Goal: Task Accomplishment & Management: Use online tool/utility

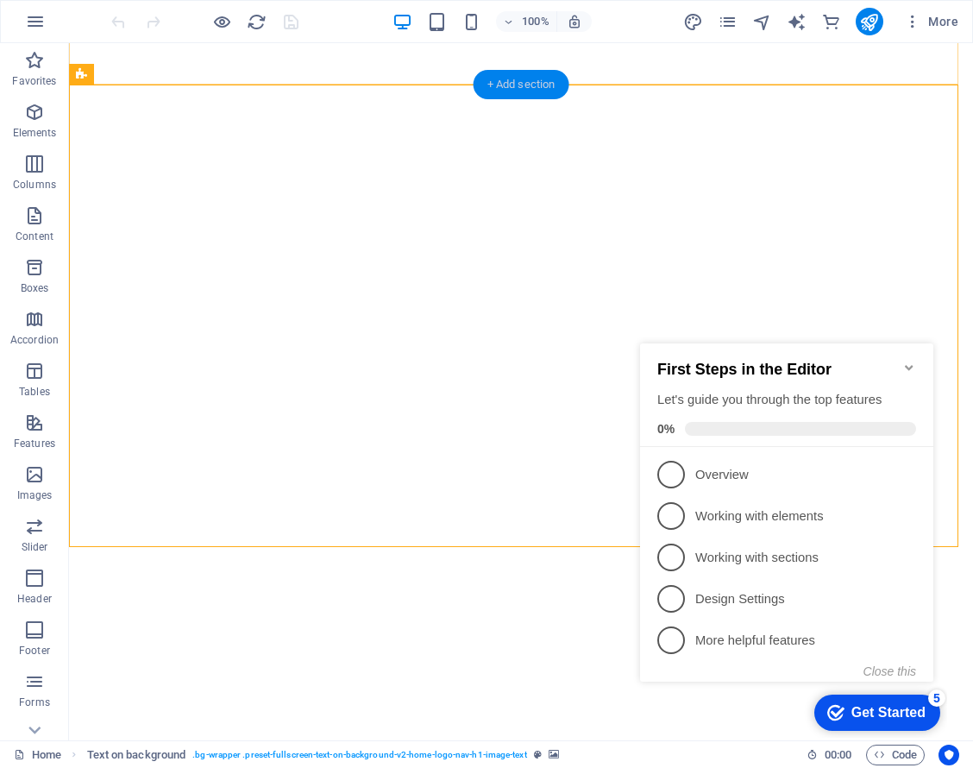
click at [522, 81] on div "+ Add section" at bounding box center [522, 84] width 96 height 29
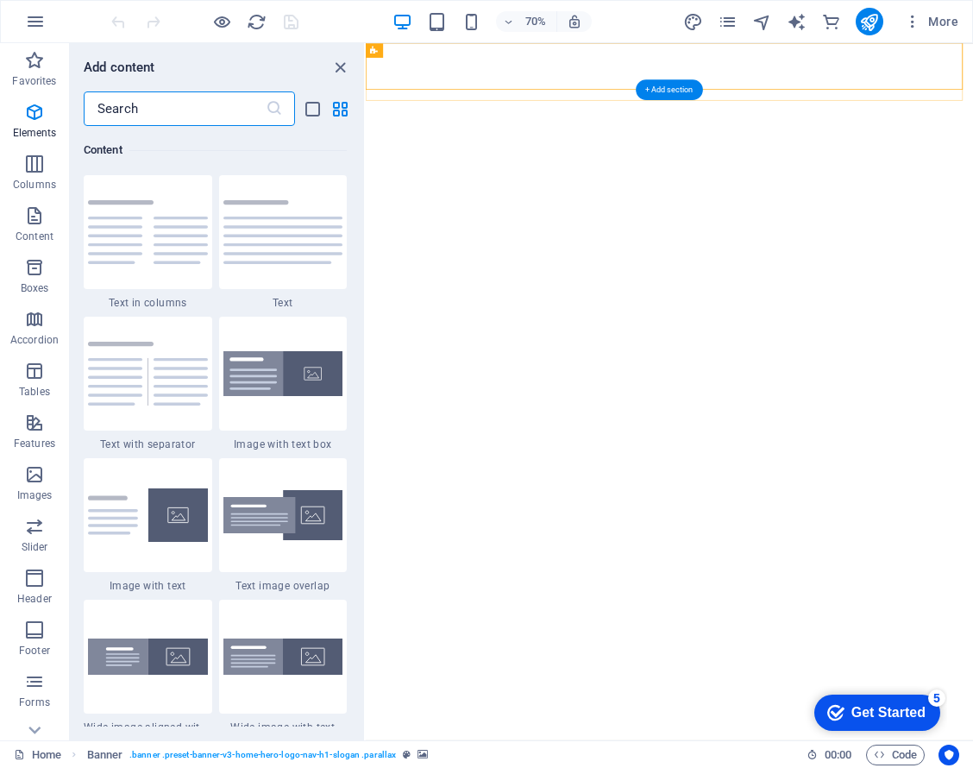
scroll to position [3020, 0]
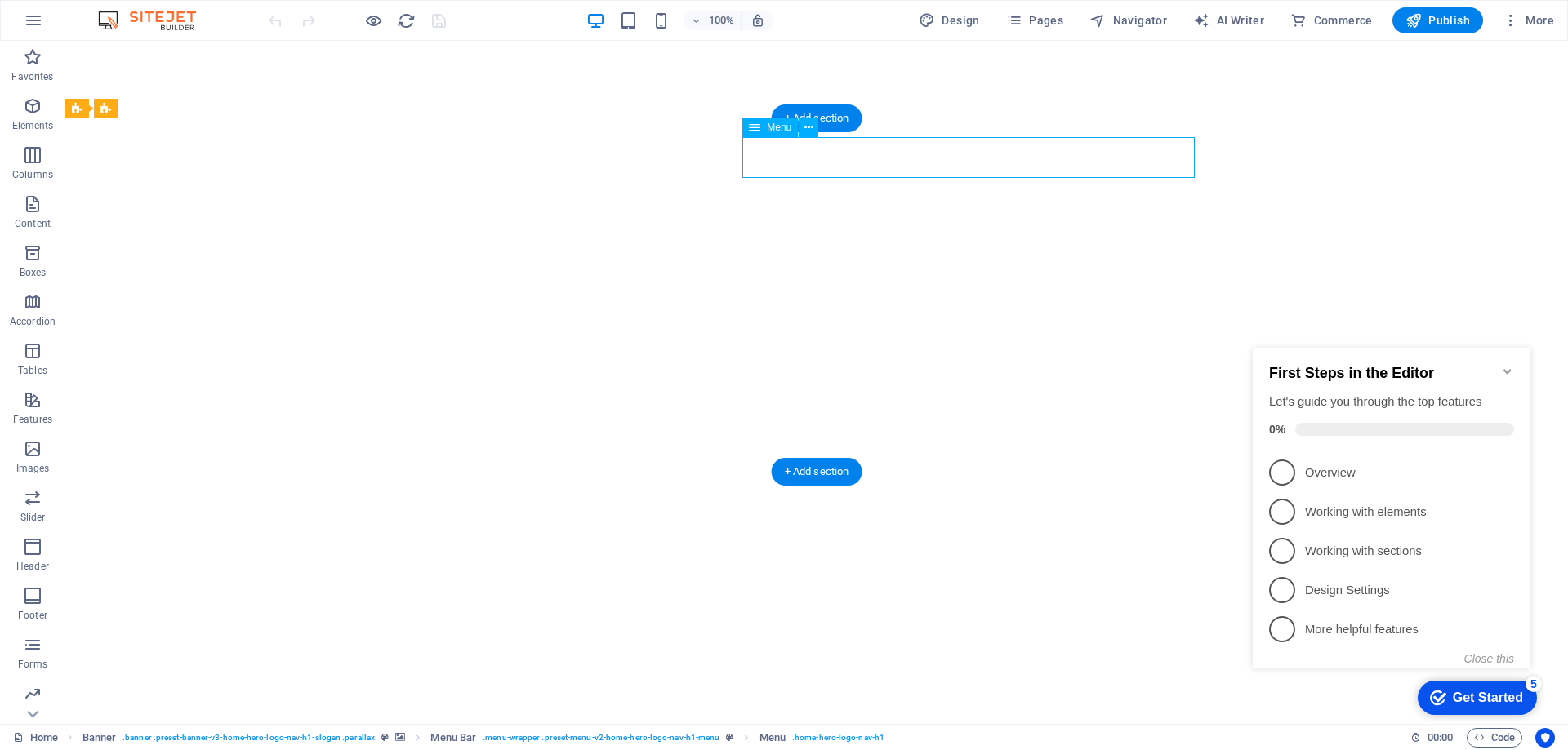
select select
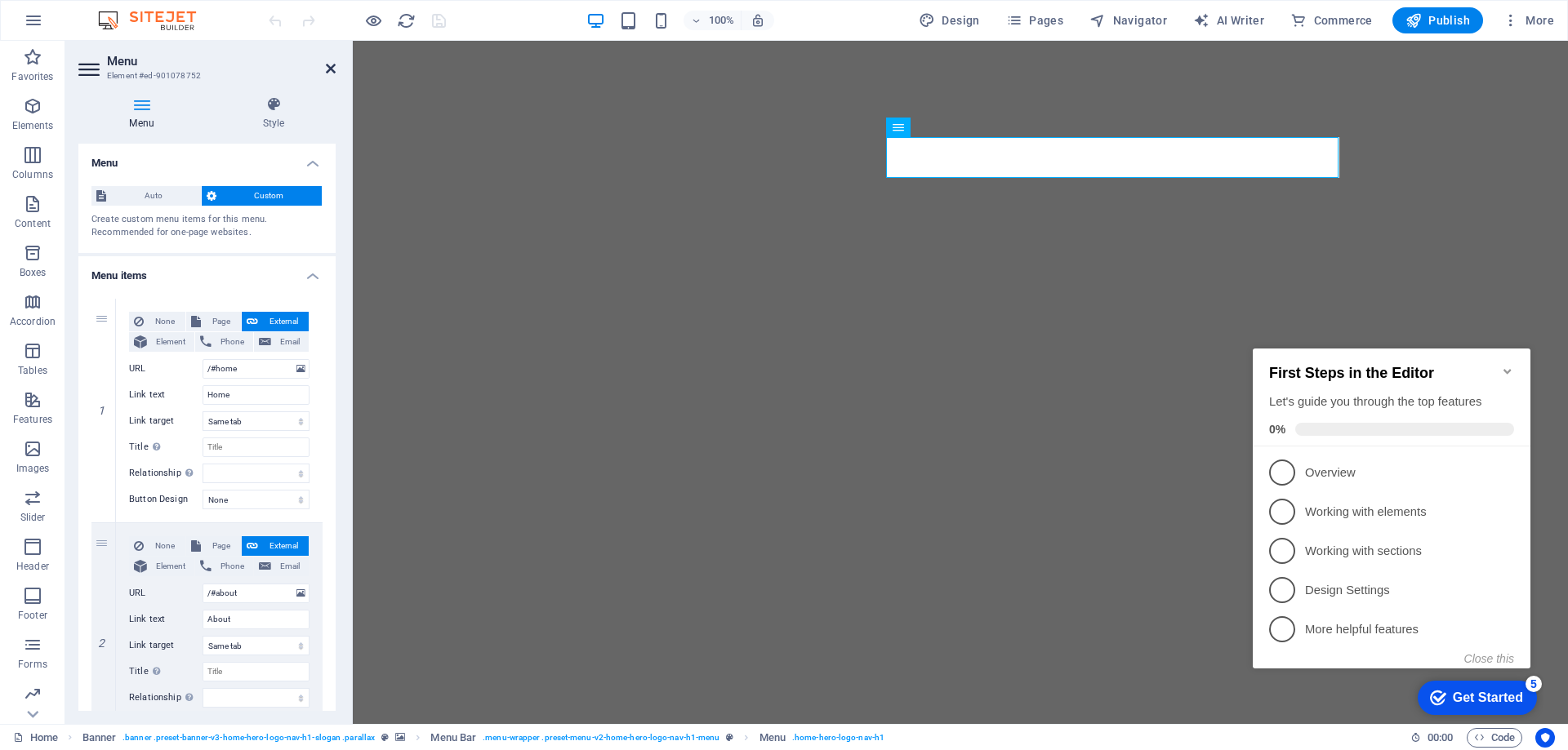
click at [328, 67] on icon at bounding box center [330, 69] width 9 height 13
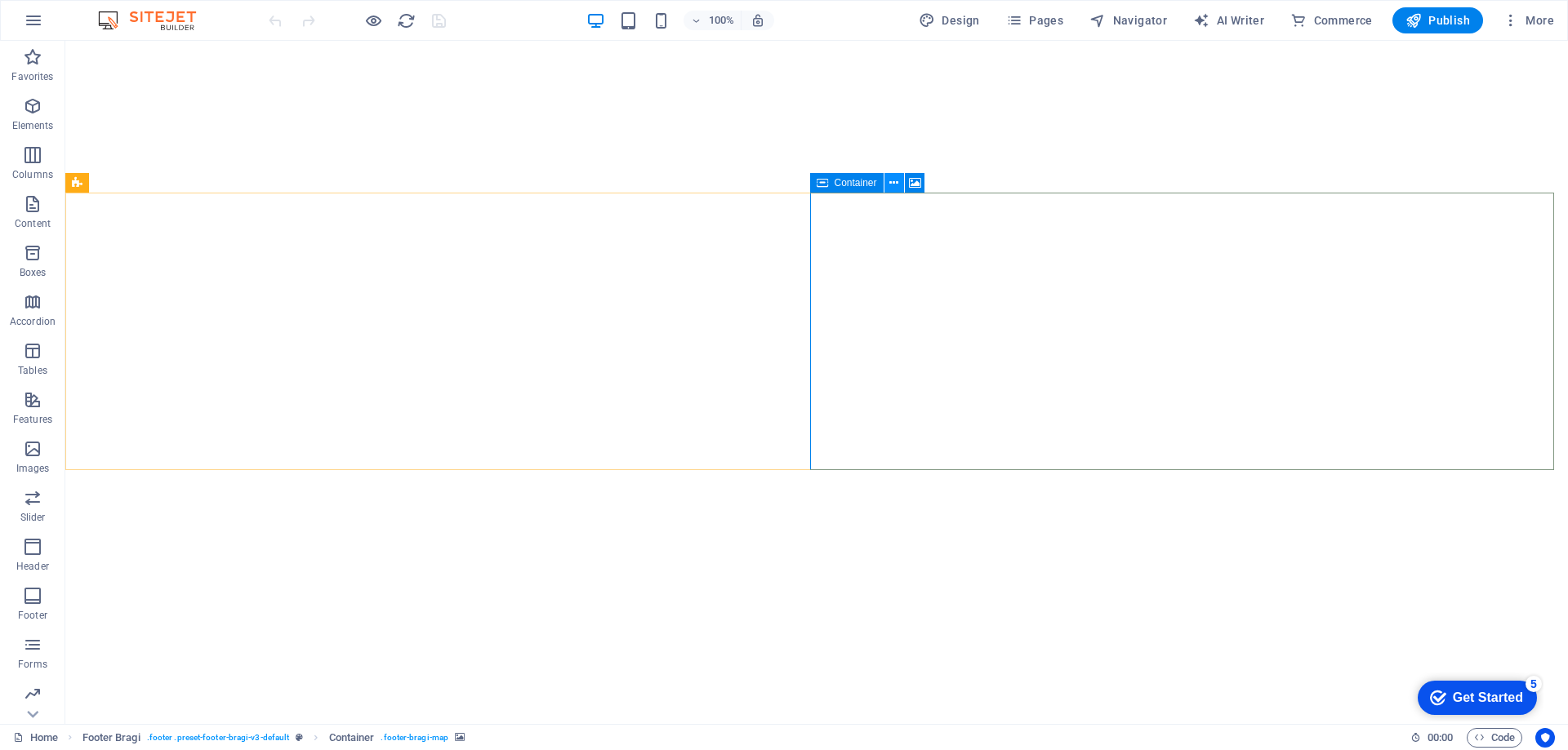
click at [900, 182] on button at bounding box center [894, 183] width 20 height 20
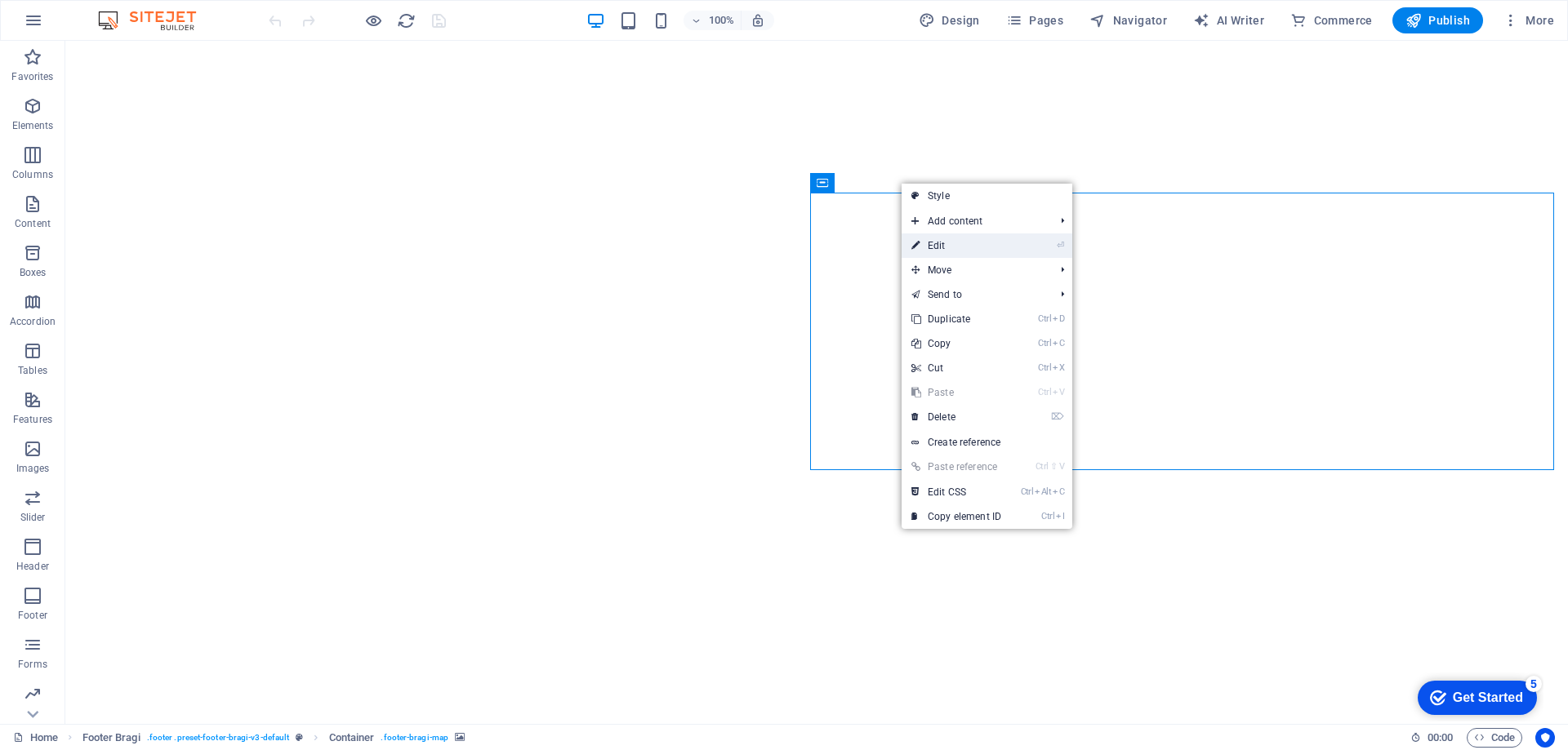
click at [957, 240] on link "⏎ Edit" at bounding box center [957, 246] width 110 height 25
select select "px"
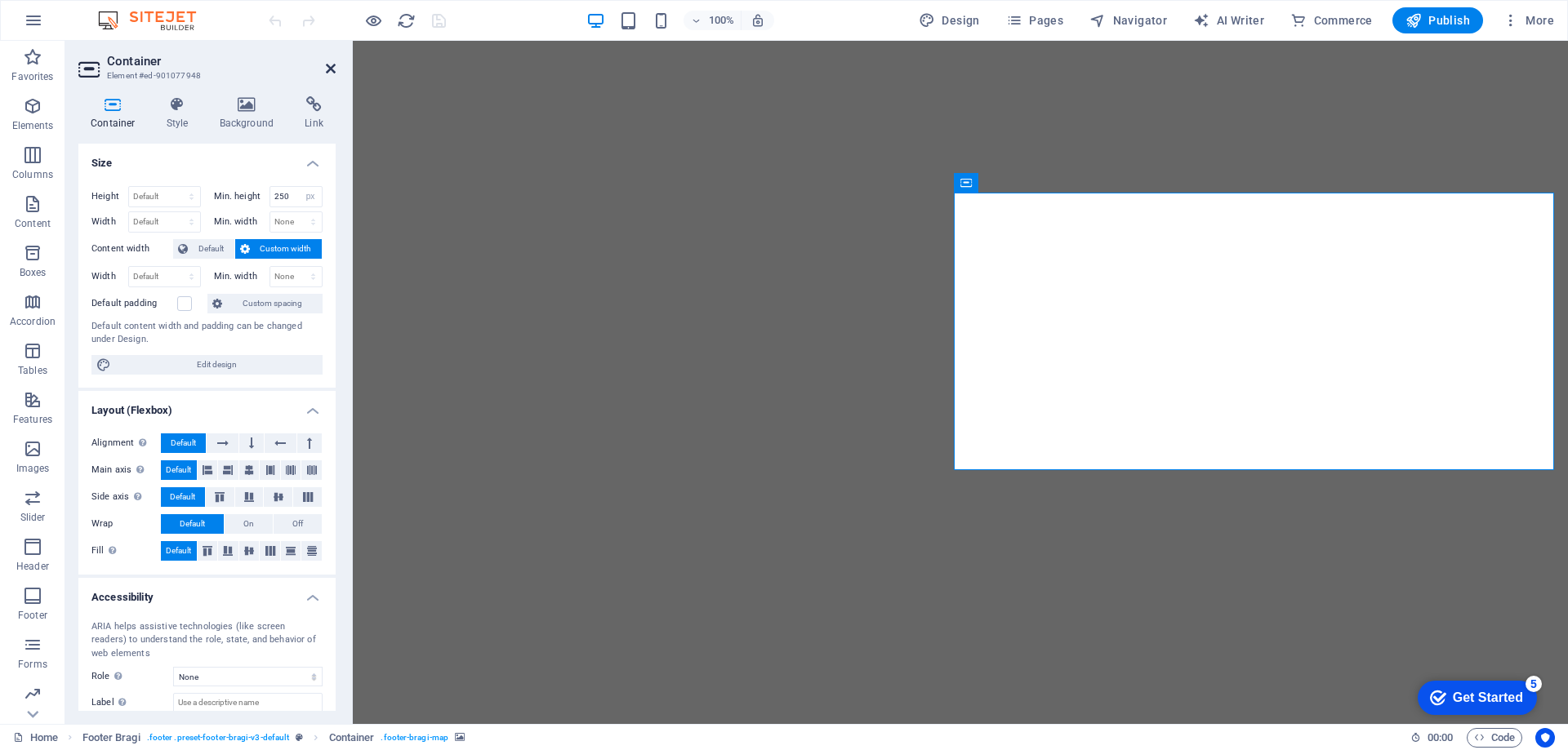
click at [331, 64] on icon at bounding box center [330, 69] width 9 height 13
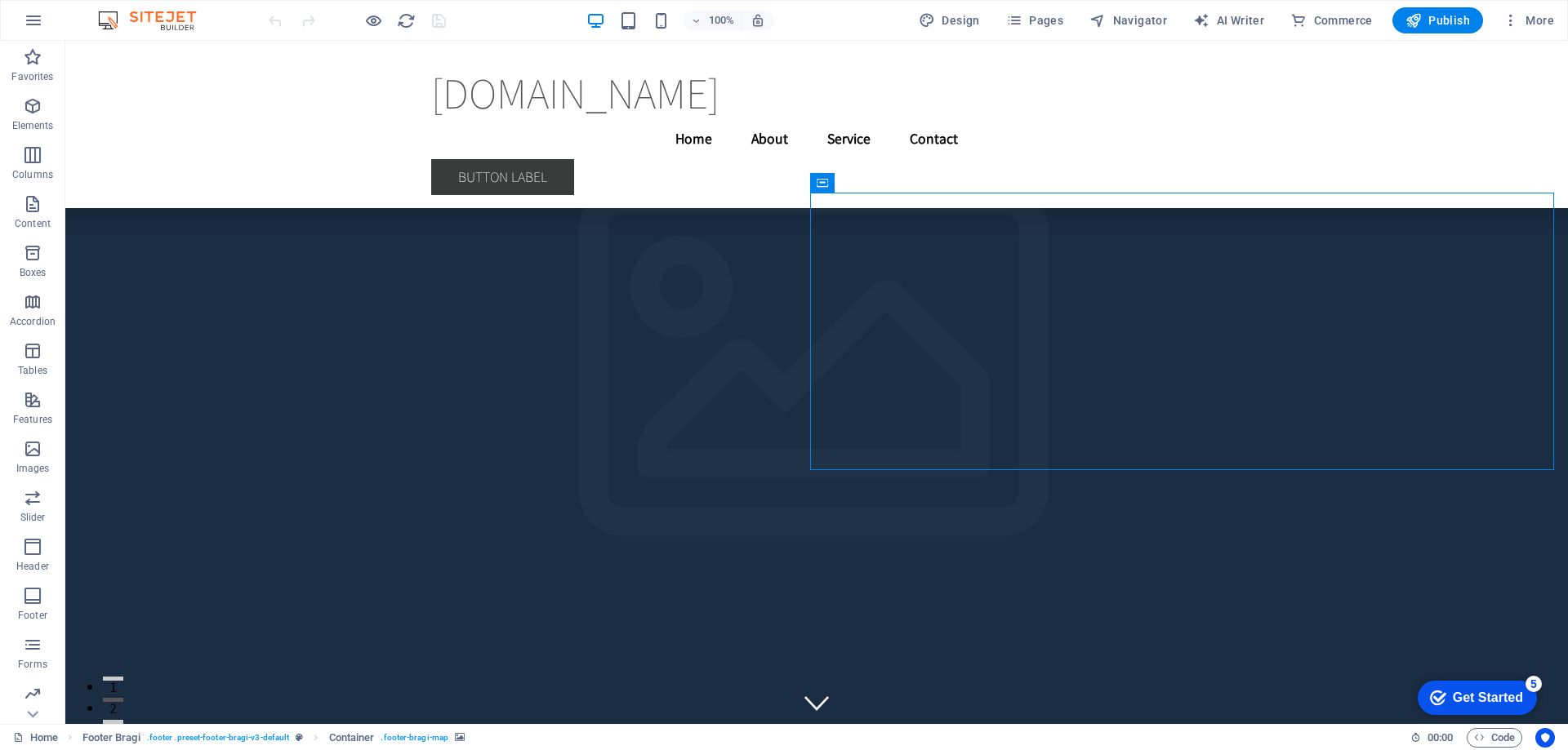
scroll to position [24909, 0]
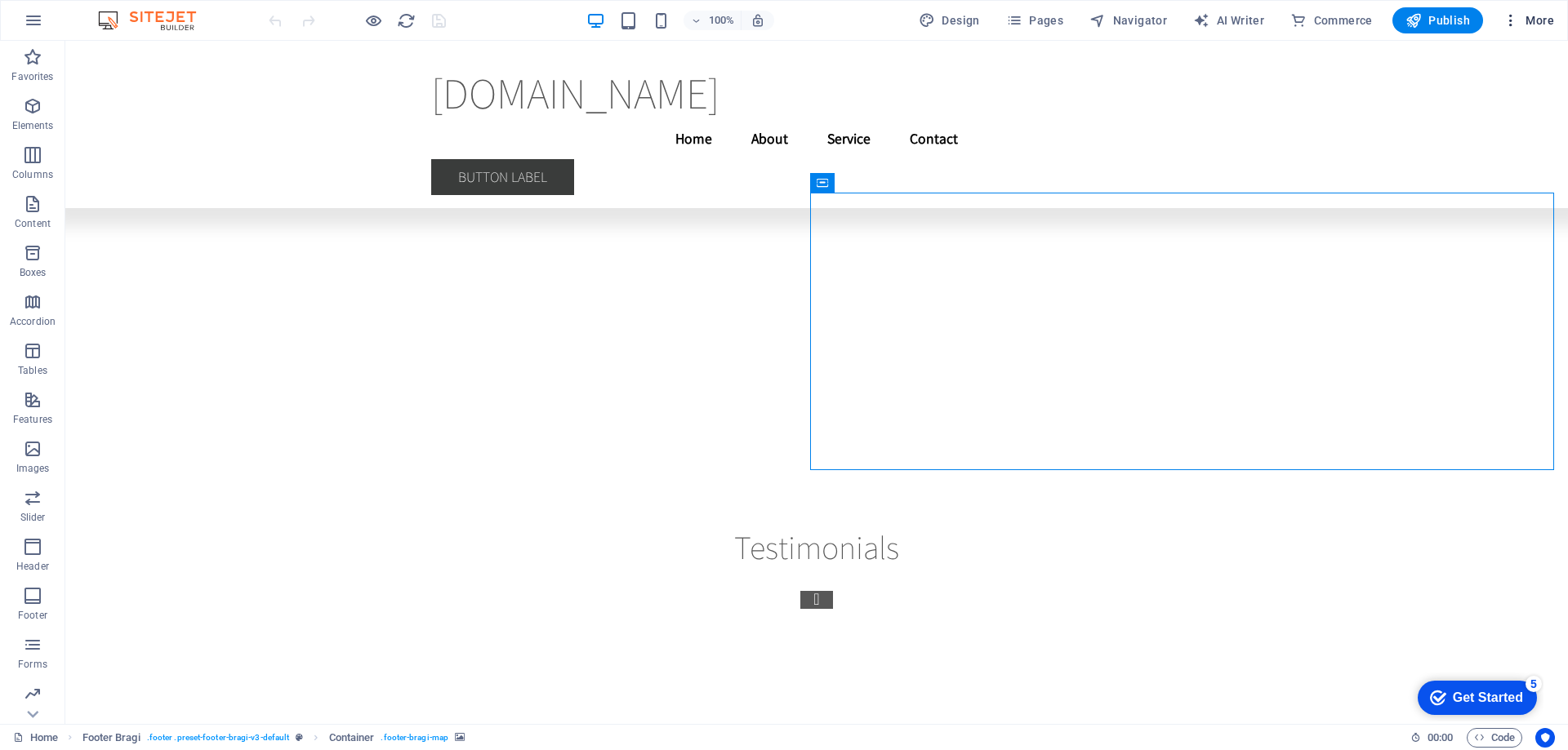
click at [1497, 23] on button "More" at bounding box center [1528, 21] width 64 height 26
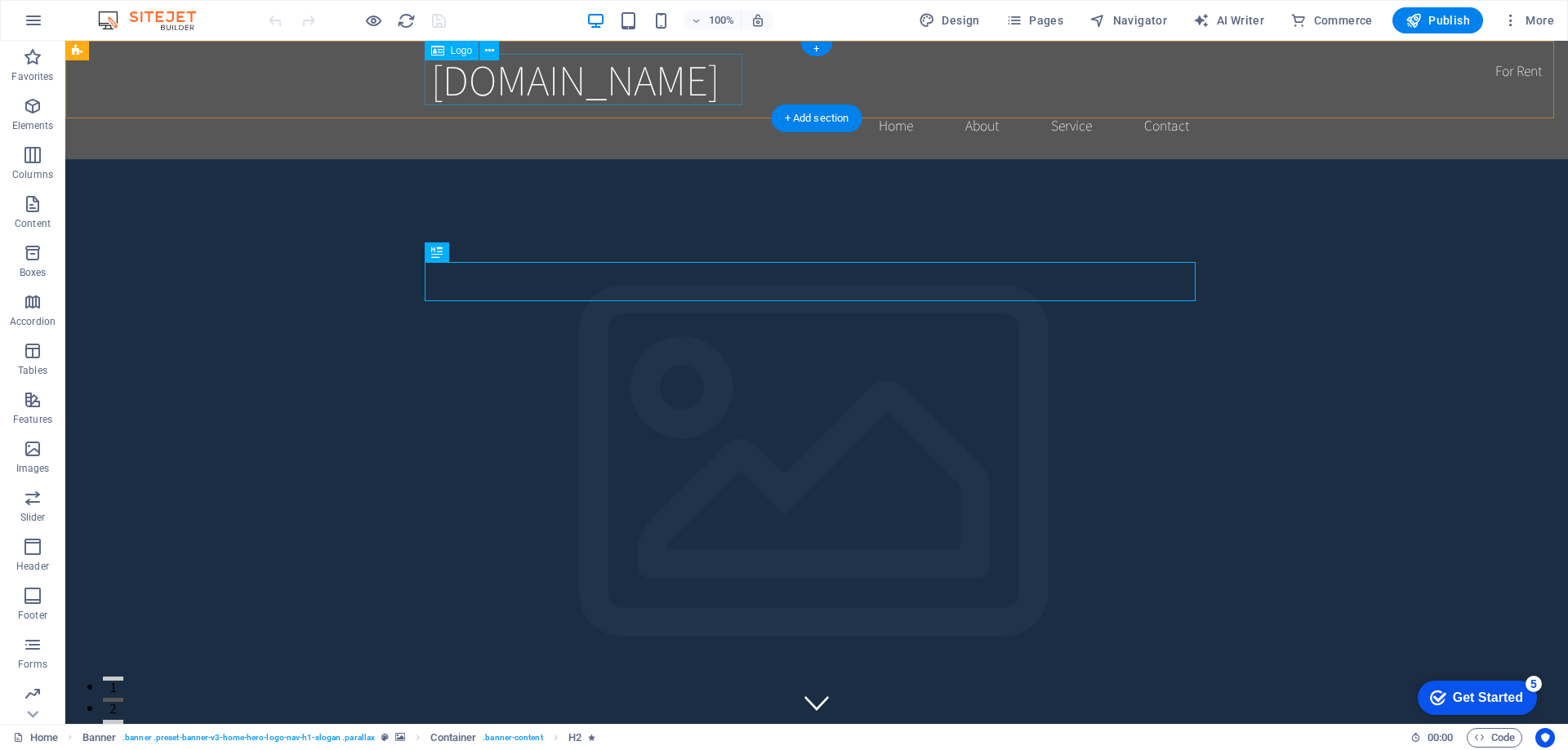
click at [525, 86] on div "[DOMAIN_NAME]" at bounding box center [817, 79] width 771 height 51
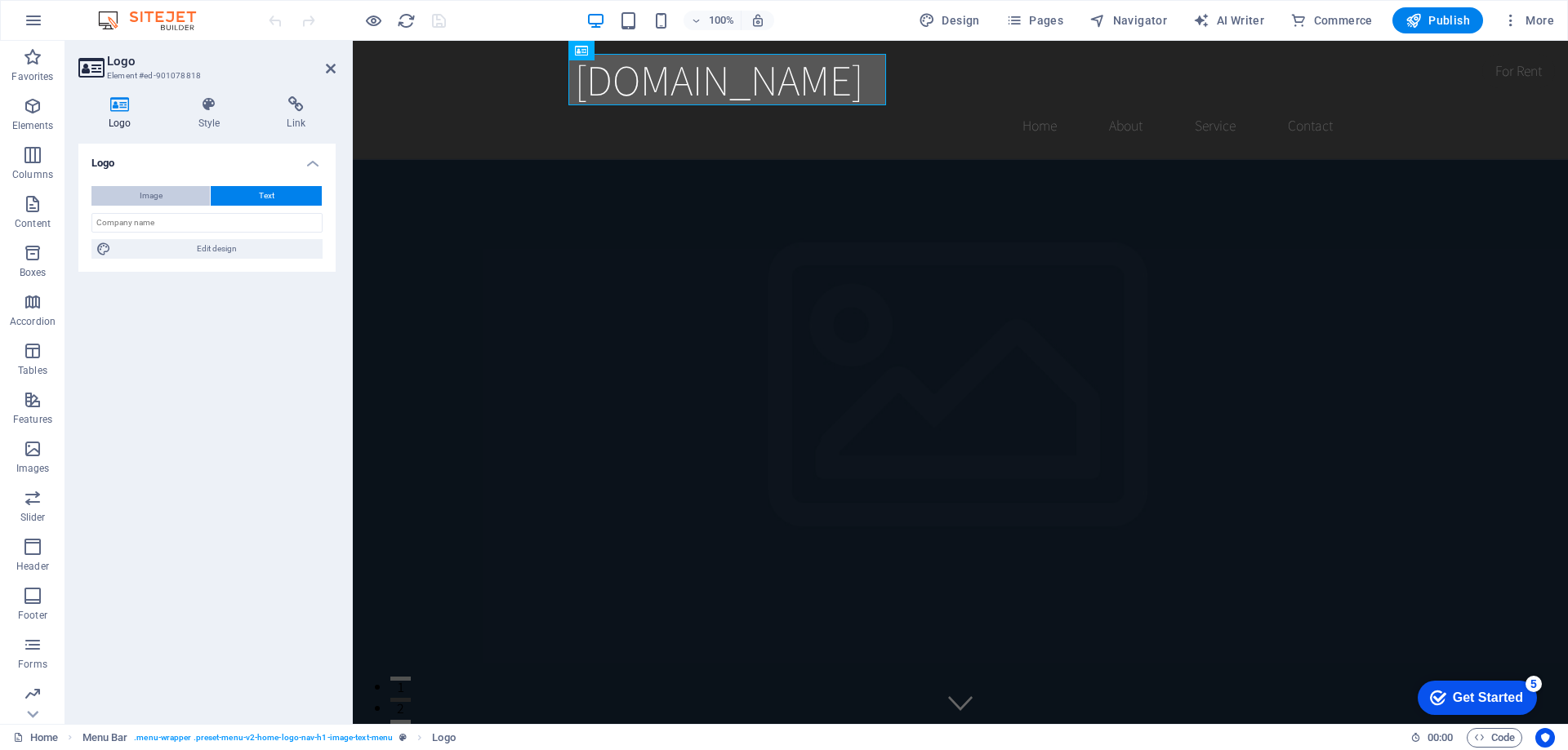
click at [173, 191] on button "Image" at bounding box center [150, 196] width 118 height 20
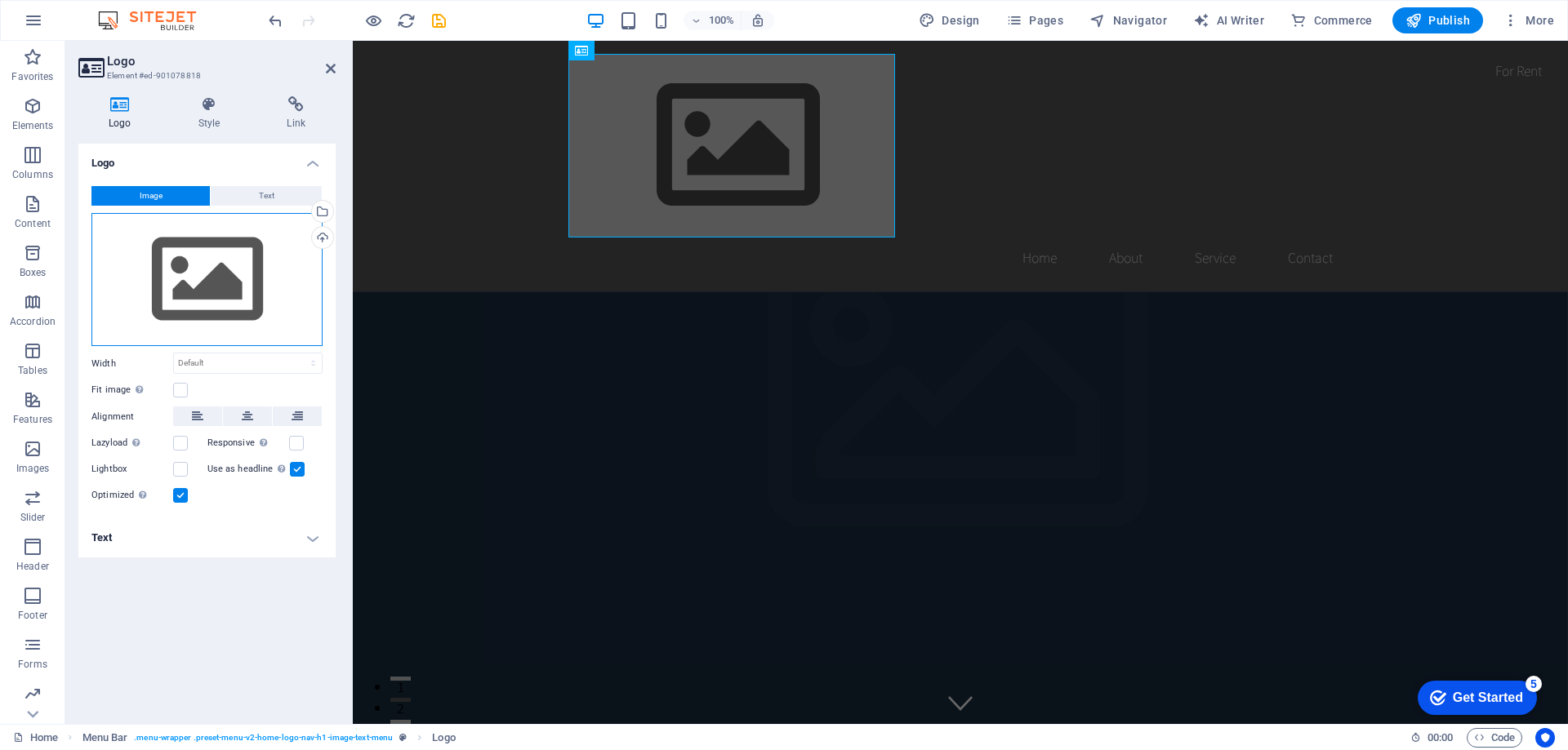
click at [218, 298] on div "Drag files here, click to choose files or select files from Files or our free s…" at bounding box center [207, 280] width 231 height 134
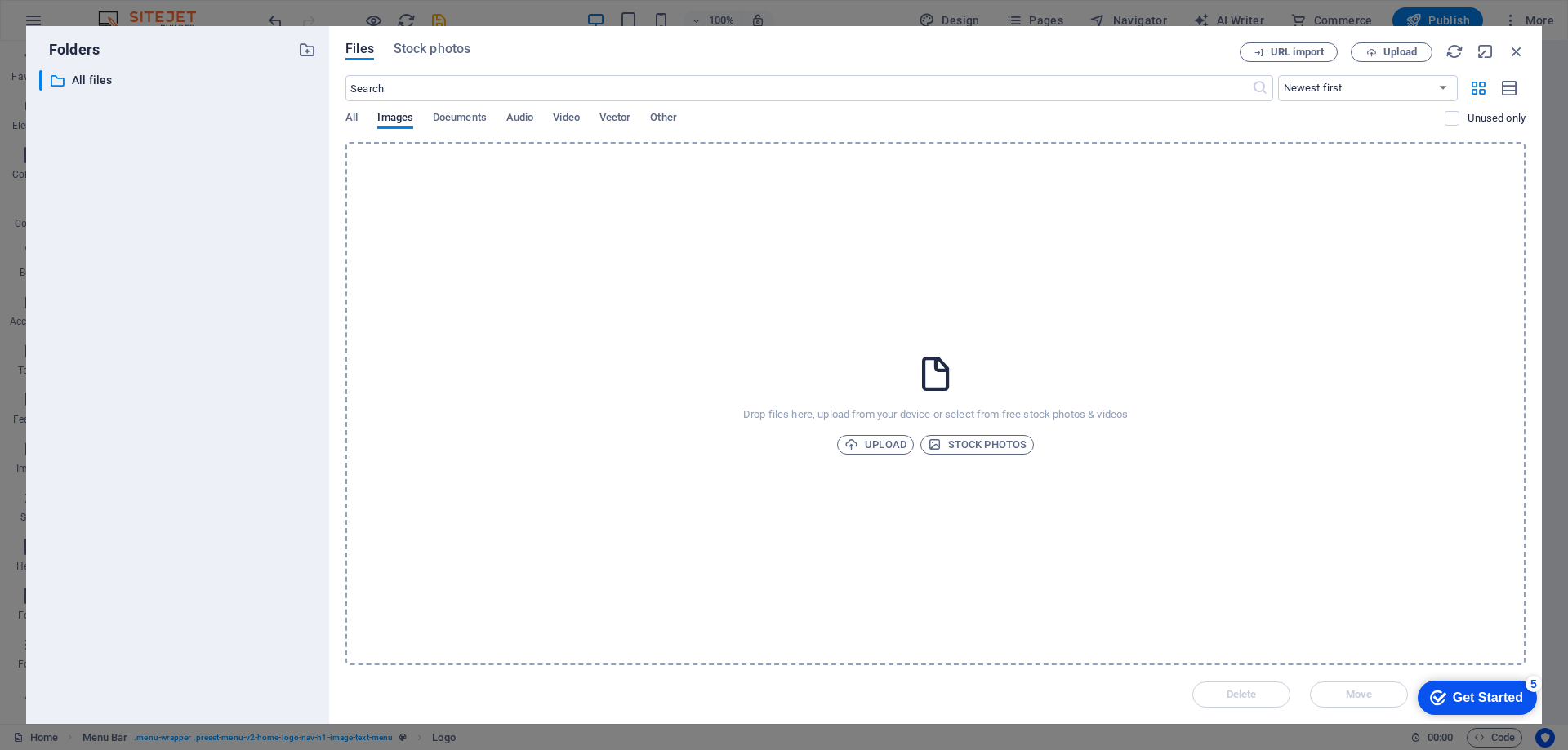
click at [933, 376] on icon at bounding box center [935, 374] width 41 height 41
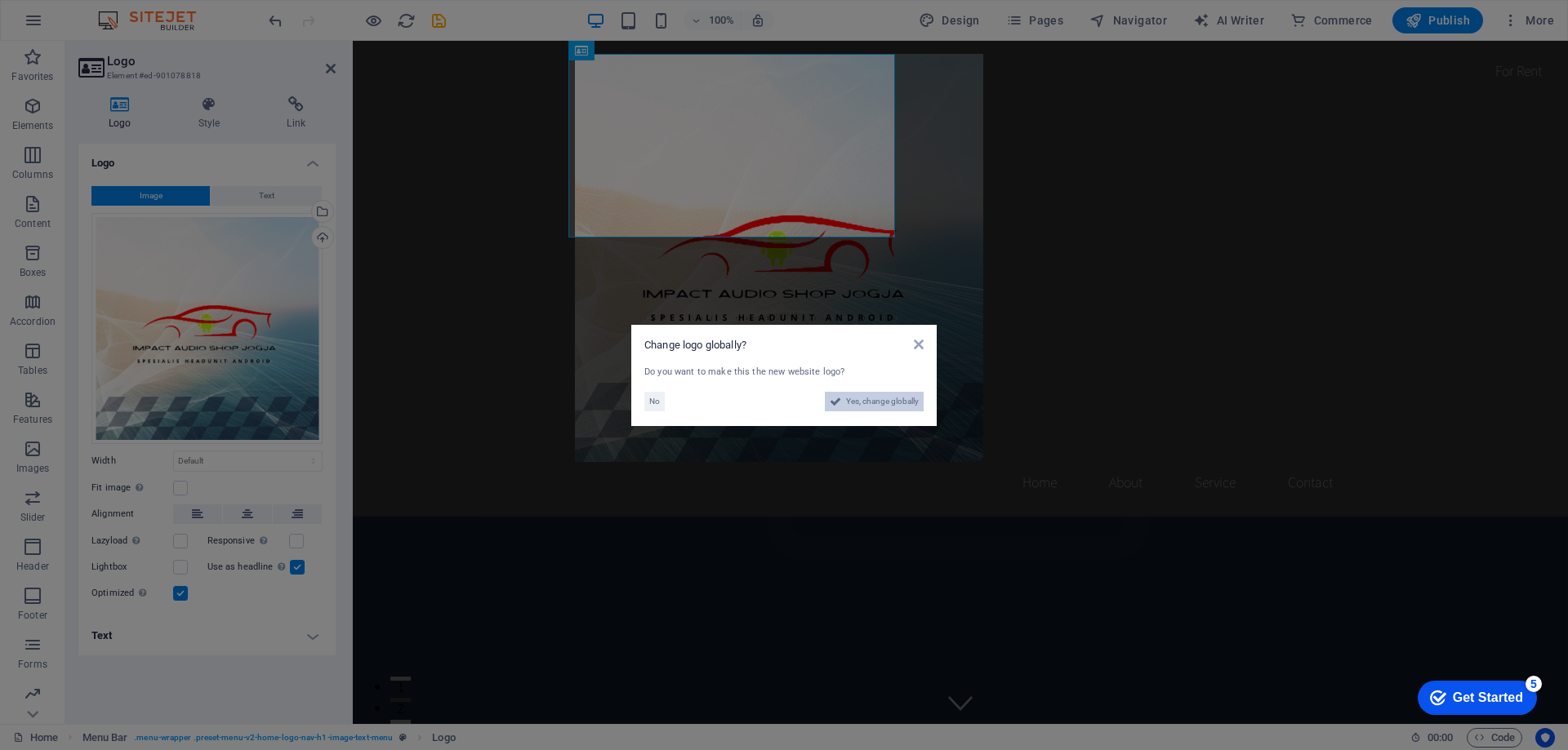
click at [873, 397] on span "Yes, change globally" at bounding box center [882, 401] width 73 height 20
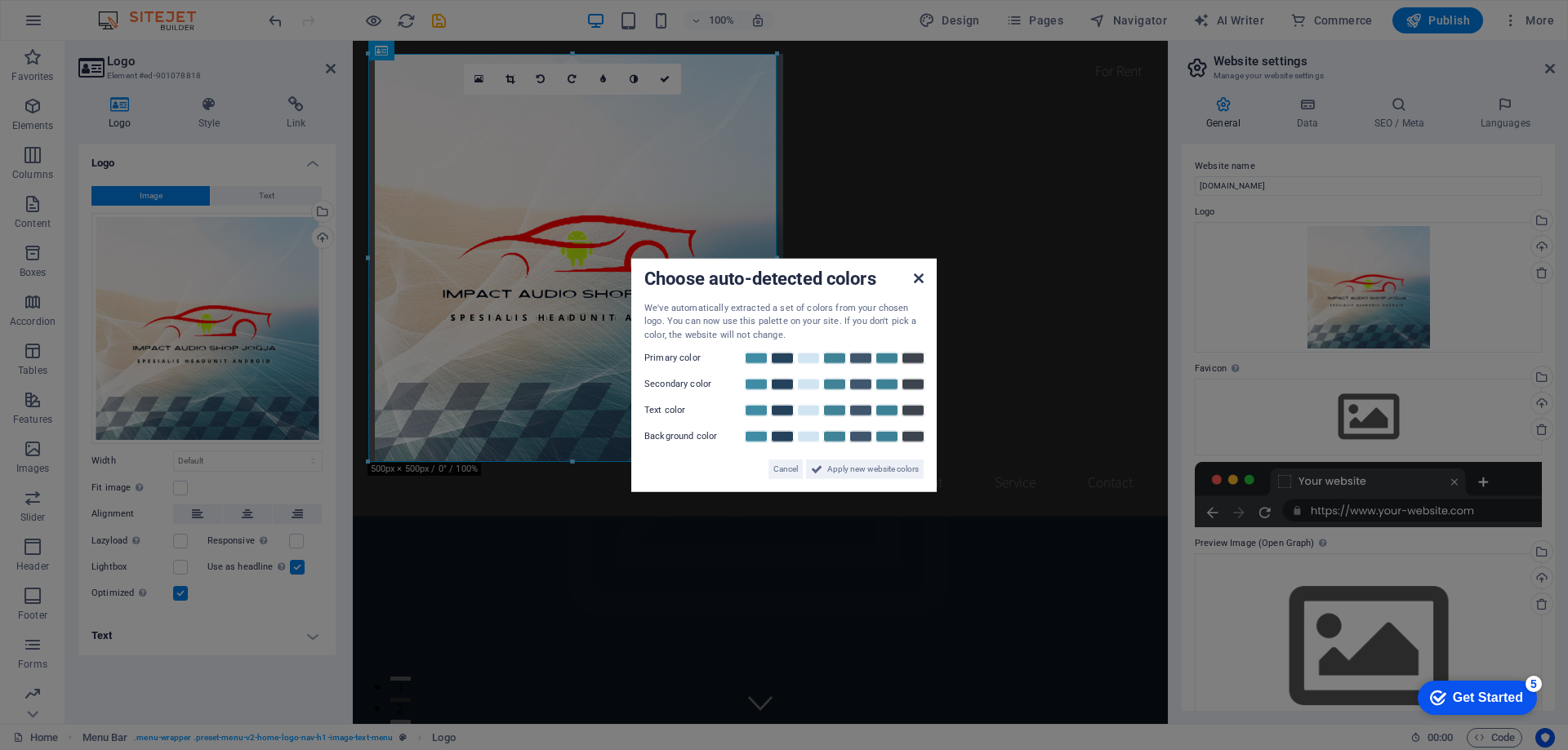
click at [920, 278] on icon at bounding box center [919, 278] width 9 height 13
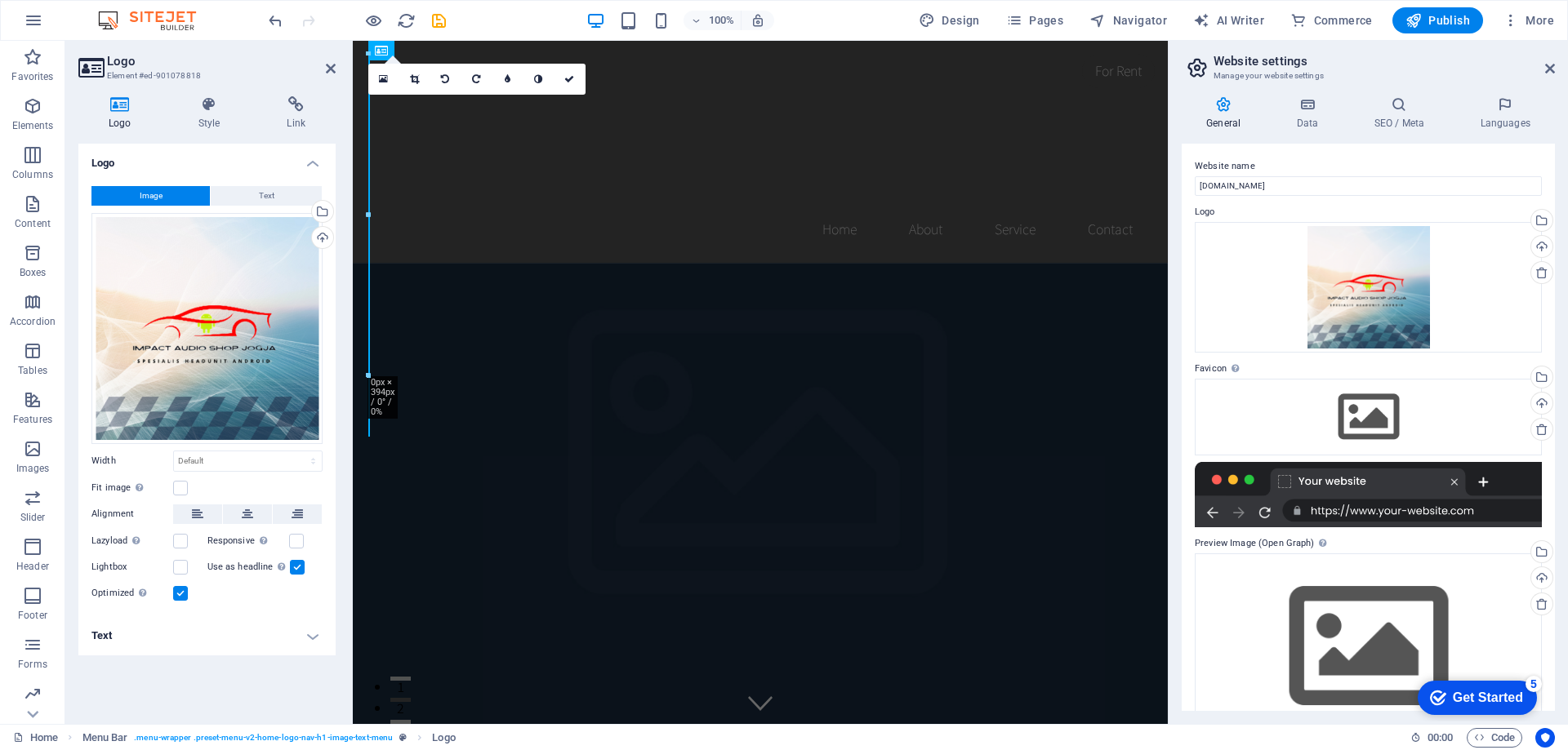
drag, startPoint x: 568, startPoint y: 53, endPoint x: 185, endPoint y: 258, distance: 434.4
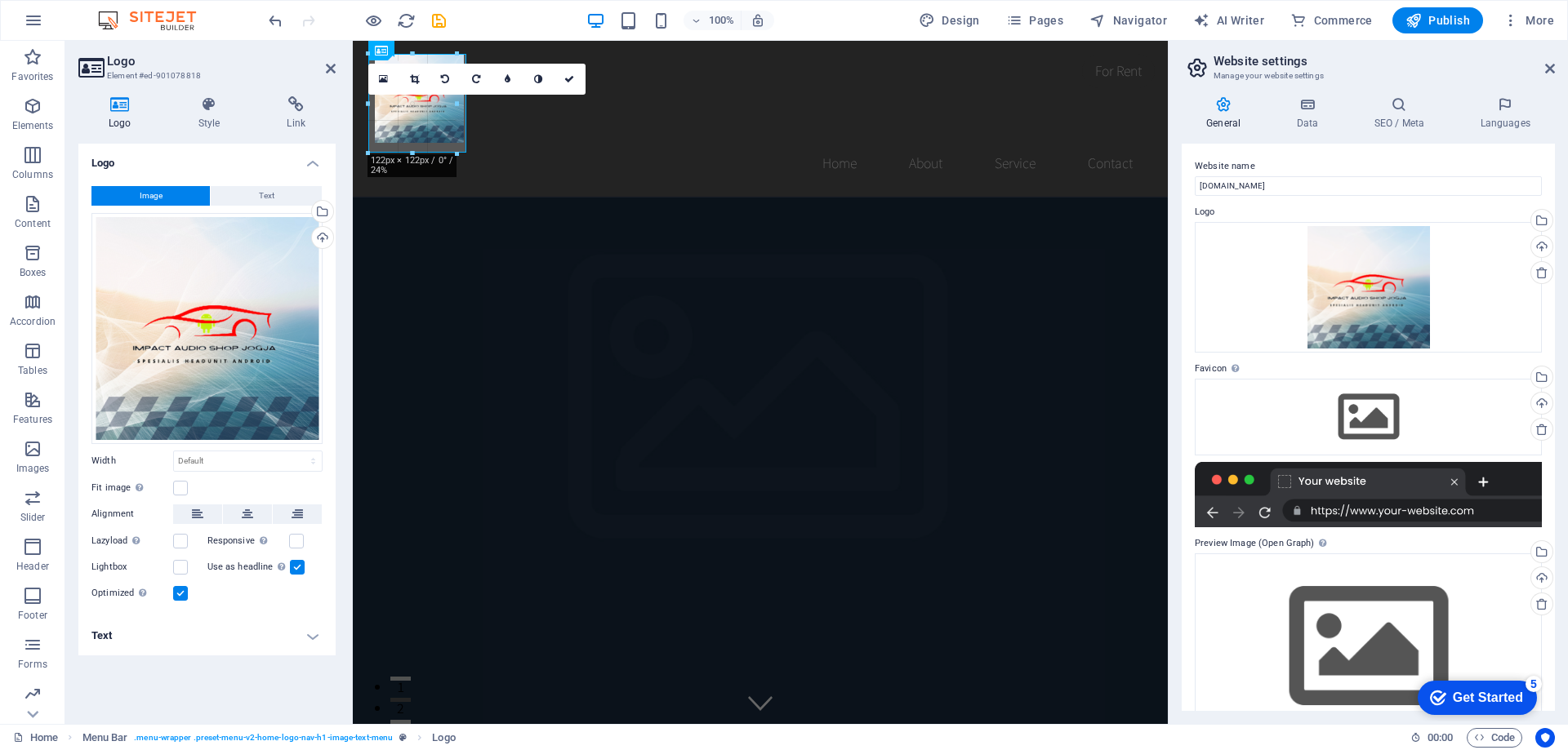
drag, startPoint x: 570, startPoint y: 462, endPoint x: 460, endPoint y: 142, distance: 338.4
type input "108"
select select "px"
click at [549, 119] on div "Home About Service Contact" at bounding box center [760, 118] width 815 height 155
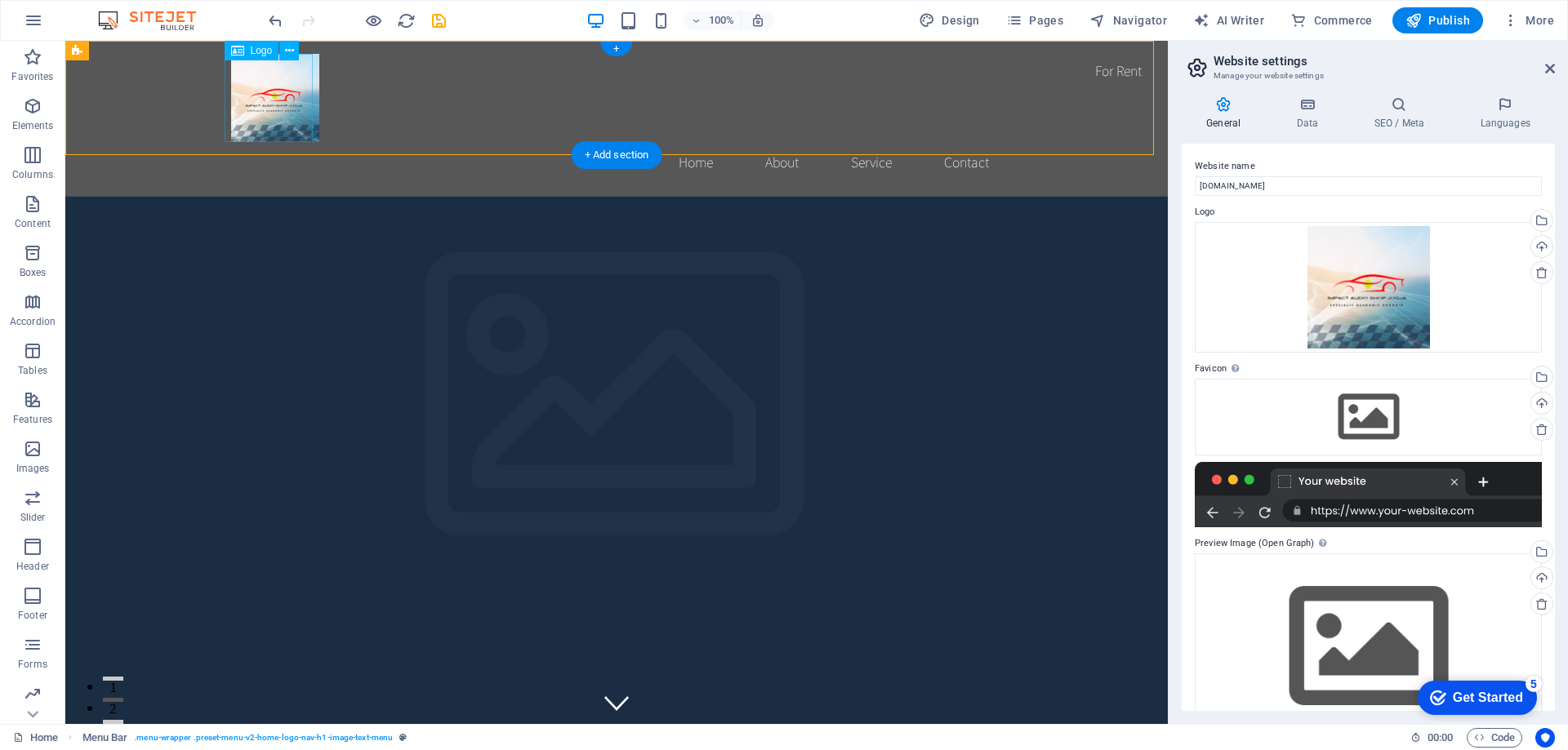
click at [279, 89] on div at bounding box center [616, 97] width 771 height 88
click at [386, 67] on button at bounding box center [379, 67] width 20 height 20
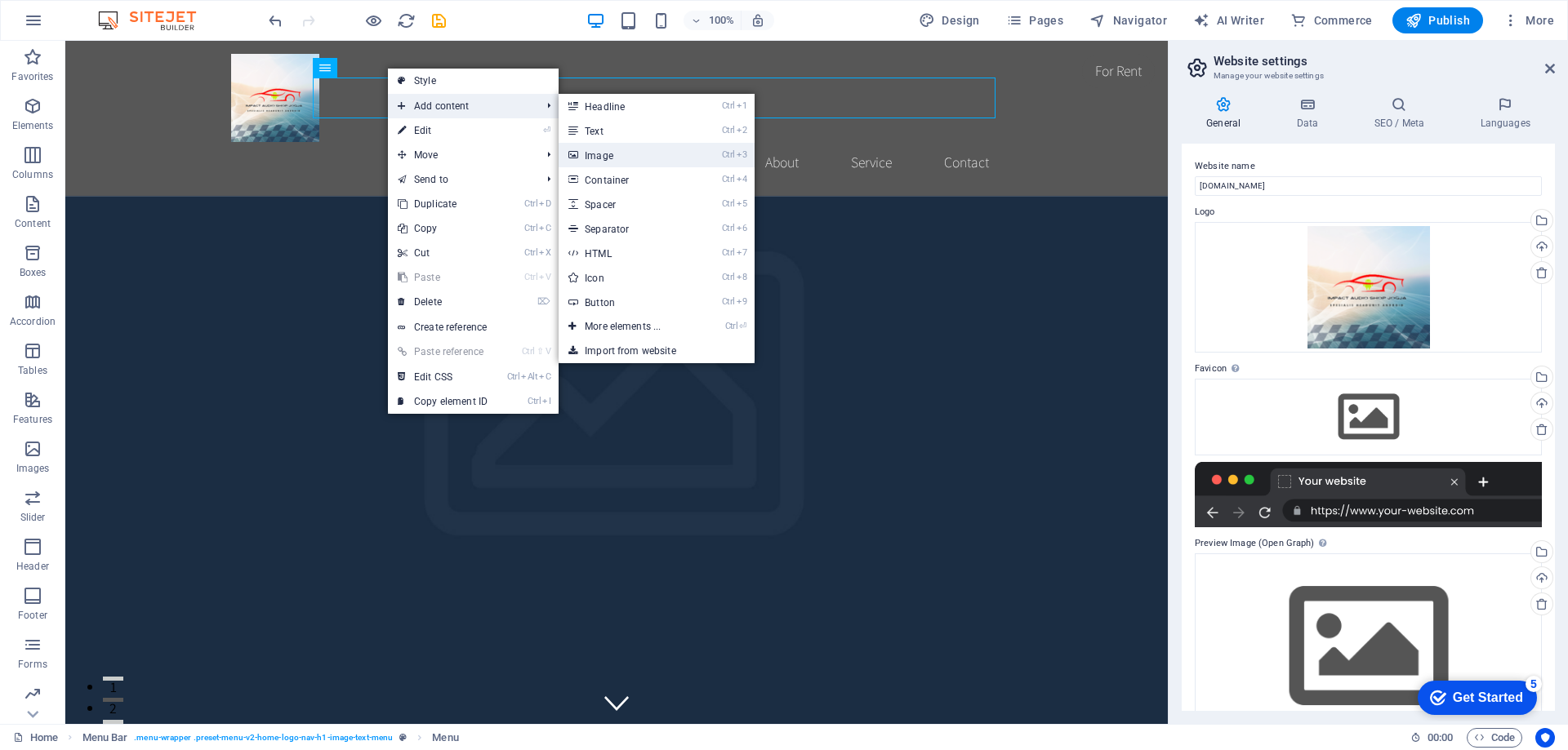
drag, startPoint x: 616, startPoint y: 160, endPoint x: 122, endPoint y: 100, distance: 497.6
click at [616, 160] on link "Ctrl 3 Image" at bounding box center [625, 155] width 134 height 25
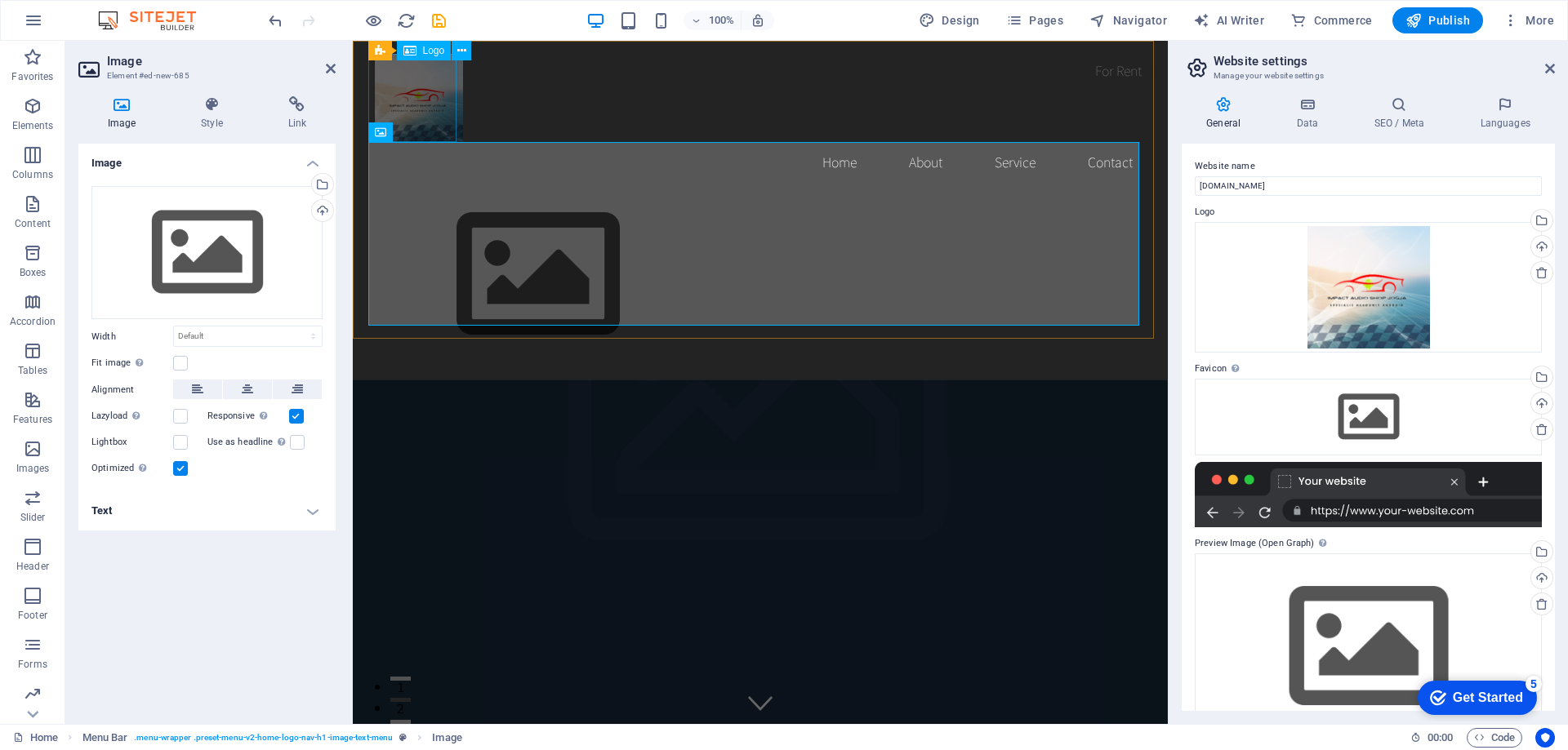
click at [418, 98] on div at bounding box center [760, 97] width 771 height 88
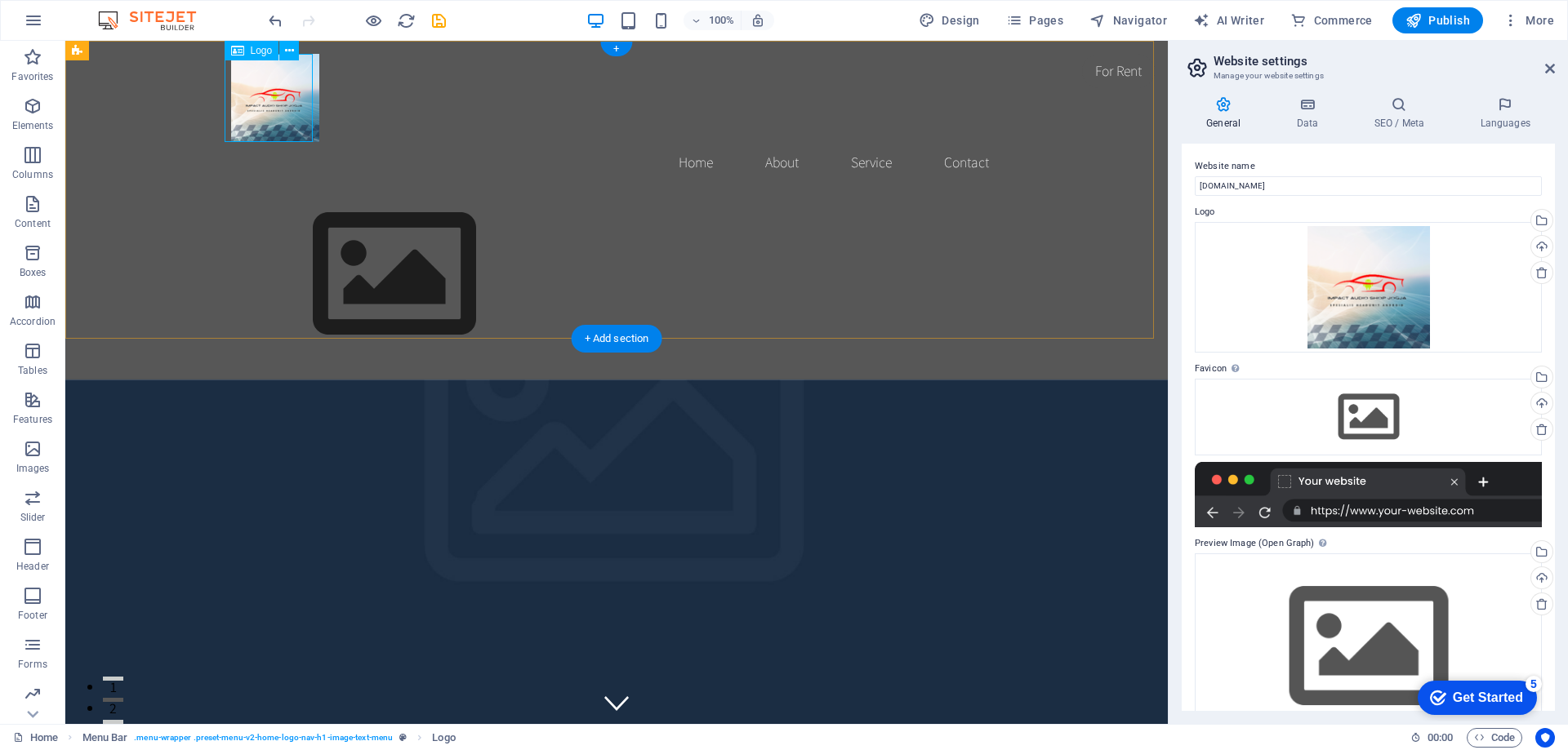
click at [307, 91] on div at bounding box center [616, 97] width 771 height 88
click at [331, 142] on nav "Home About Service Contact" at bounding box center [616, 162] width 771 height 41
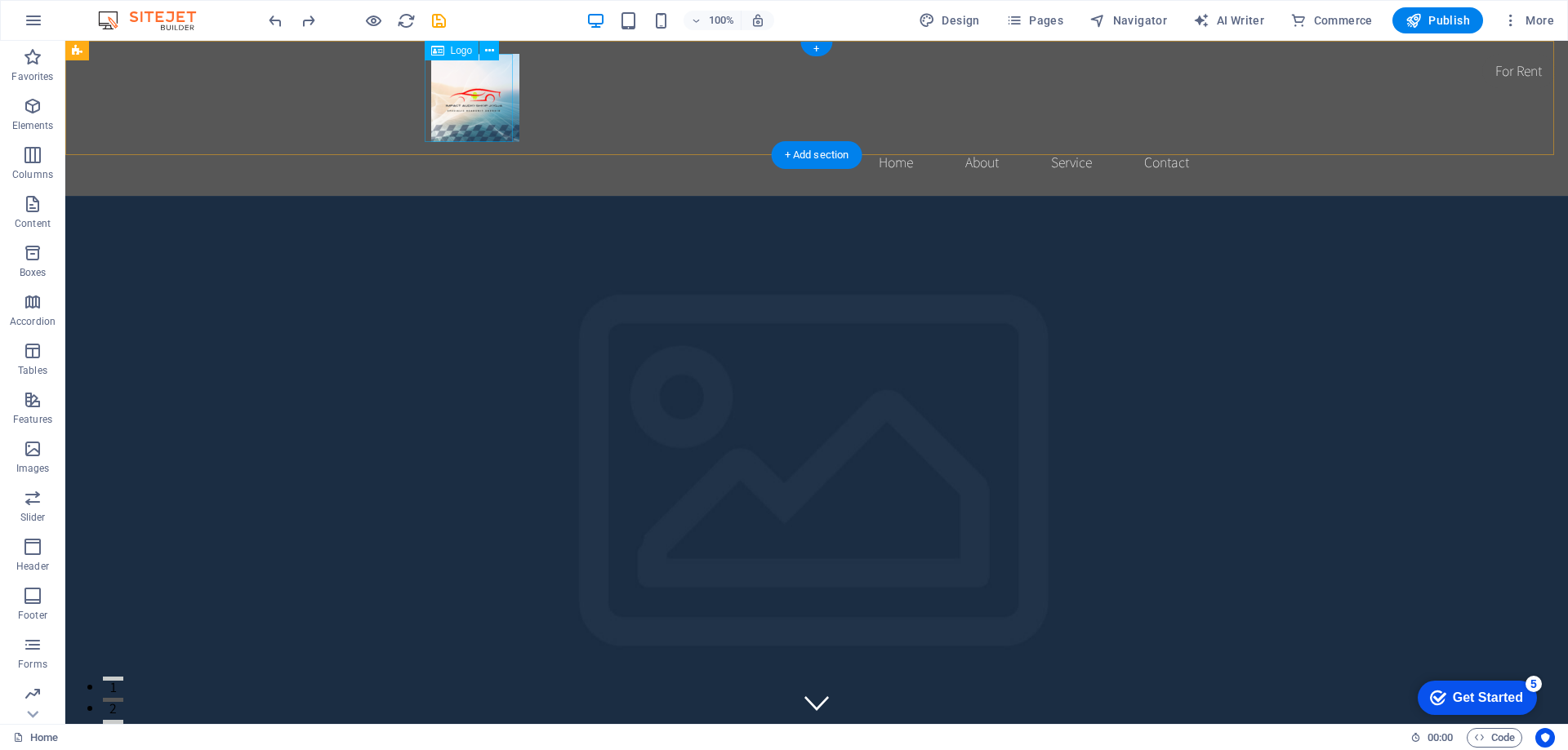
click at [498, 110] on div at bounding box center [817, 97] width 771 height 88
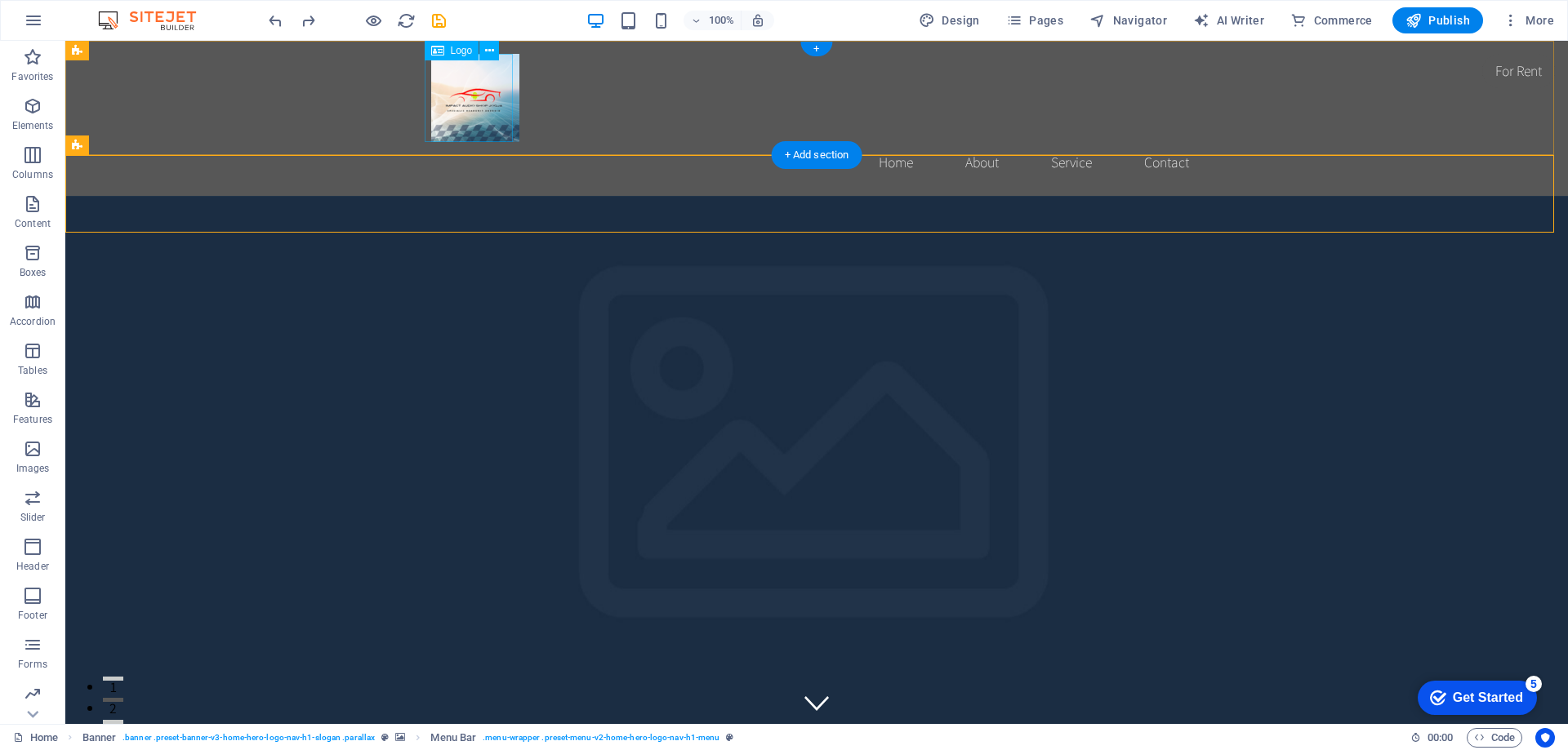
click at [497, 102] on div at bounding box center [817, 97] width 771 height 88
click at [492, 50] on icon at bounding box center [489, 51] width 9 height 17
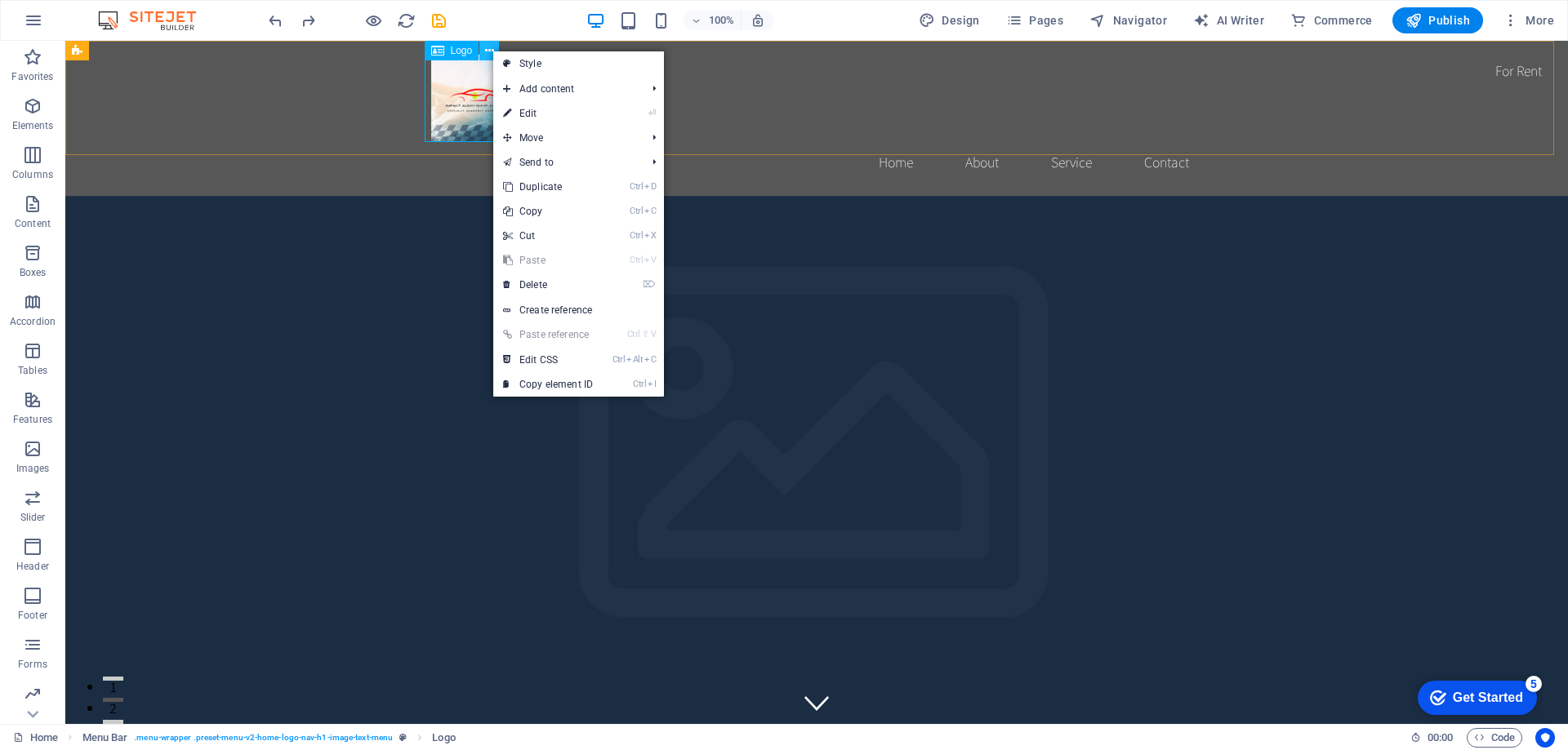
click at [492, 50] on icon at bounding box center [489, 51] width 9 height 17
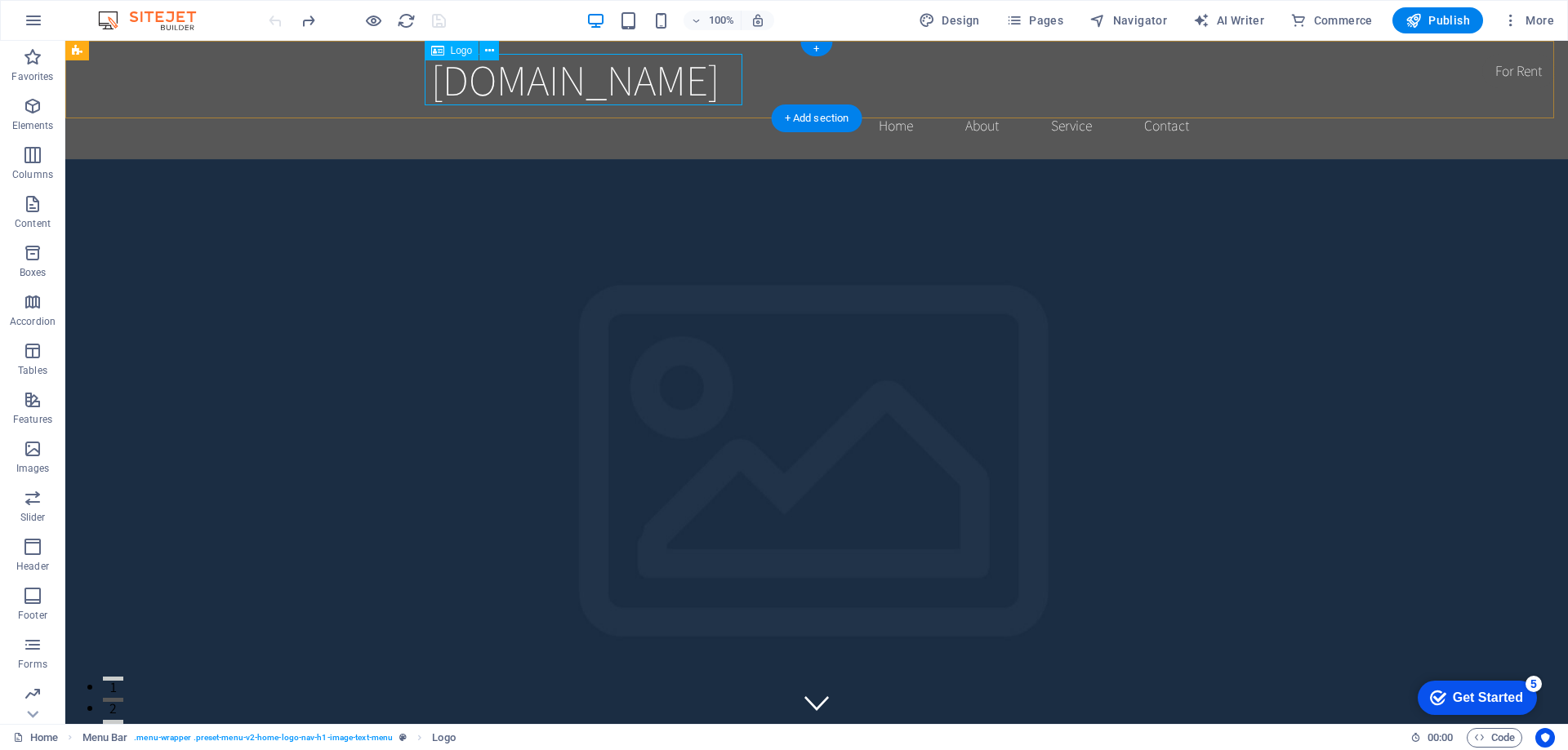
click at [689, 75] on div "[DOMAIN_NAME]" at bounding box center [817, 79] width 771 height 51
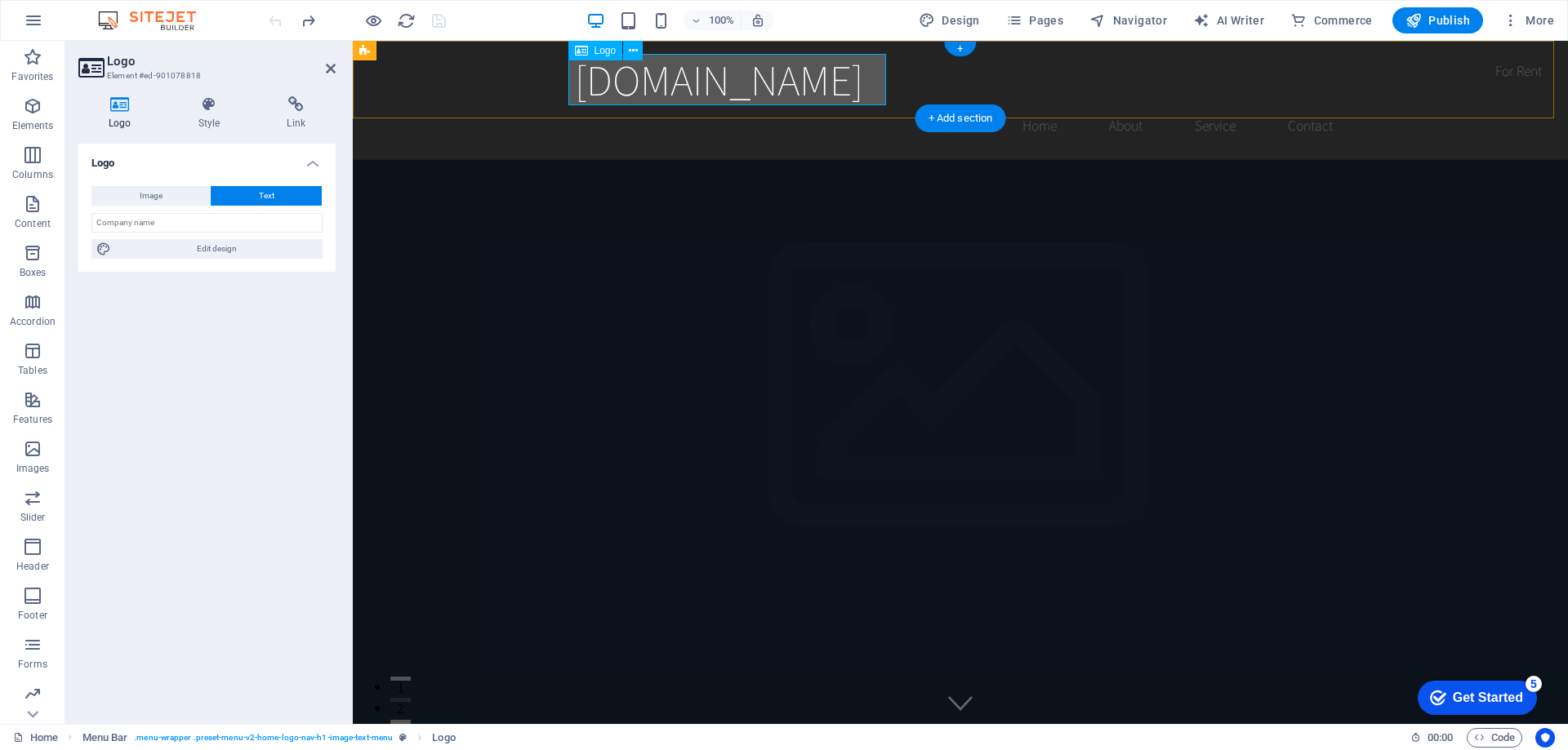
click at [866, 85] on div "[DOMAIN_NAME]" at bounding box center [960, 79] width 771 height 51
click at [253, 192] on button "Text" at bounding box center [266, 196] width 111 height 20
click at [200, 222] on input "text" at bounding box center [207, 222] width 231 height 20
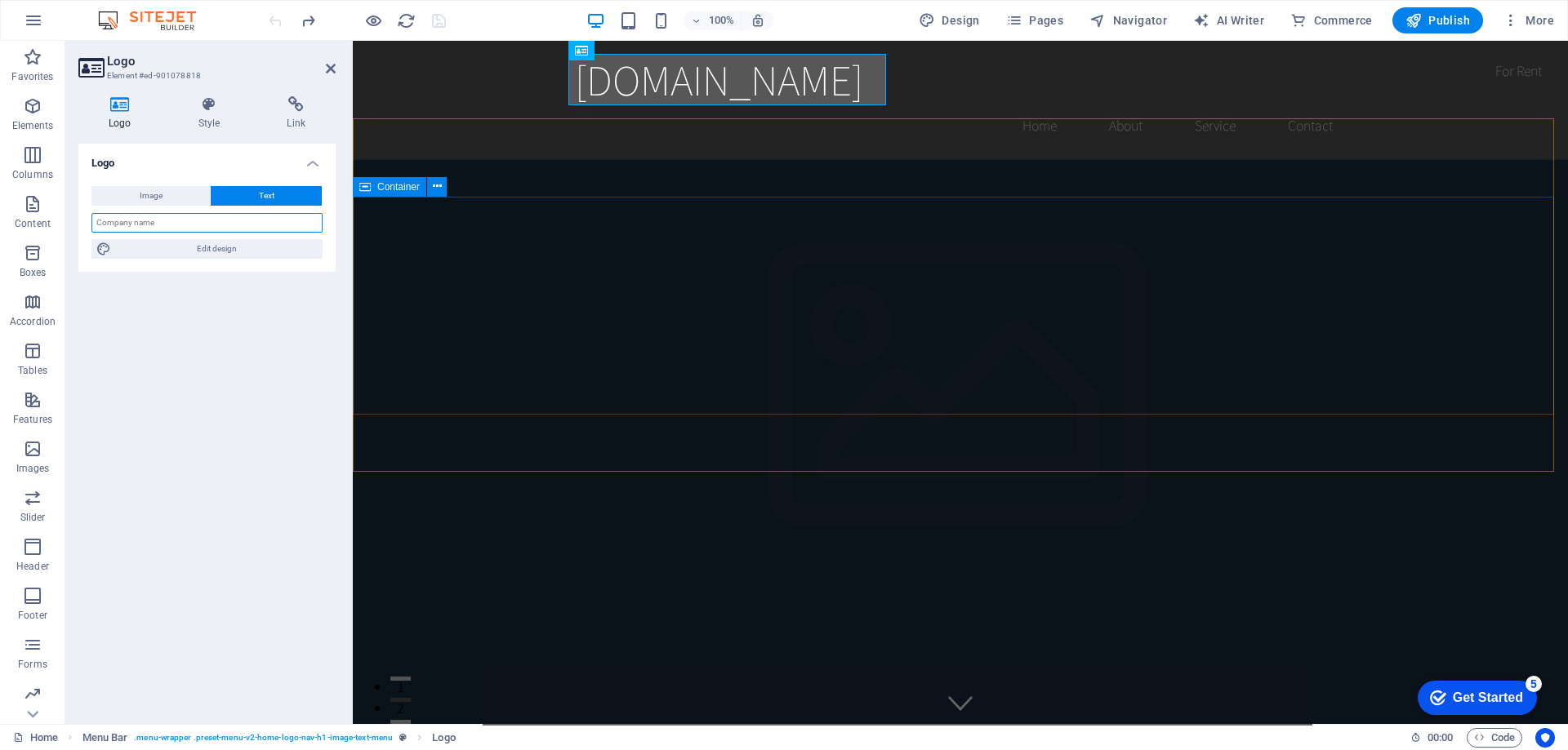
type input "I"
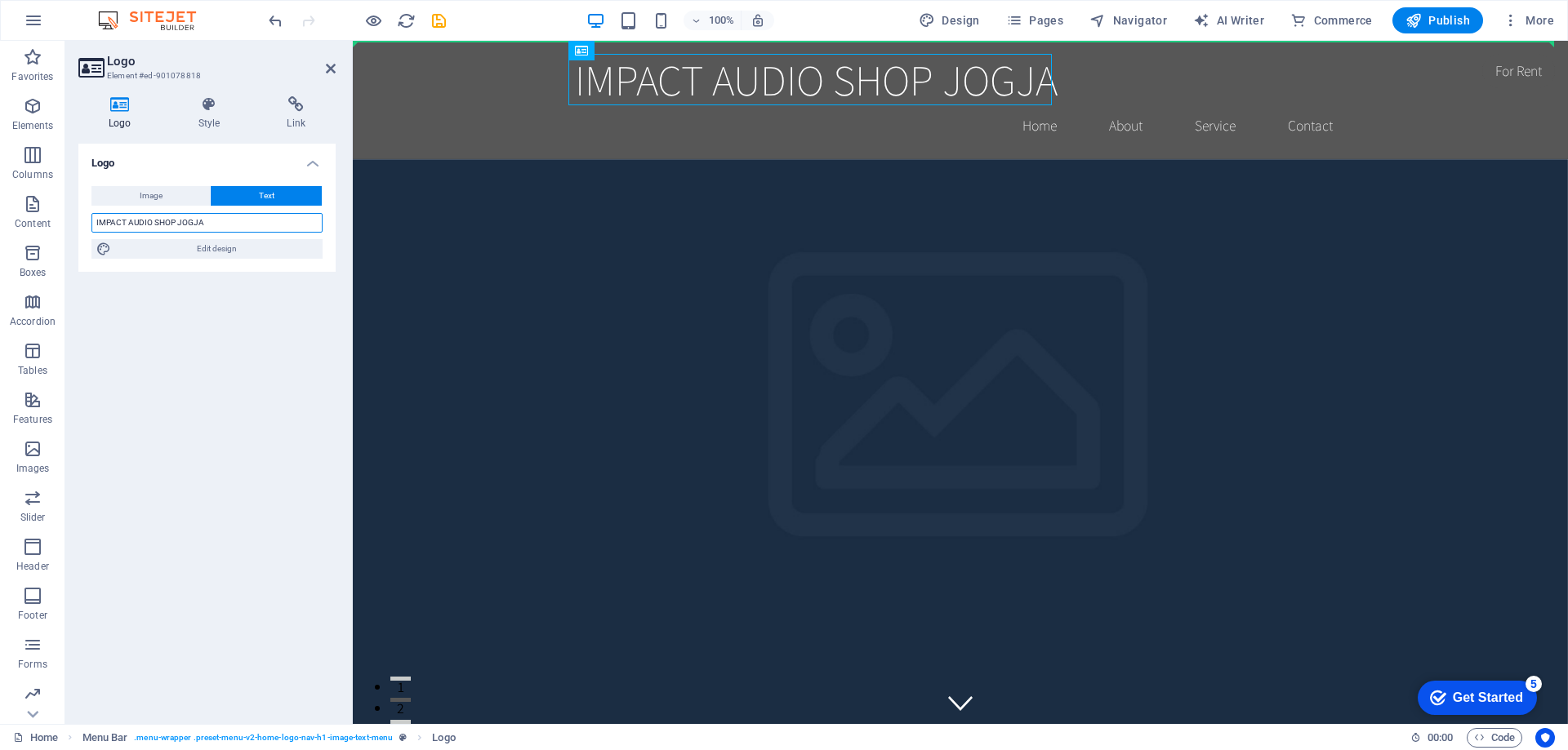
drag, startPoint x: 957, startPoint y: 94, endPoint x: 514, endPoint y: 61, distance: 444.2
type input "IMPACT AUDIO SHOP JOGJA"
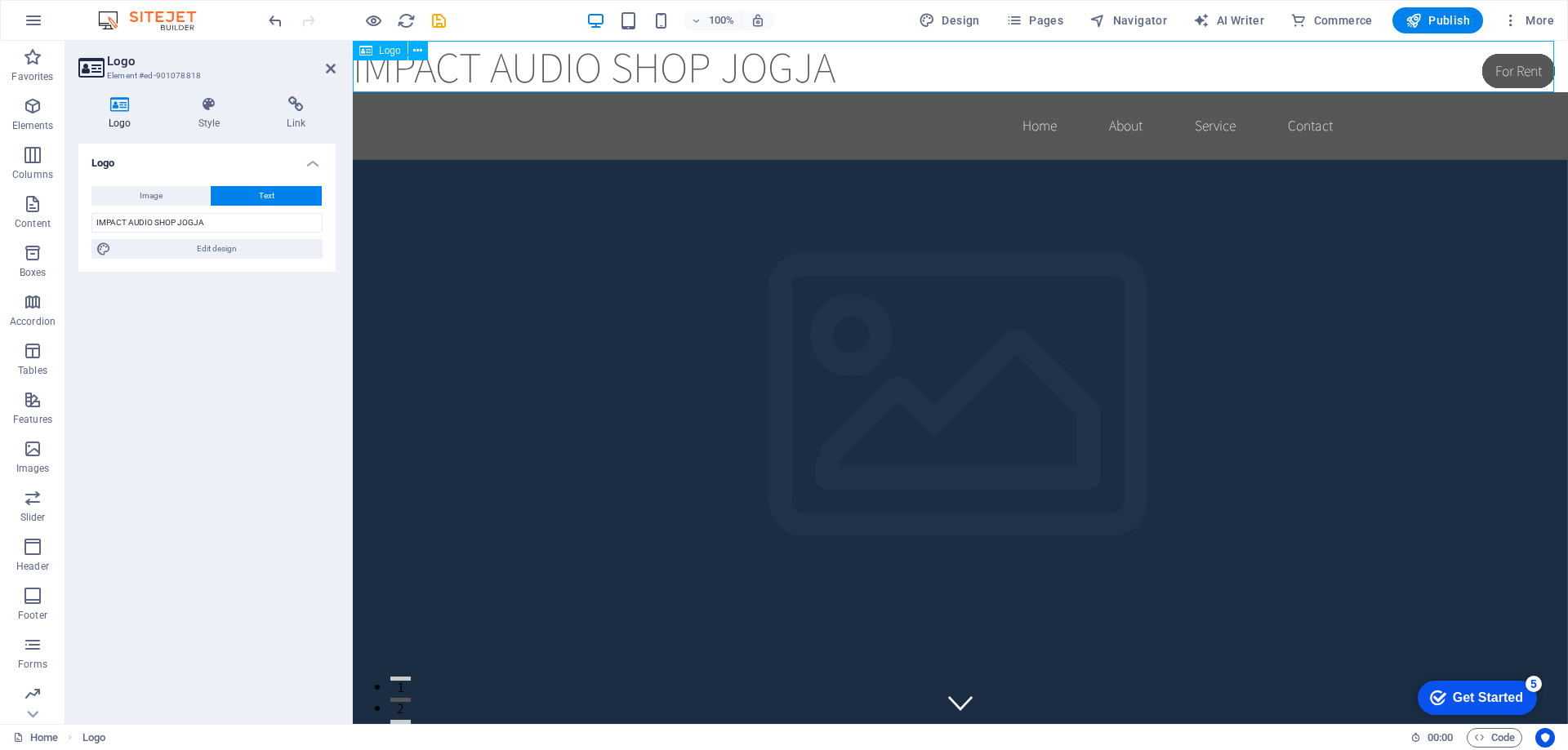
click at [637, 58] on div "IMPACT AUDIO SHOP JOGJA" at bounding box center [960, 66] width 1215 height 51
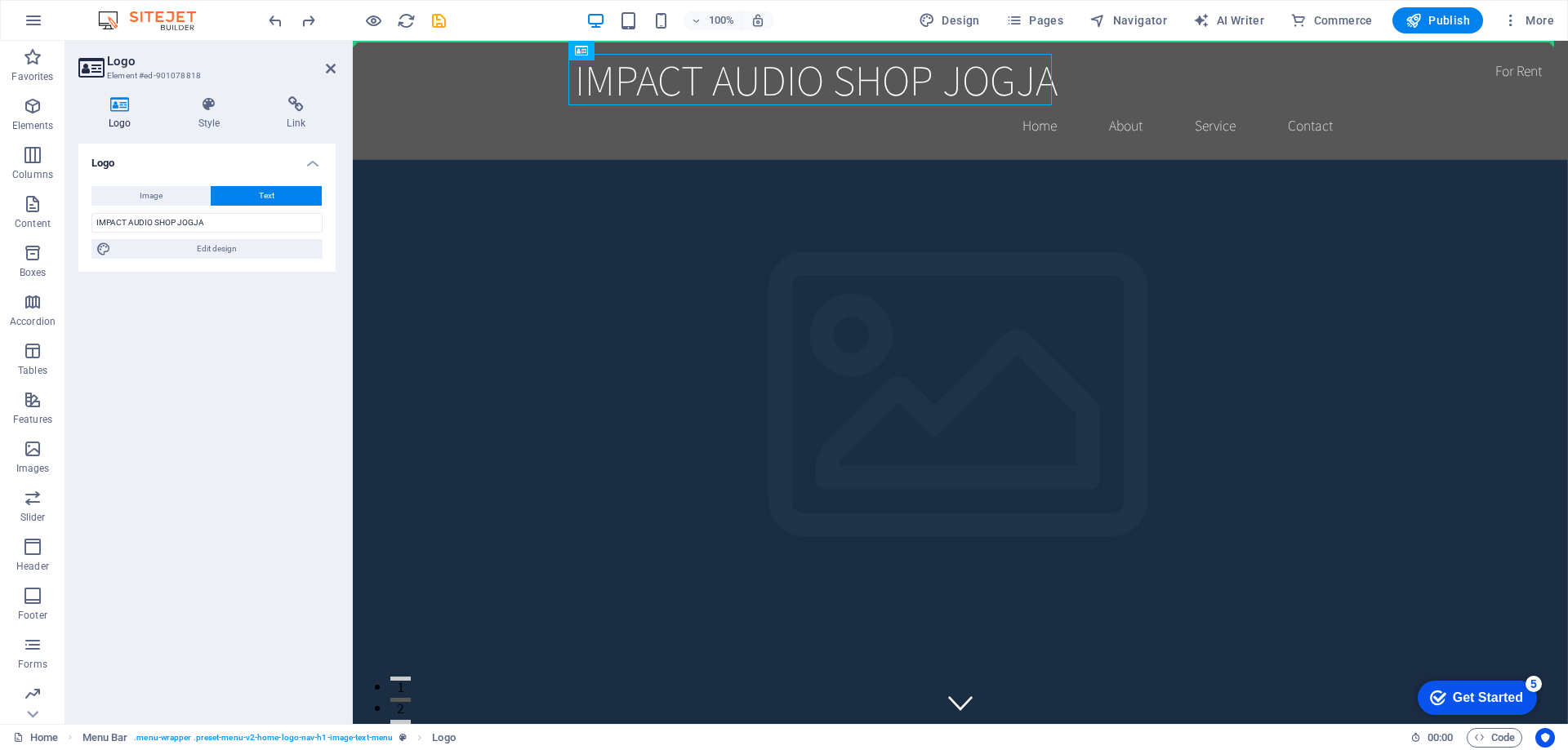
drag, startPoint x: 964, startPoint y: 92, endPoint x: 520, endPoint y: 85, distance: 444.1
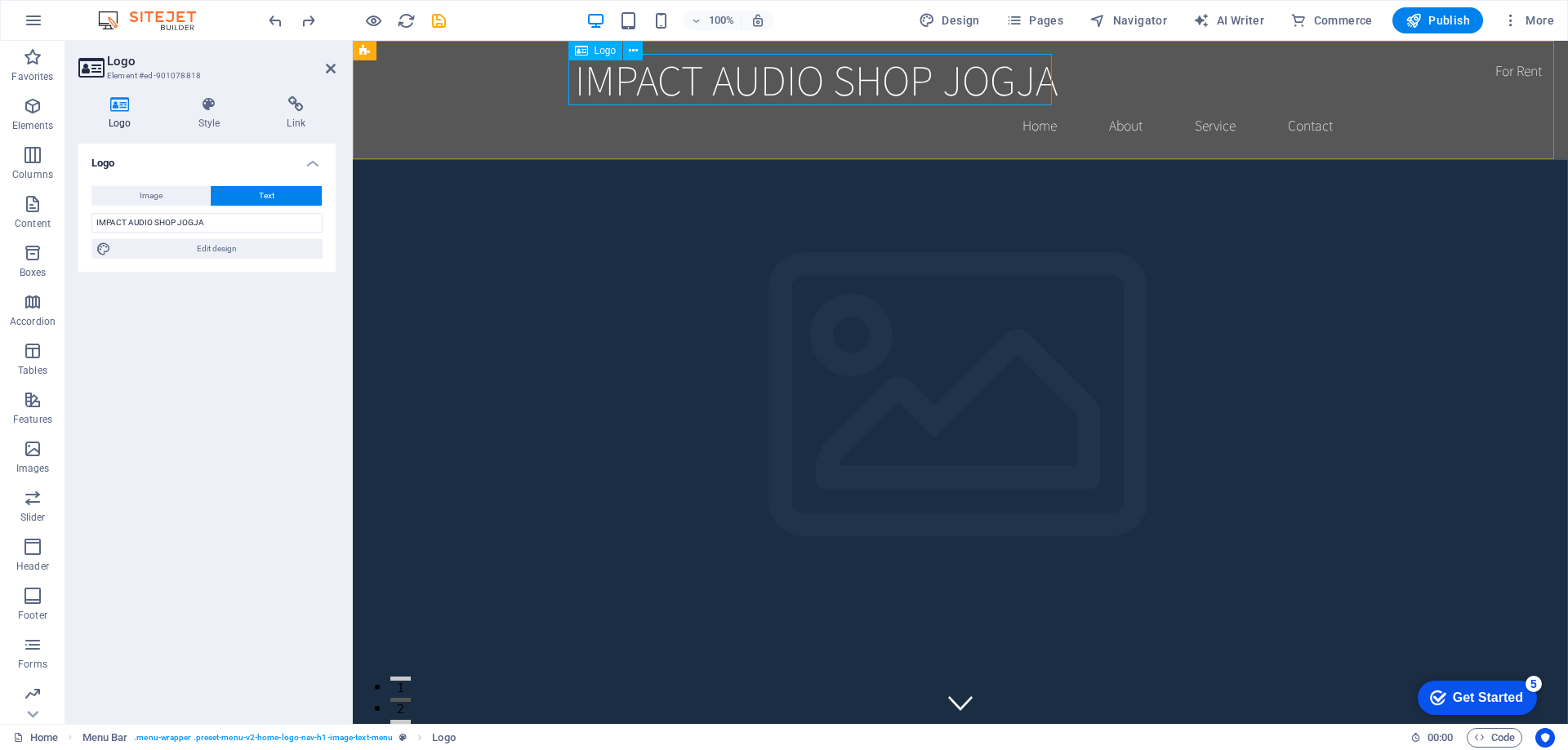
click at [1030, 68] on div "IMPACT AUDIO SHOP JOGJA" at bounding box center [960, 79] width 771 height 51
click at [240, 246] on span "Edit design" at bounding box center [217, 249] width 202 height 20
select select "rem"
select select "200"
select select "px"
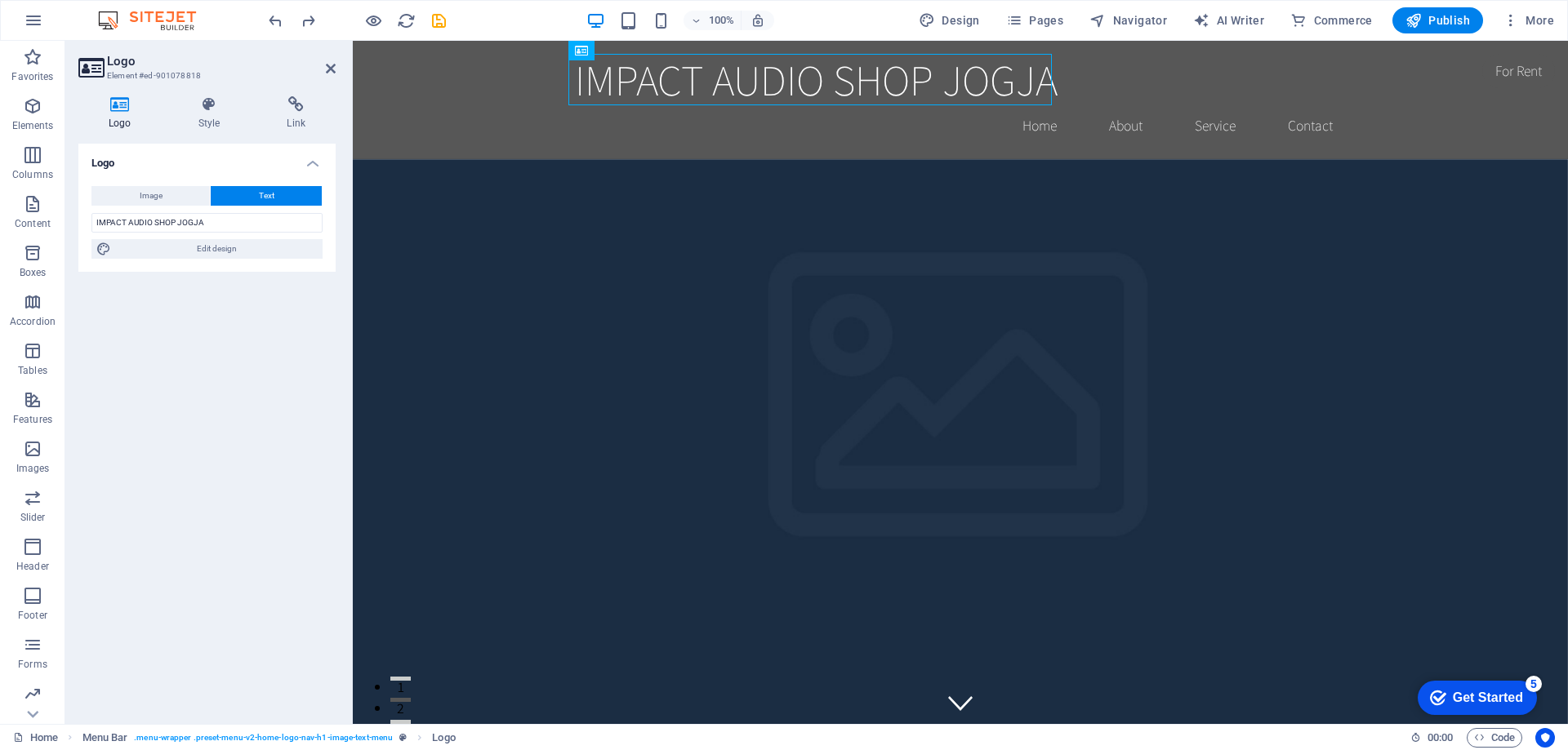
select select "rem"
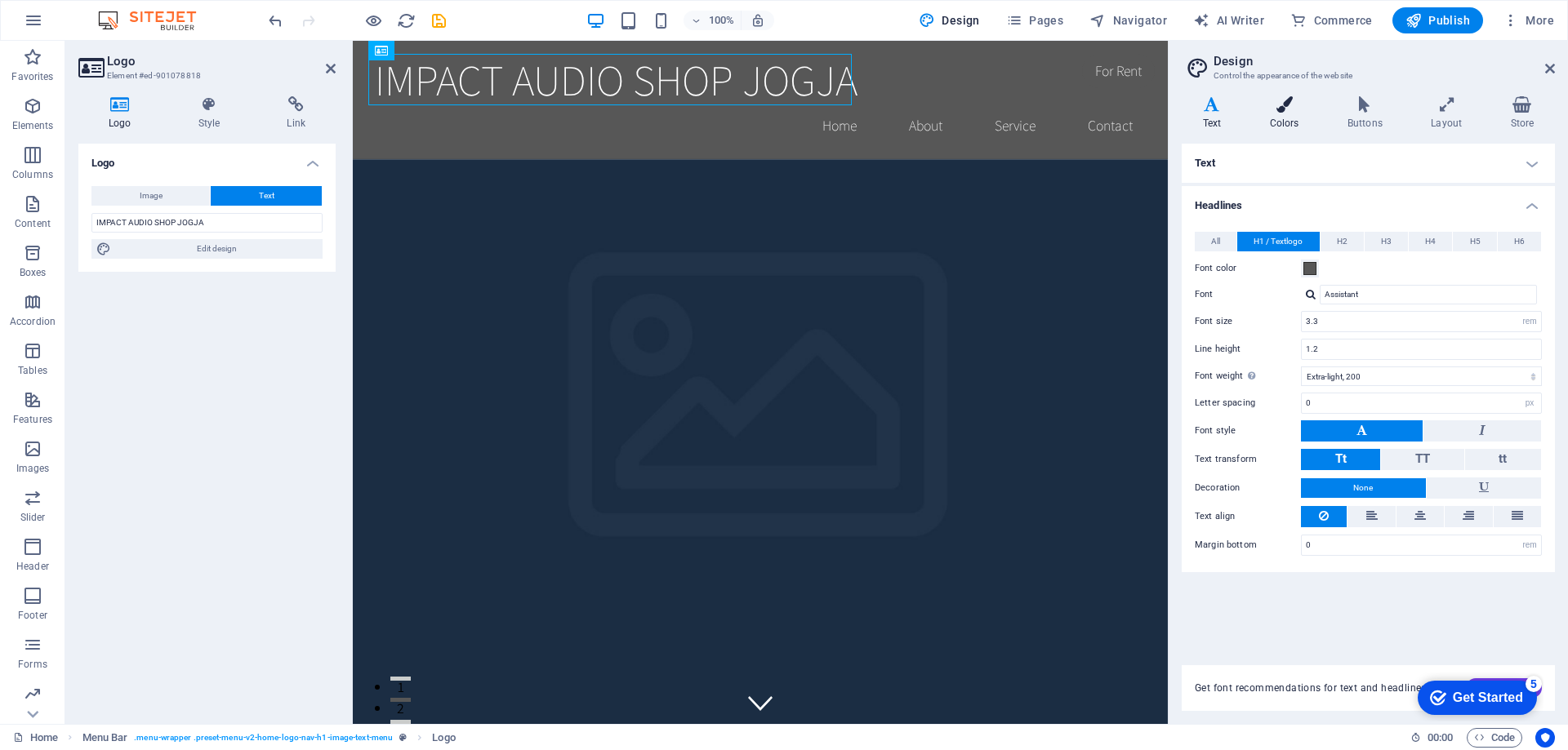
click at [1314, 102] on icon at bounding box center [1284, 104] width 71 height 16
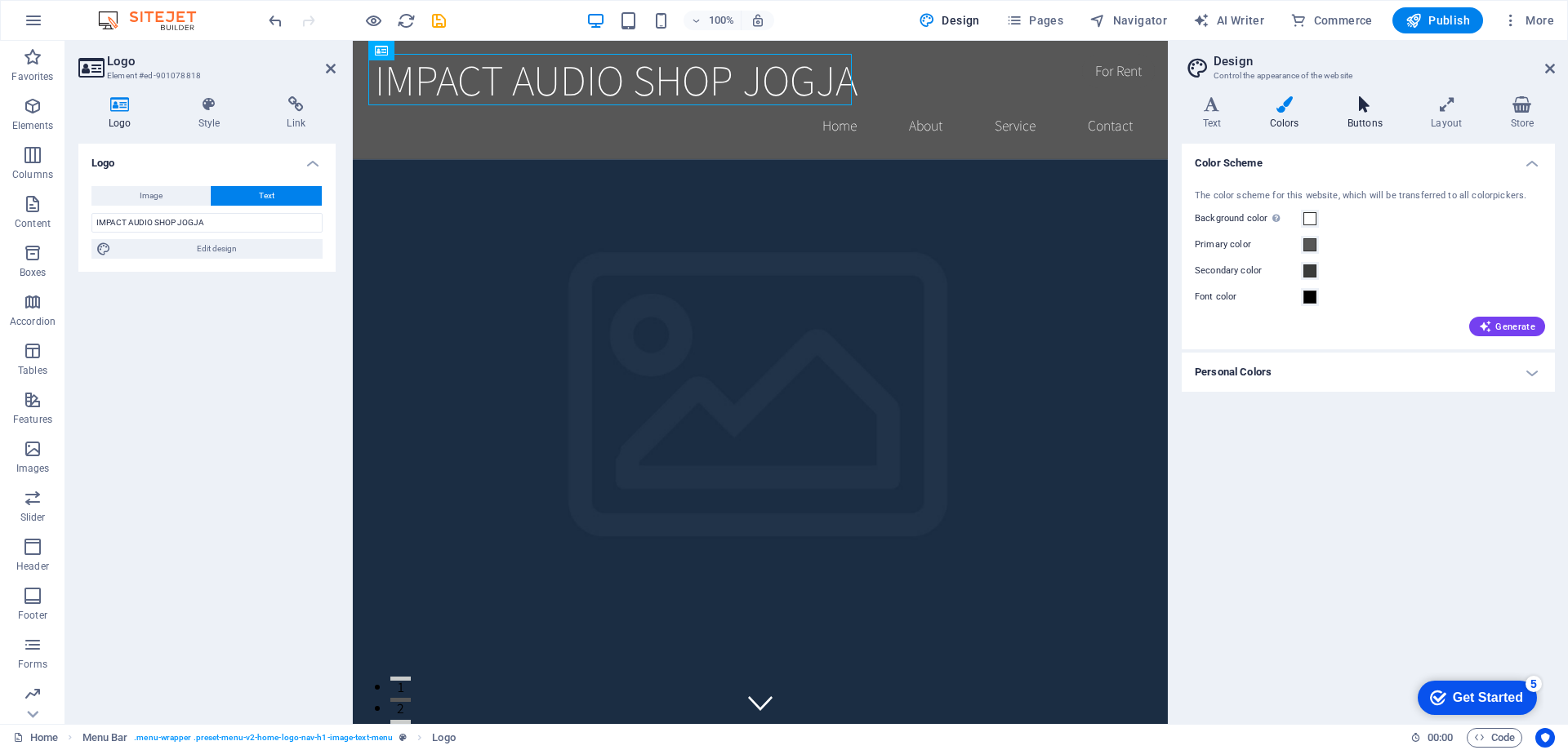
click at [1380, 107] on icon at bounding box center [1365, 104] width 77 height 16
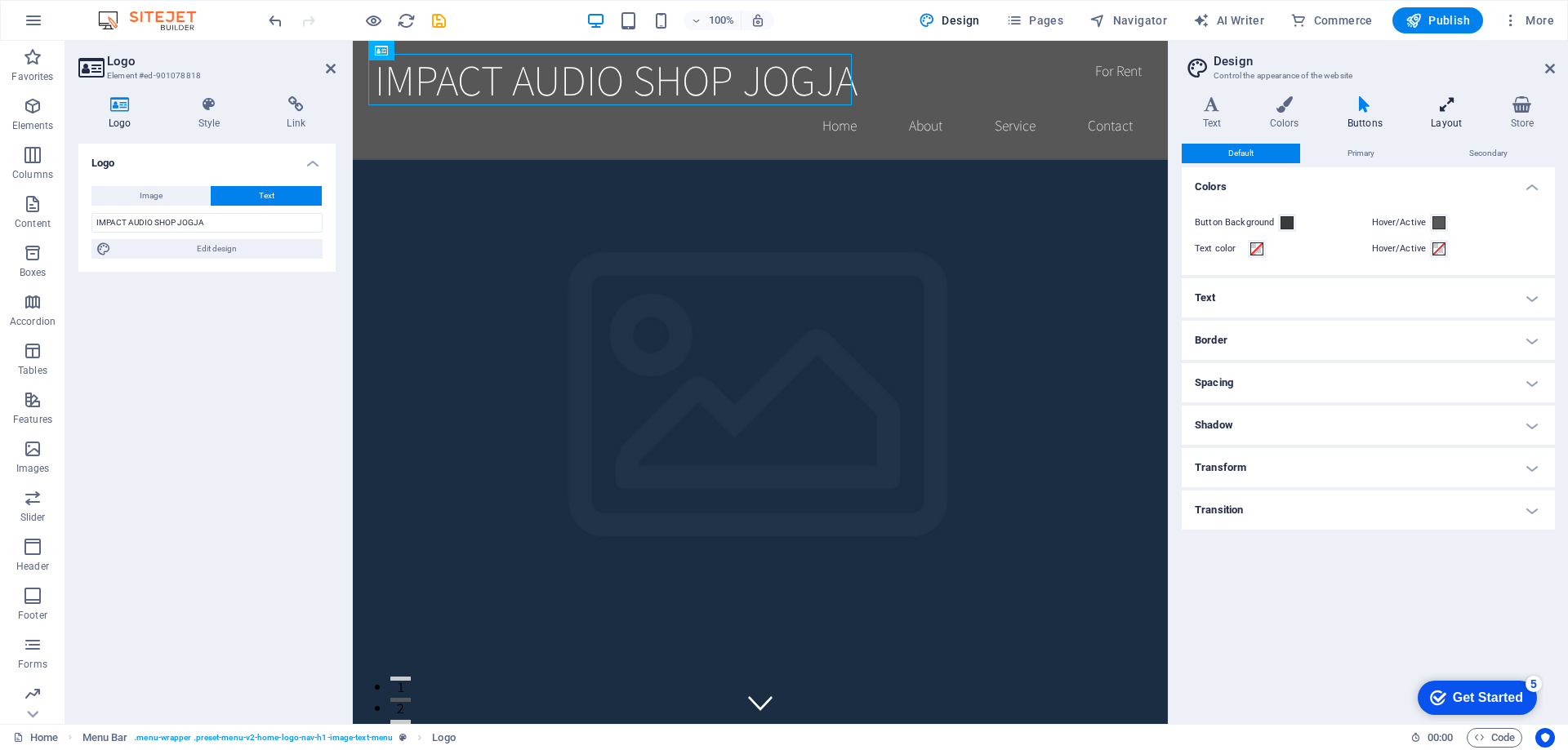
click at [1453, 98] on icon at bounding box center [1446, 104] width 73 height 16
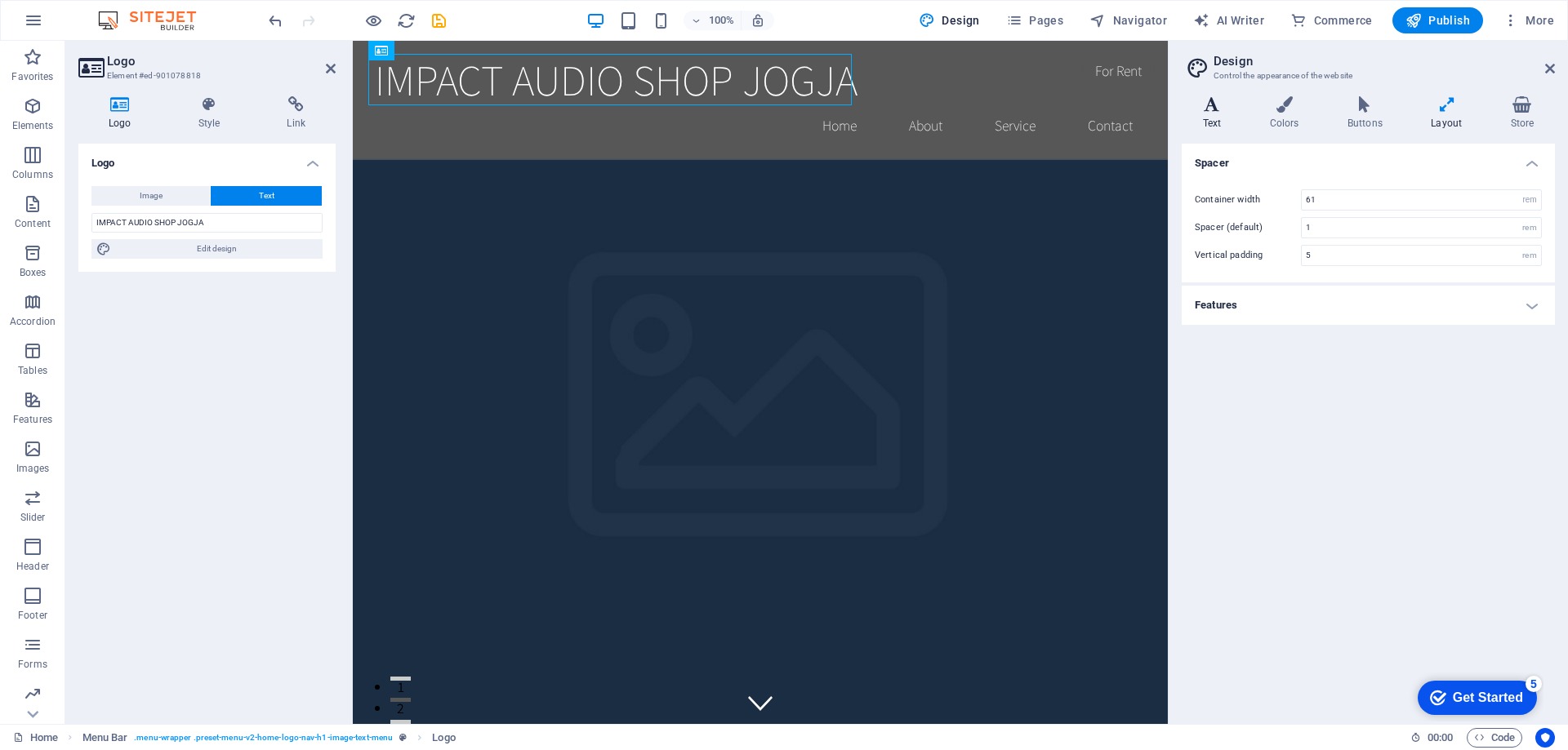
click at [1225, 128] on h4 "Text" at bounding box center [1215, 113] width 67 height 34
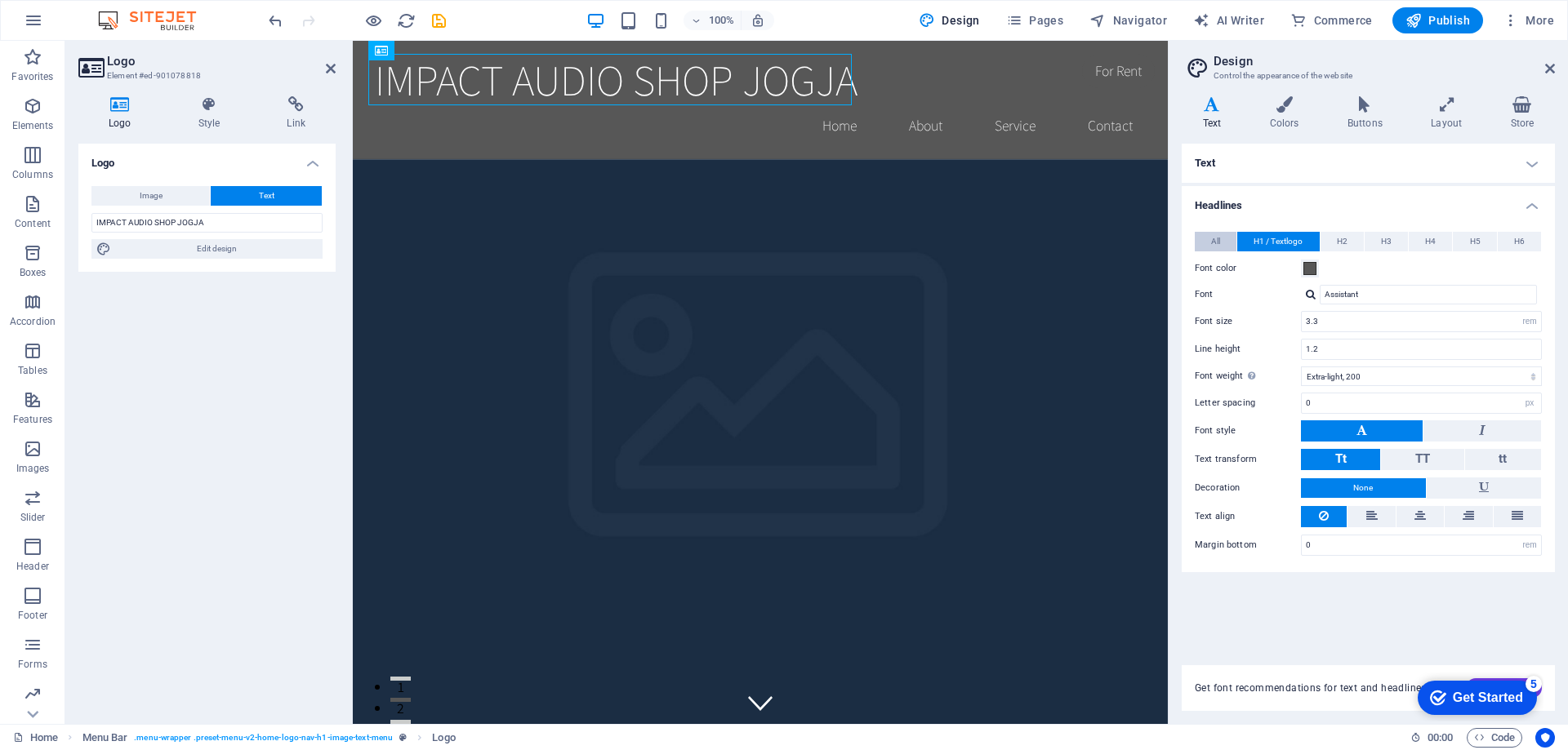
click at [1215, 247] on span "All" at bounding box center [1215, 241] width 9 height 20
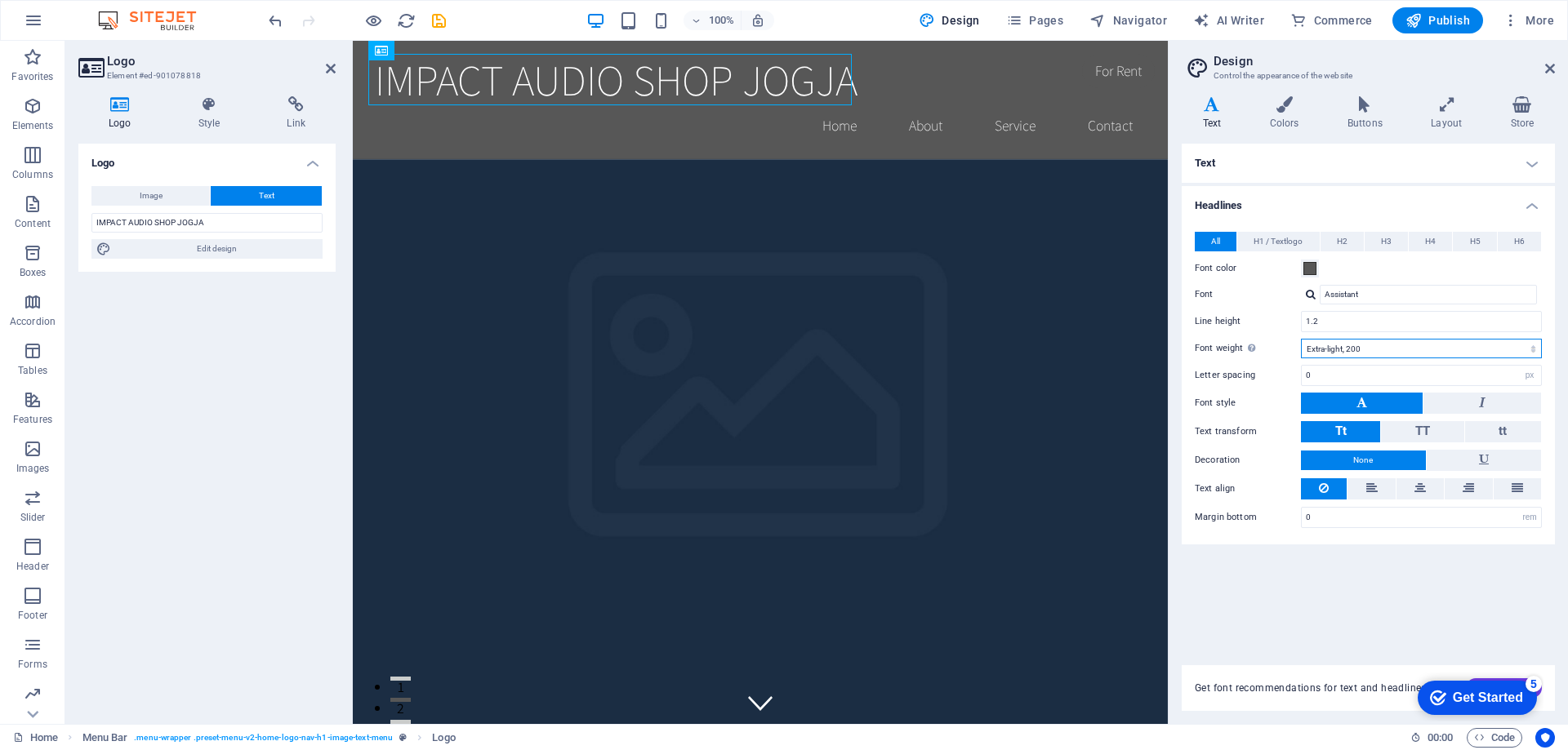
click at [1359, 355] on select "Thin, 100 Extra-light, 200 Light, 300 Regular, 400 Medium, 500 Semi-bold, 600 B…" at bounding box center [1421, 348] width 241 height 20
select select "300"
click at [1301, 339] on select "Thin, 100 Extra-light, 200 Light, 300 Regular, 400 Medium, 500 Semi-bold, 600 B…" at bounding box center [1421, 348] width 241 height 20
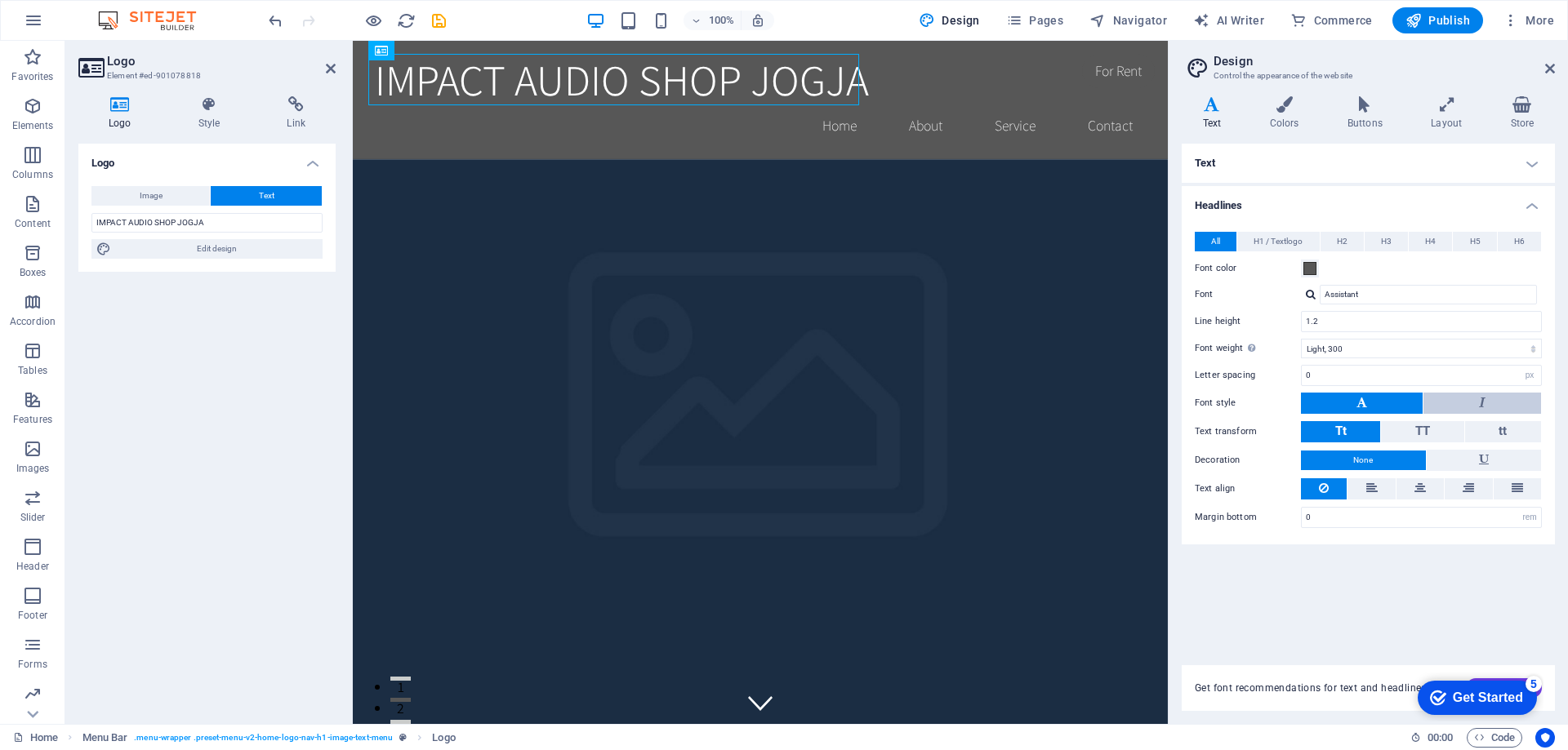
click at [1460, 398] on button at bounding box center [1482, 403] width 117 height 21
click at [1441, 450] on button at bounding box center [1485, 461] width 115 height 21
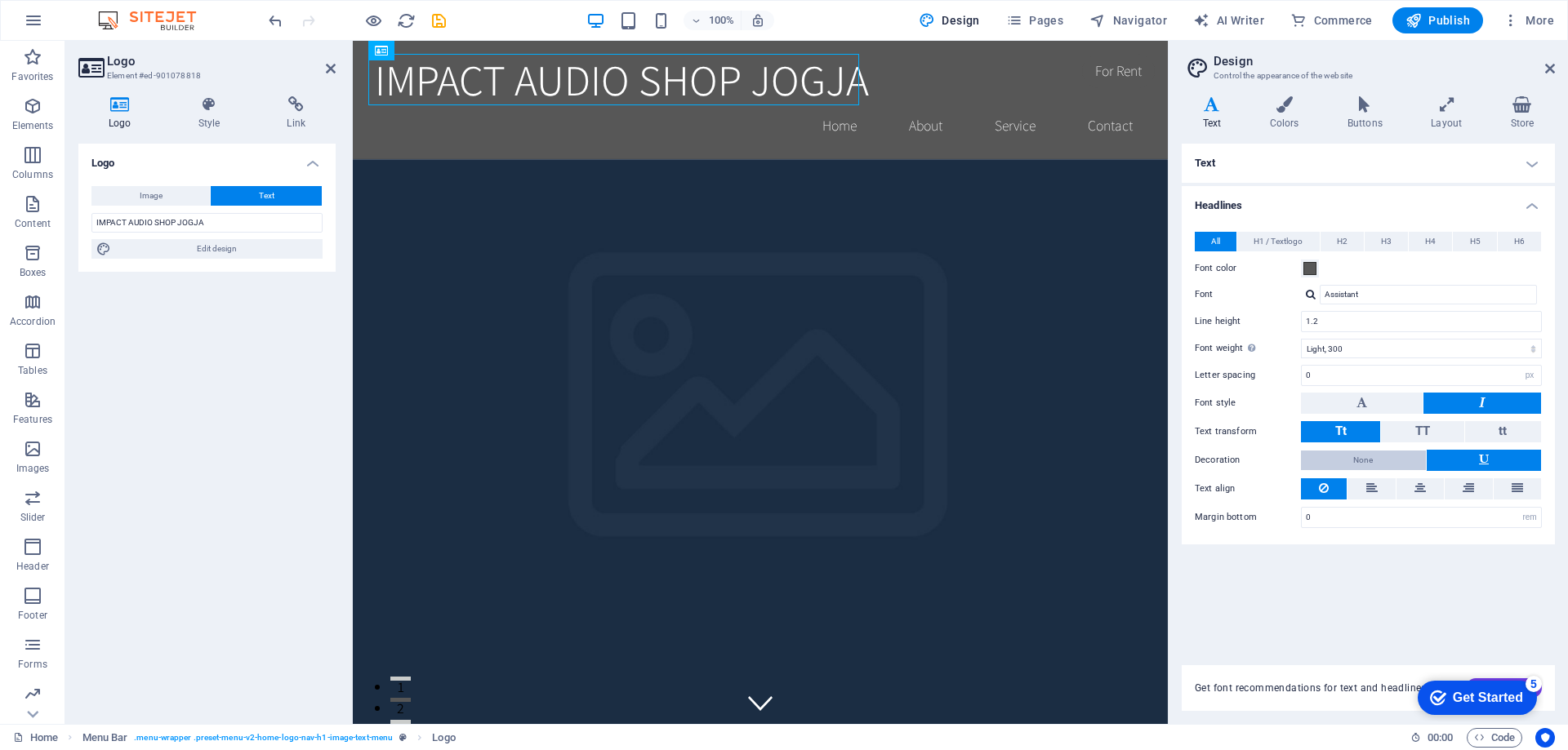
click at [1395, 460] on button "None" at bounding box center [1364, 460] width 125 height 20
click at [745, 70] on div "IMPACT AUDIO SHOP JOGJA" at bounding box center [760, 79] width 771 height 51
drag, startPoint x: 745, startPoint y: 70, endPoint x: 726, endPoint y: 90, distance: 27.6
click at [726, 90] on div "IMPACT AUDIO SHOP JOGJA" at bounding box center [760, 79] width 771 height 51
click at [852, 55] on div "IMPACT AUDIO SHOP JOGJA" at bounding box center [760, 79] width 771 height 51
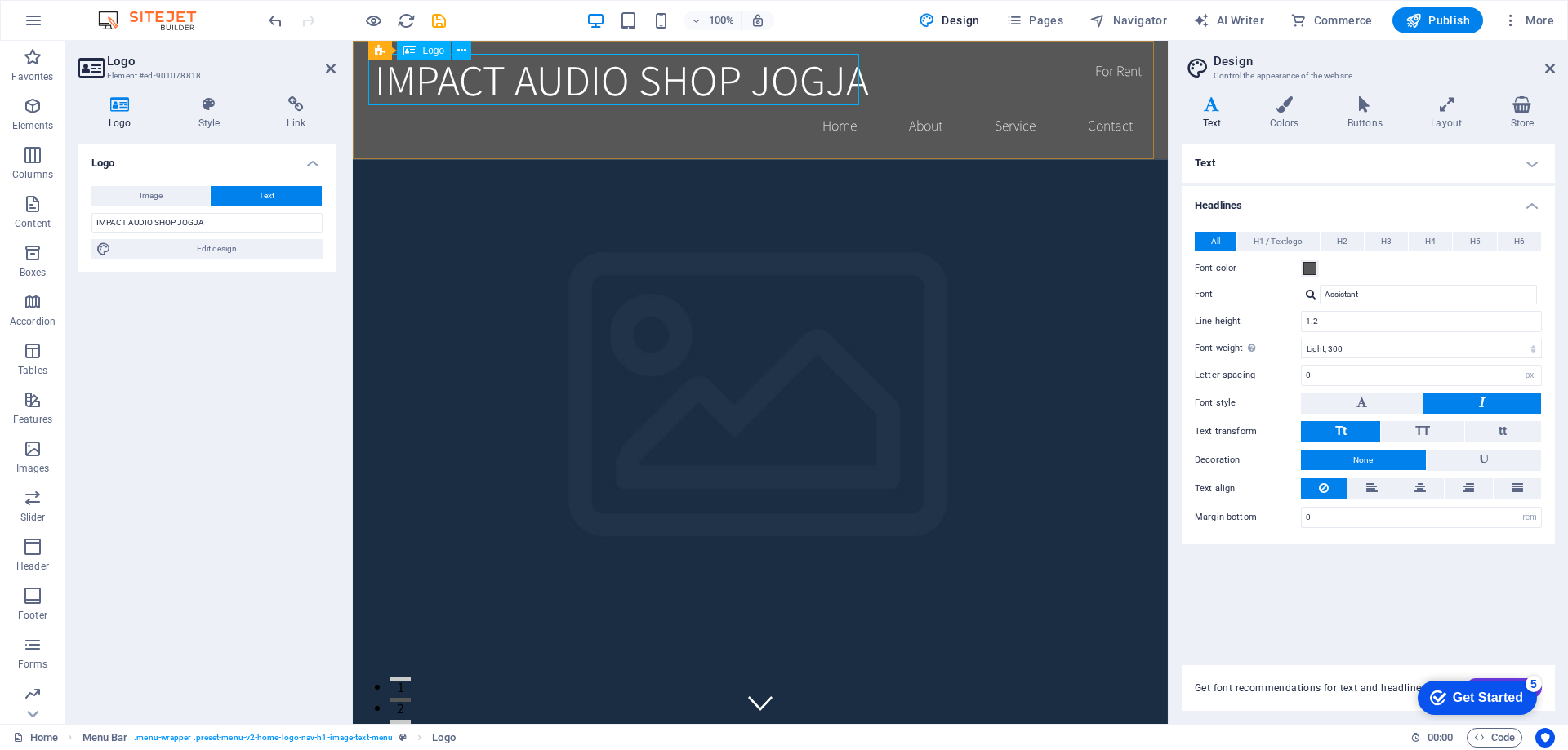
click at [854, 53] on div "IMPACT AUDIO SHOP JOGJA Home About Service Contact" at bounding box center [760, 99] width 815 height 118
select select "header"
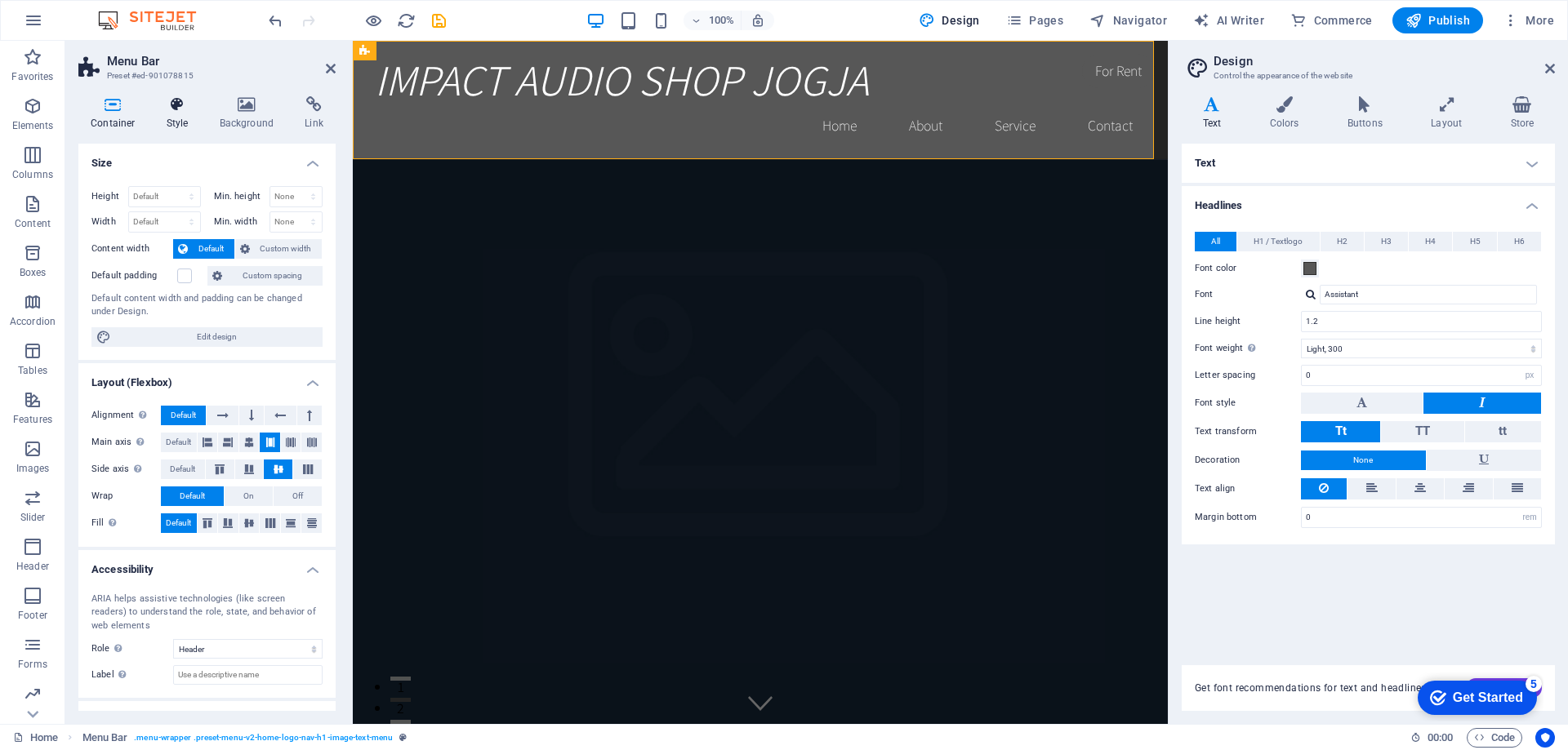
click at [181, 115] on h4 "Style" at bounding box center [181, 113] width 53 height 34
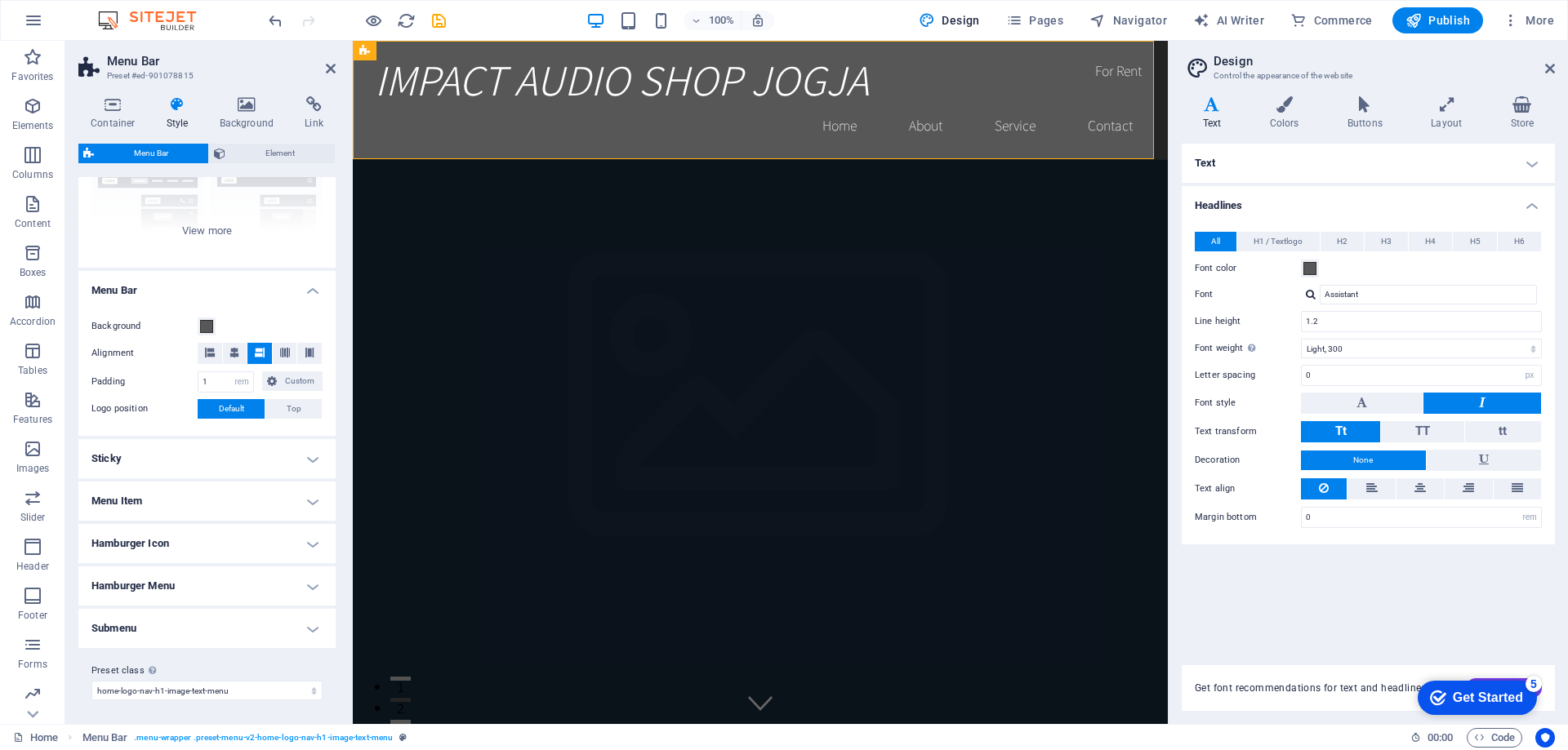
scroll to position [186, 0]
click at [264, 118] on h4 "Background" at bounding box center [250, 113] width 86 height 34
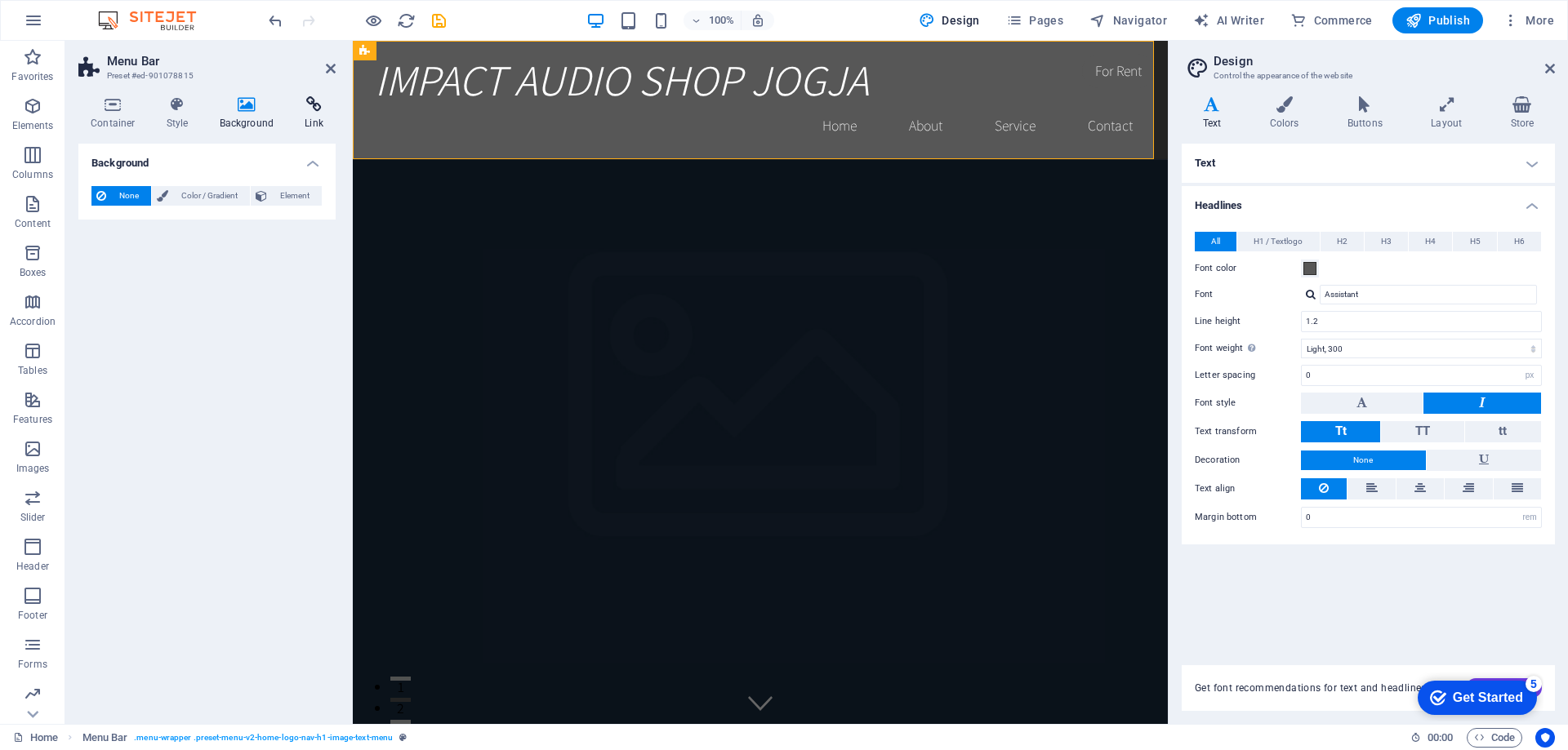
click at [310, 118] on h4 "Link" at bounding box center [314, 113] width 44 height 34
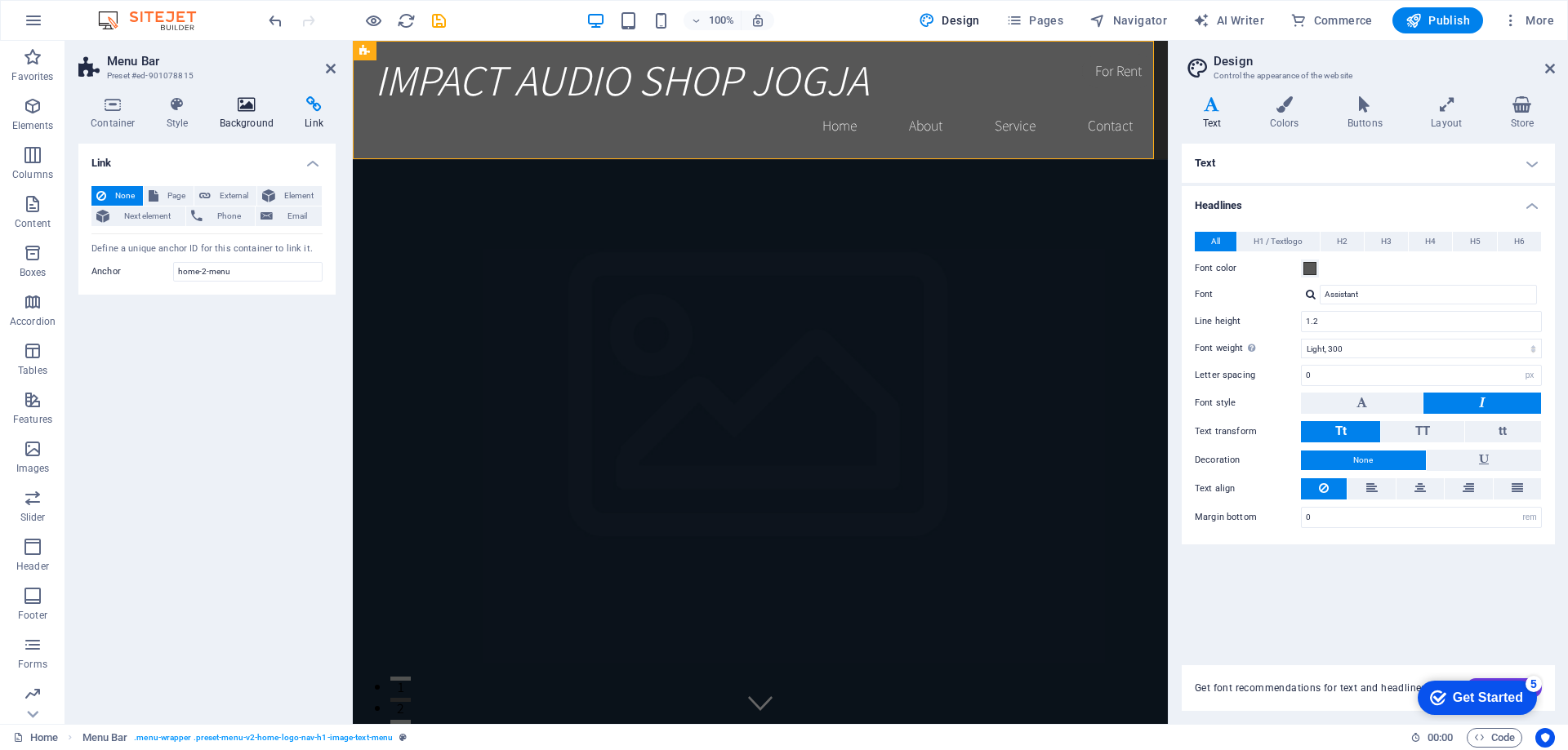
click at [228, 111] on icon at bounding box center [247, 104] width 79 height 16
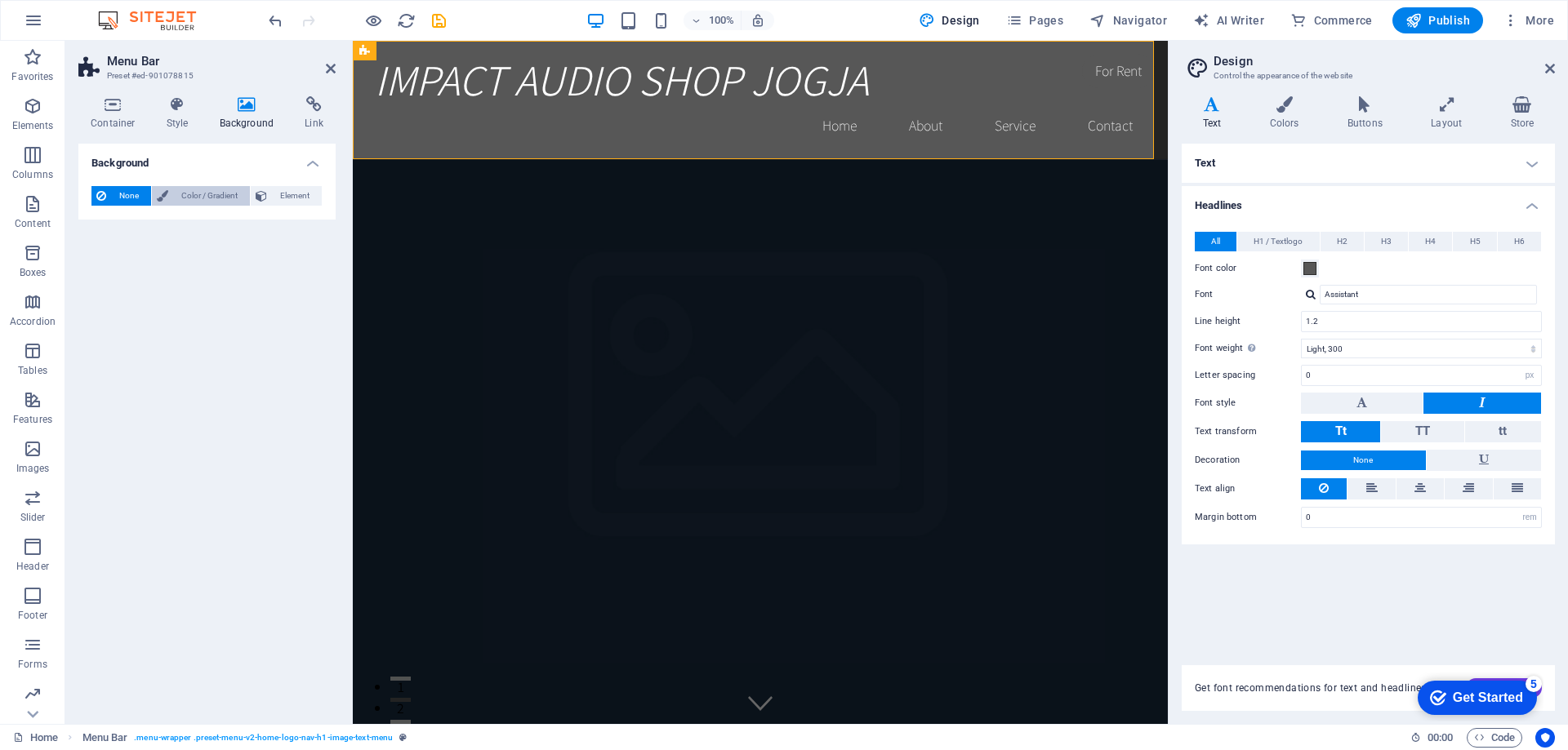
click at [241, 197] on span "Color / Gradient" at bounding box center [209, 196] width 72 height 20
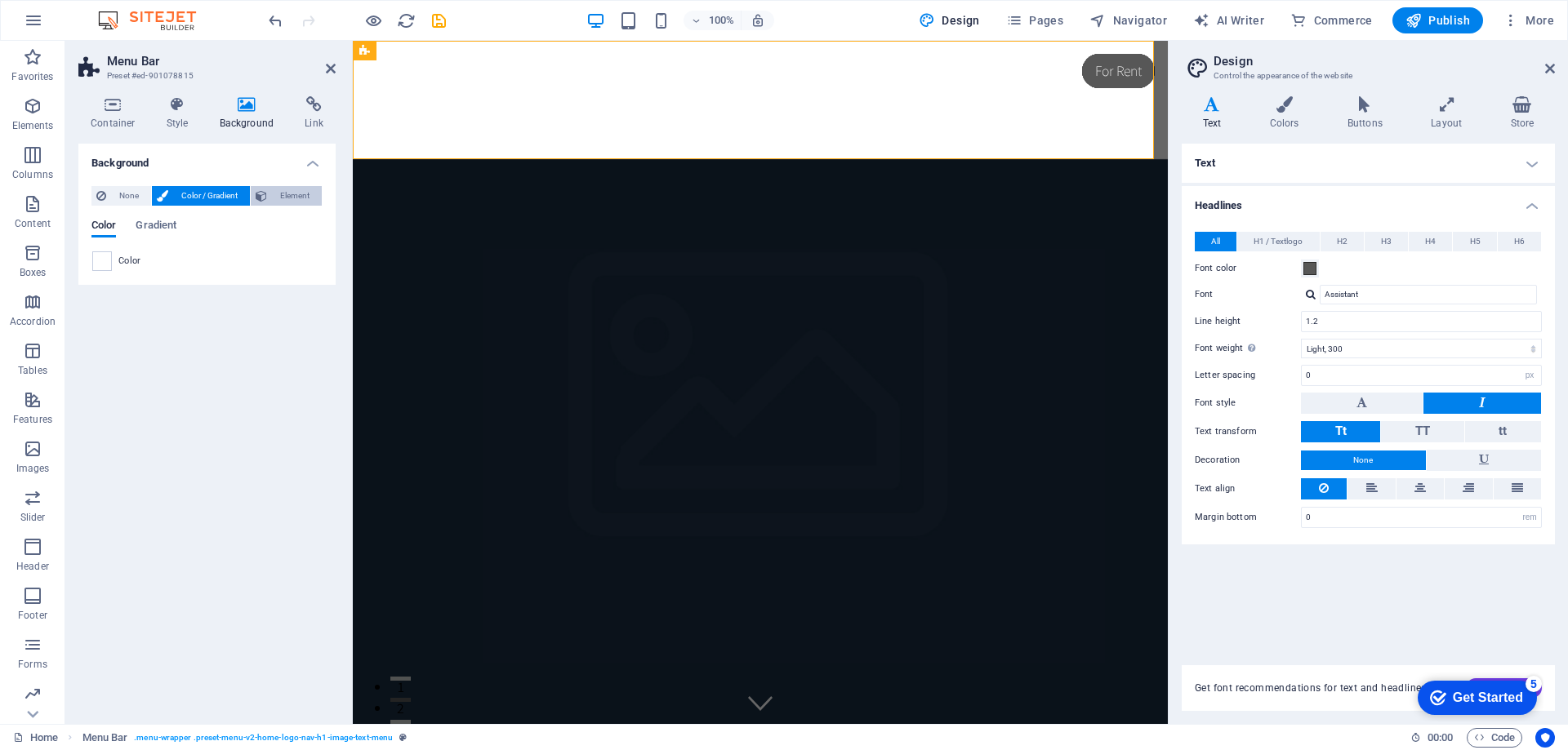
click at [313, 188] on span "Element" at bounding box center [293, 196] width 44 height 20
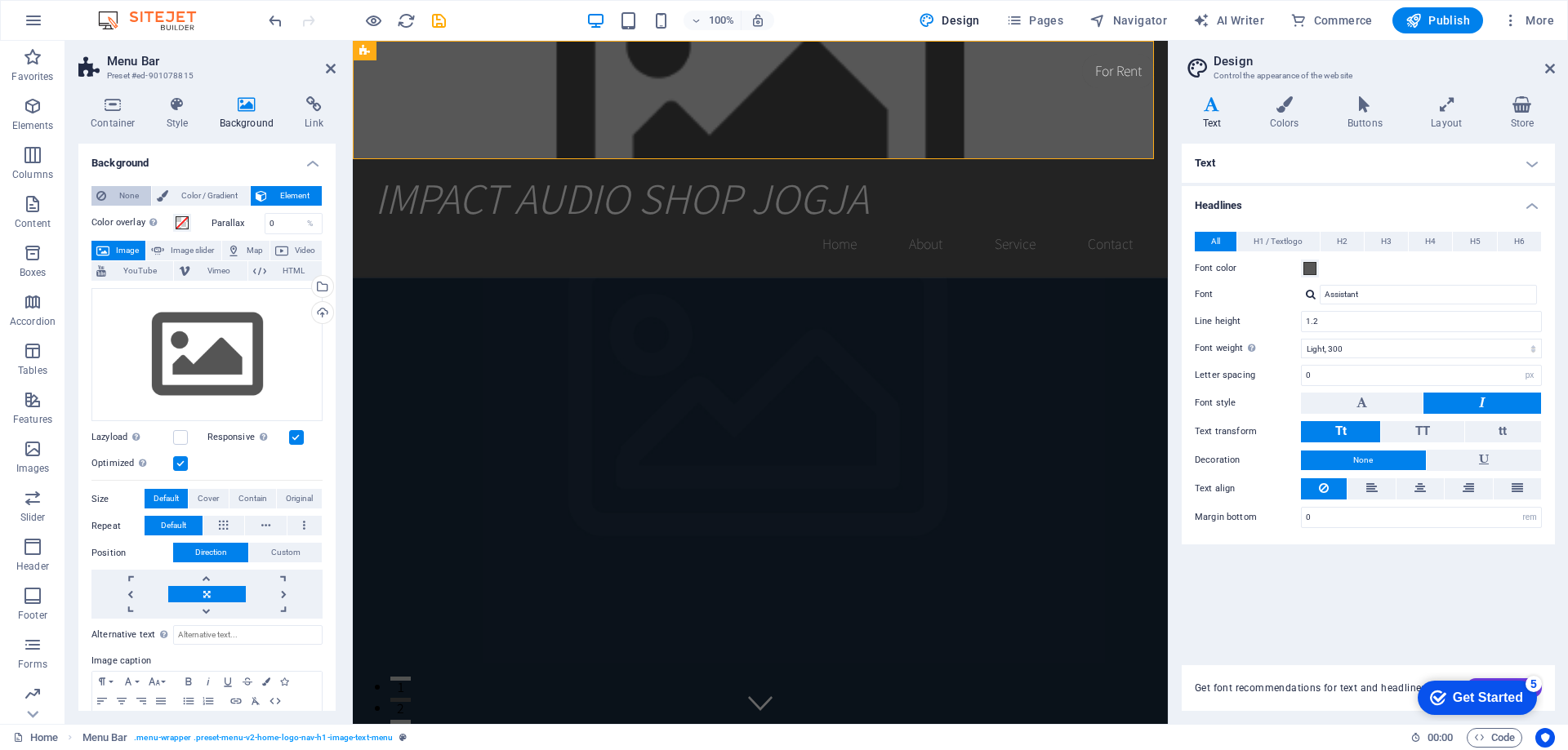
click at [122, 194] on span "None" at bounding box center [128, 196] width 35 height 20
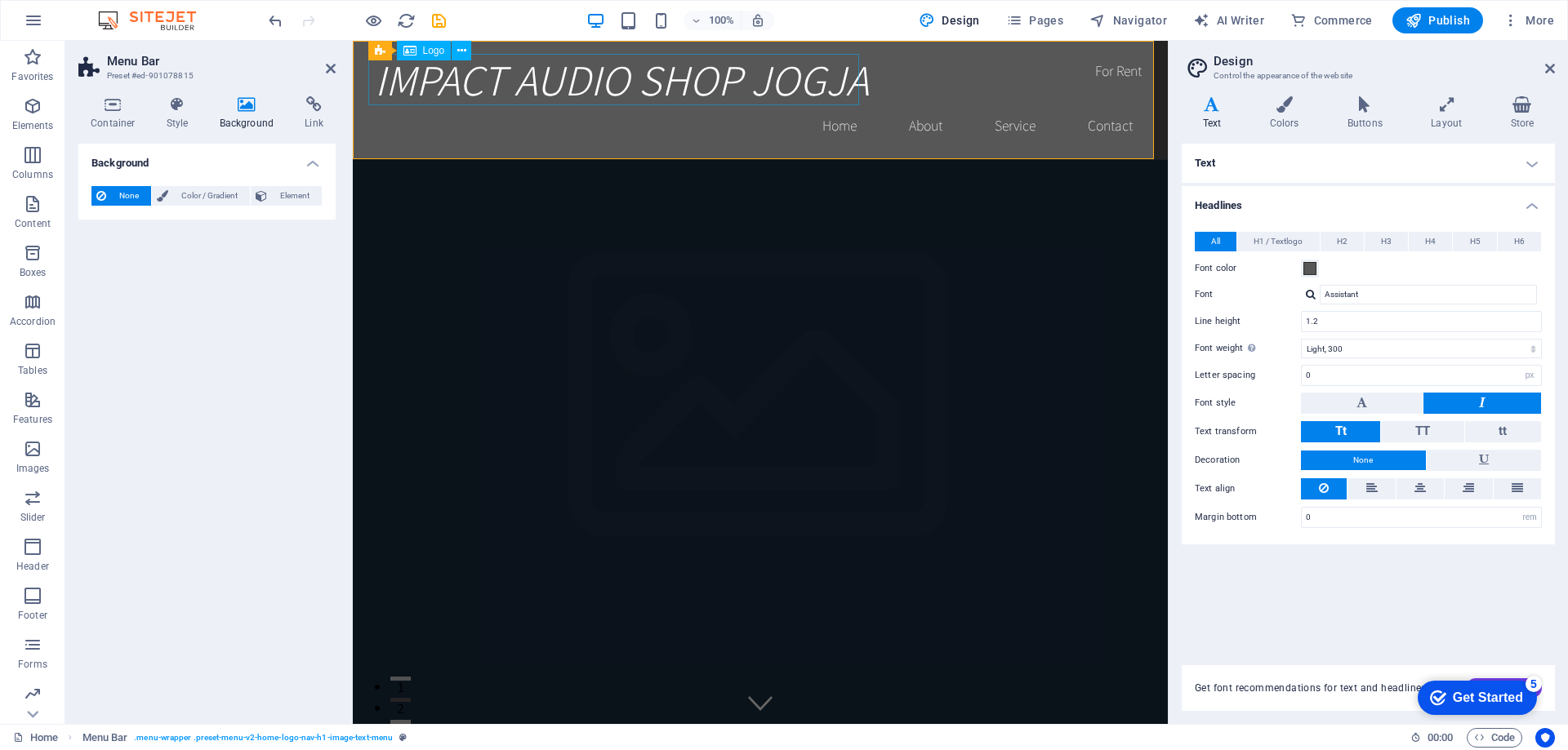
click at [689, 70] on div "IMPACT AUDIO SHOP JOGJA" at bounding box center [760, 79] width 771 height 51
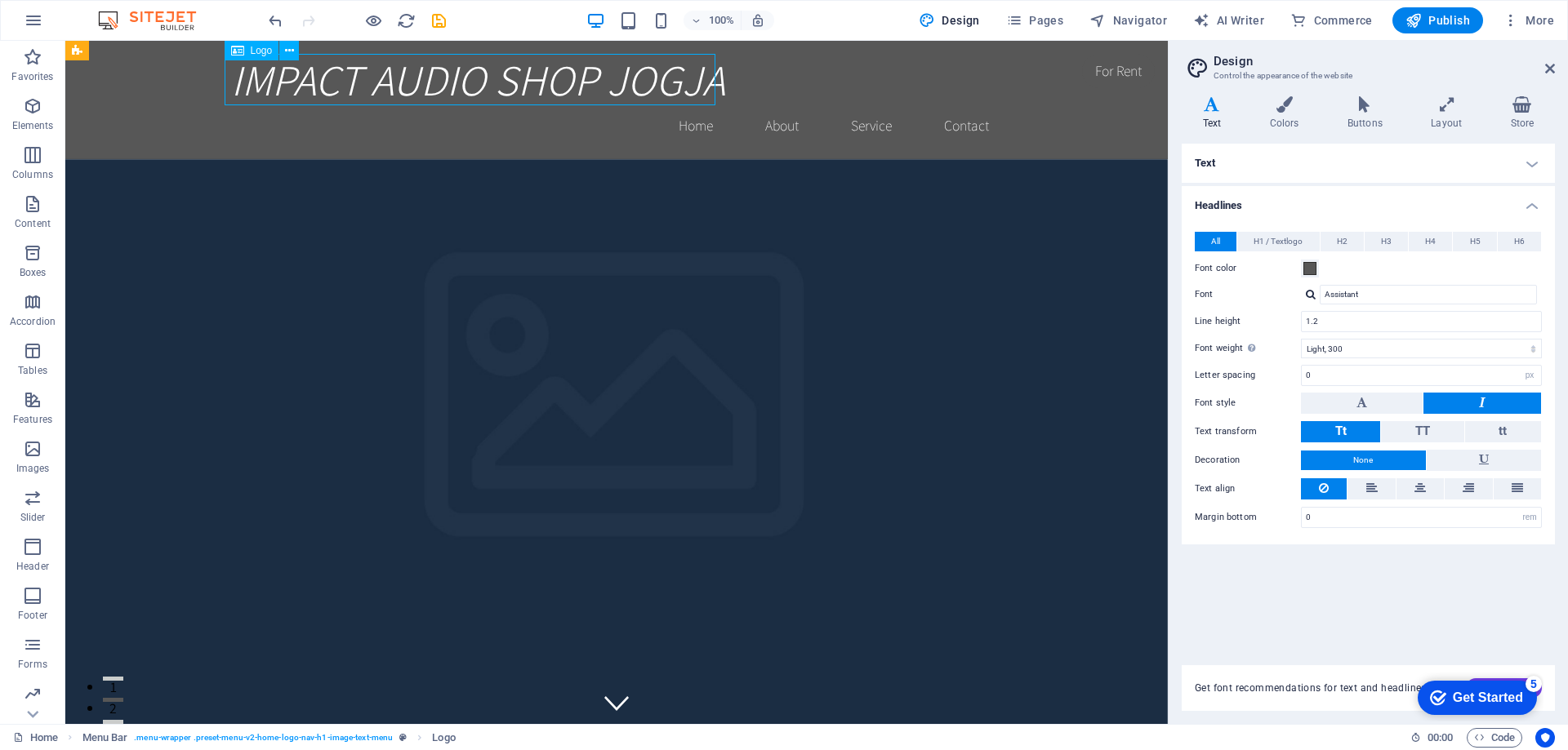
drag, startPoint x: 402, startPoint y: 70, endPoint x: 686, endPoint y: 86, distance: 284.5
click at [686, 86] on div "IMPACT AUDIO SHOP JOGJA" at bounding box center [616, 79] width 771 height 51
click at [573, 78] on div "IMPACT AUDIO SHOP JOGJA" at bounding box center [616, 79] width 771 height 51
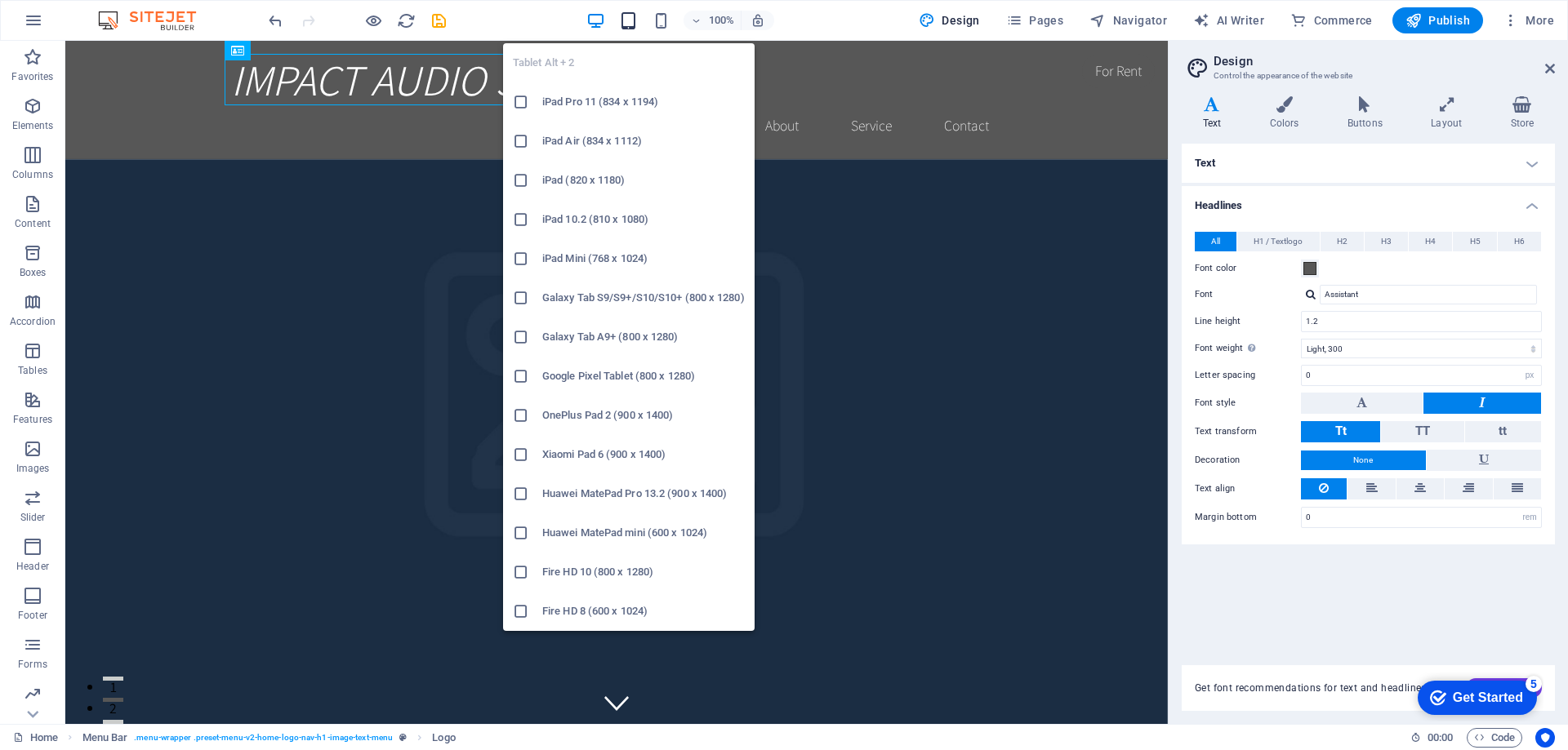
click at [630, 21] on icon "button" at bounding box center [628, 21] width 19 height 19
click at [605, 102] on h6 "iPad Pro 11 (834 x 1194)" at bounding box center [643, 102] width 203 height 20
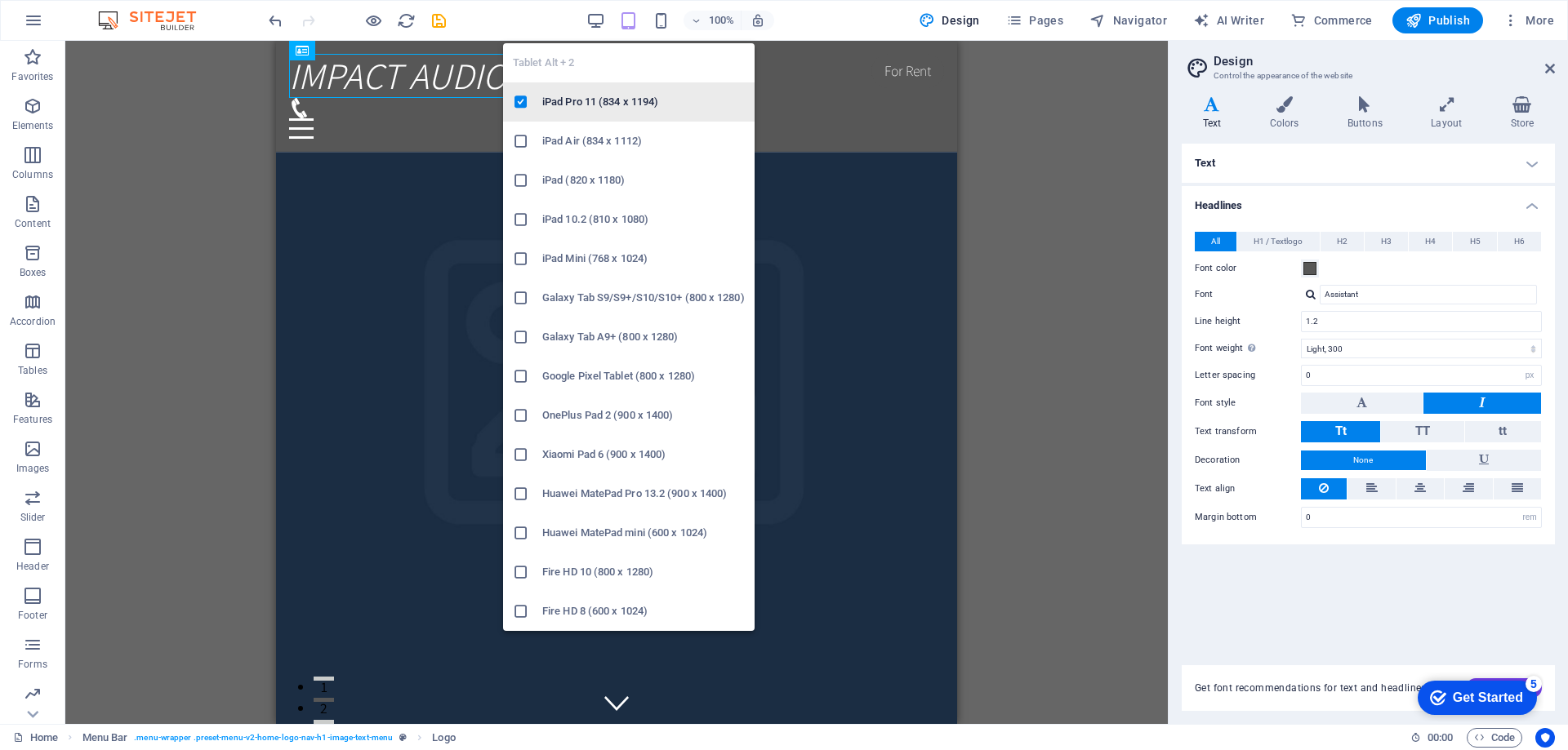
click at [598, 108] on h6 "iPad Pro 11 (834 x 1194)" at bounding box center [643, 102] width 203 height 20
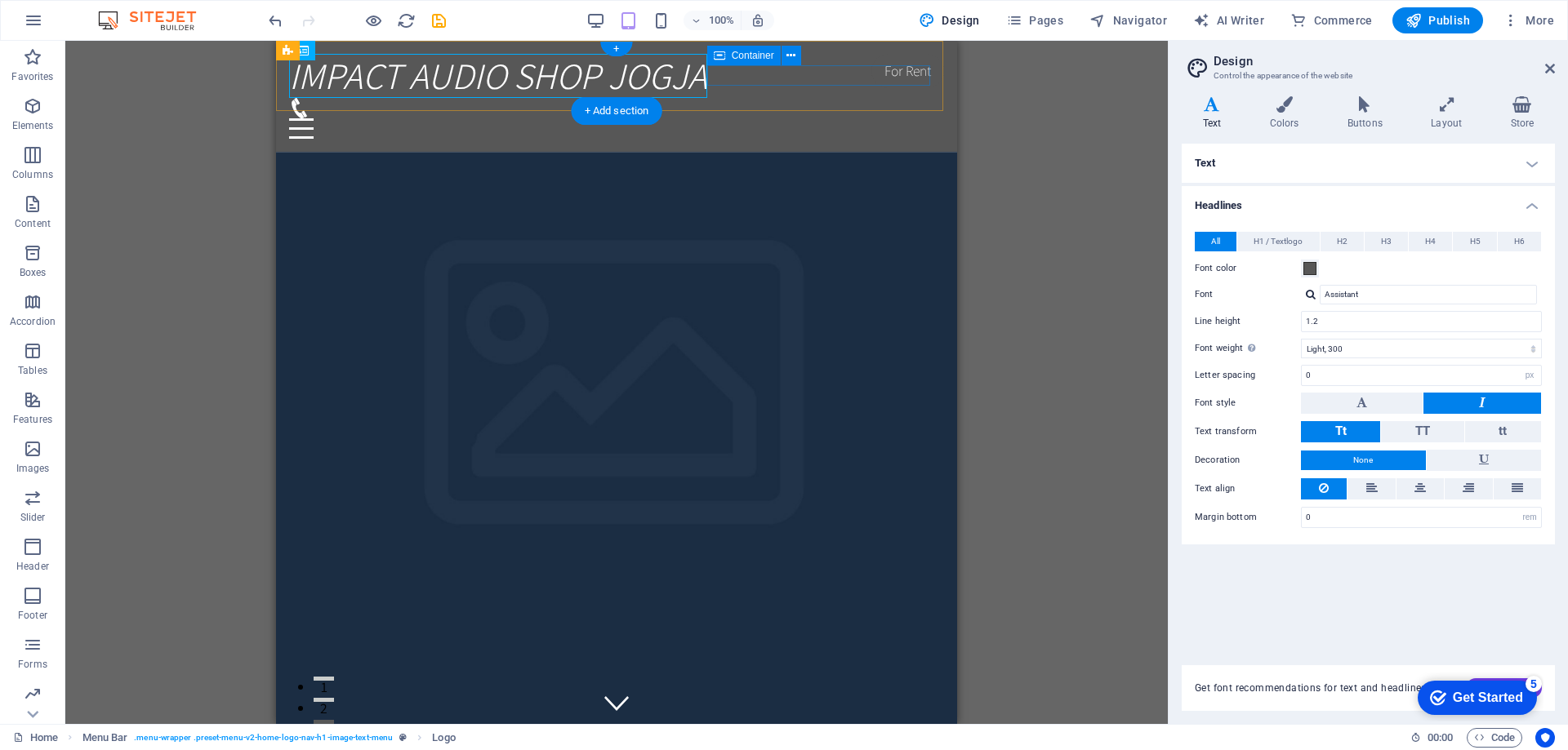
click at [805, 98] on div at bounding box center [617, 118] width 655 height 41
click at [1084, 148] on div "Drag here to replace the existing content. Press “Ctrl” if you want to create a…" at bounding box center [616, 382] width 1102 height 683
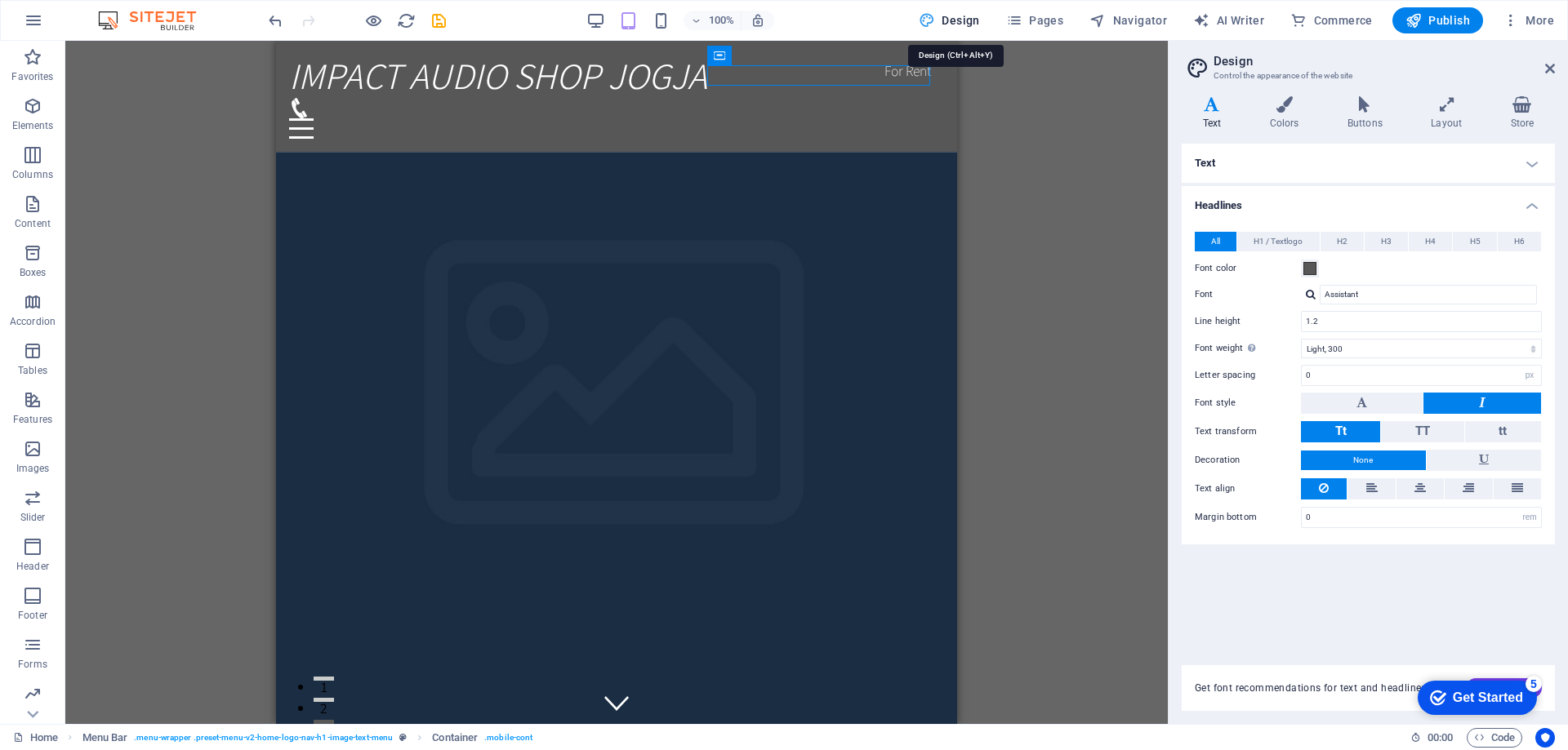
click at [965, 10] on button "Design" at bounding box center [949, 21] width 75 height 26
click at [974, 19] on span "Design" at bounding box center [949, 20] width 62 height 16
click at [1545, 73] on icon at bounding box center [1550, 69] width 9 height 13
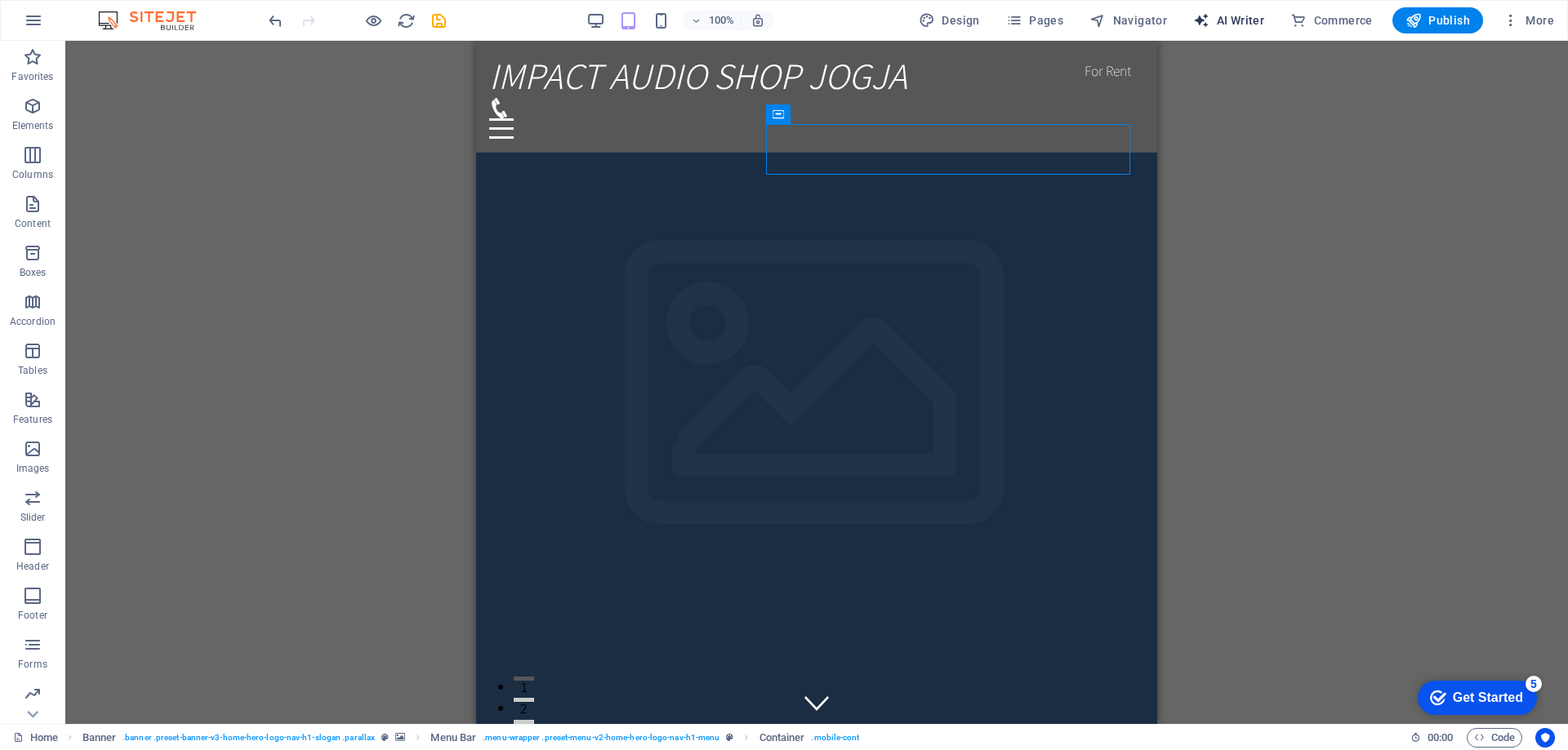
click at [1257, 21] on span "AI Writer" at bounding box center [1228, 20] width 71 height 16
select select "English"
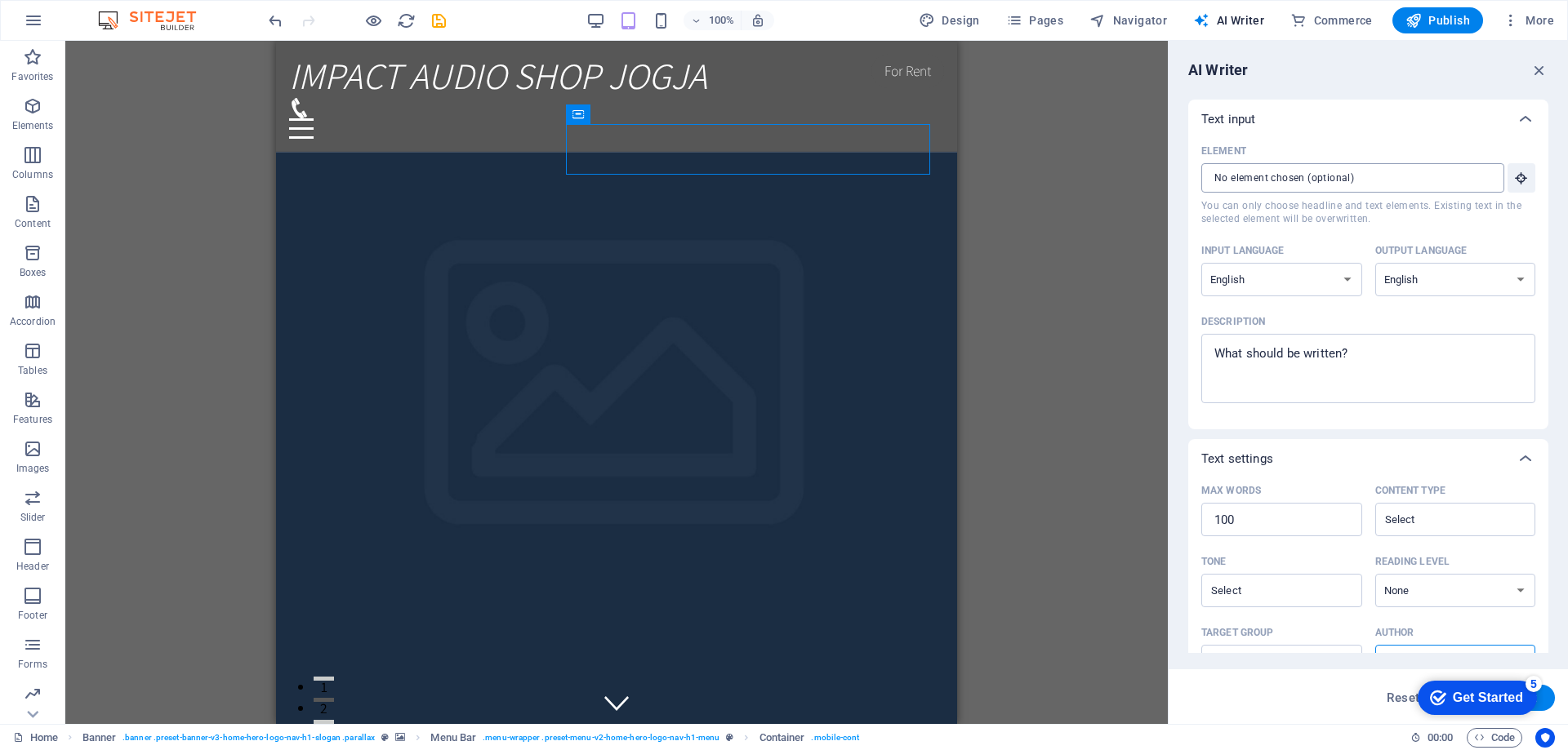
click at [1271, 171] on input "Element ​ You can only choose headline and text elements. Existing text in the …" at bounding box center [1347, 178] width 291 height 29
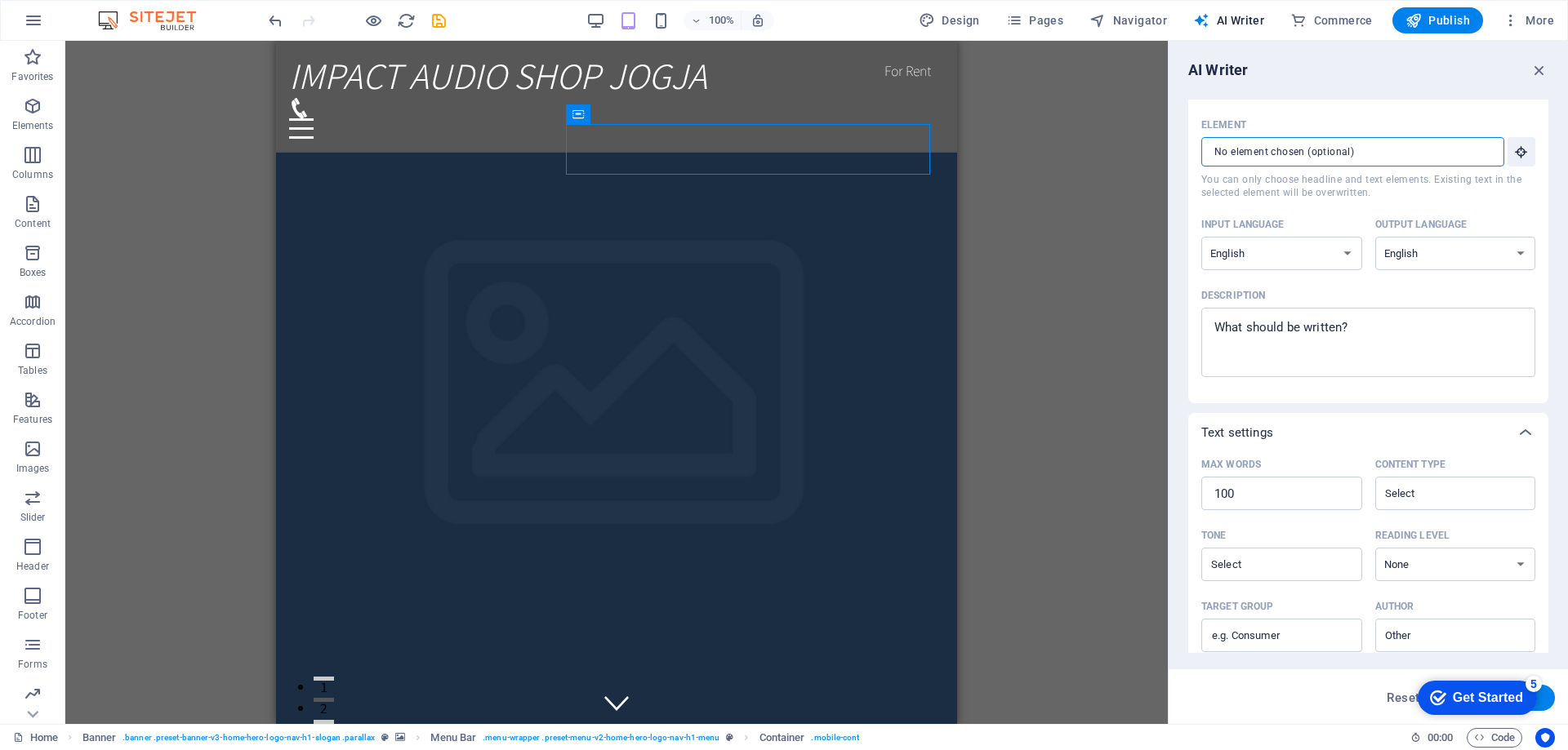
scroll to position [194, 0]
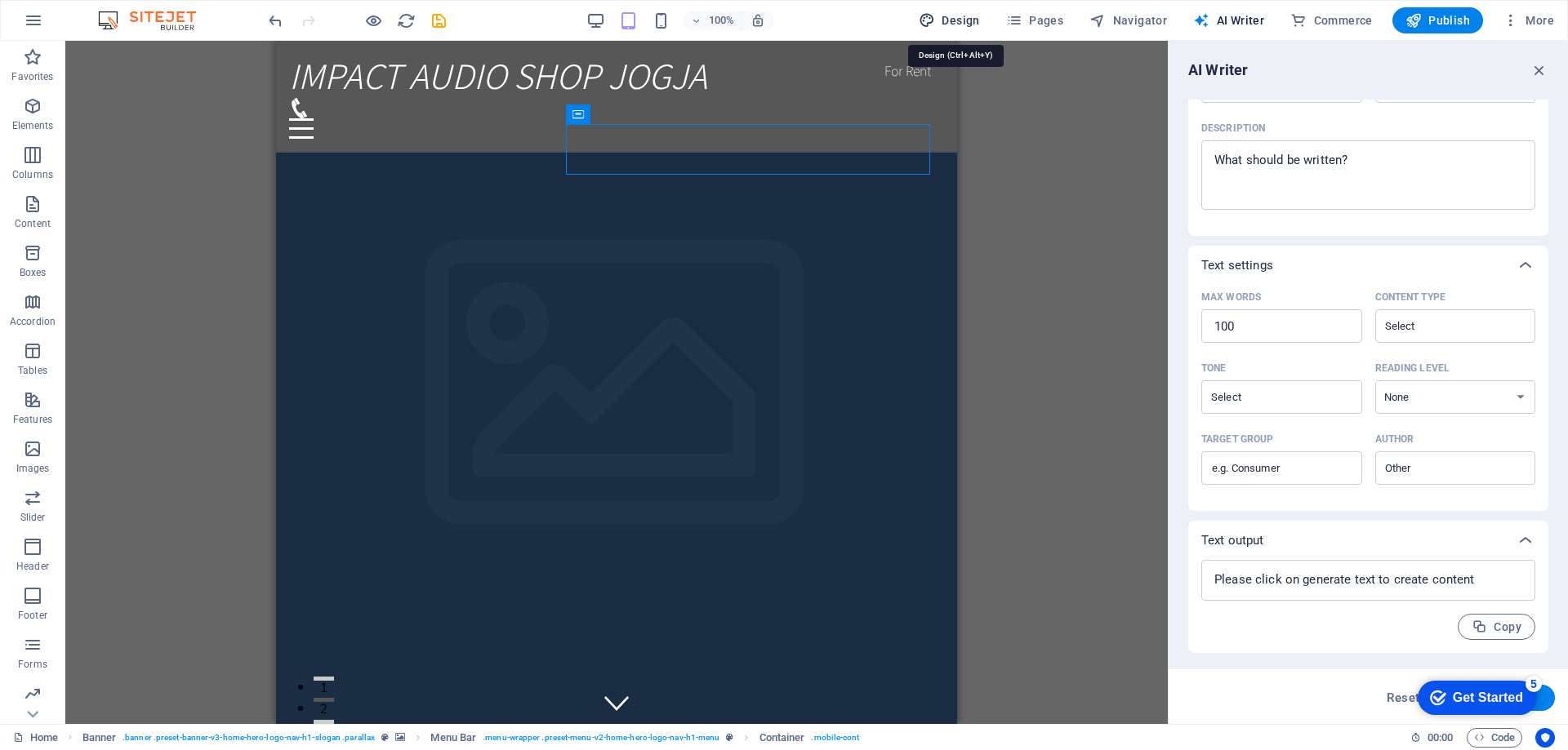
click at [970, 24] on span "Design" at bounding box center [949, 20] width 62 height 16
select select "300"
select select "px"
select select "rem"
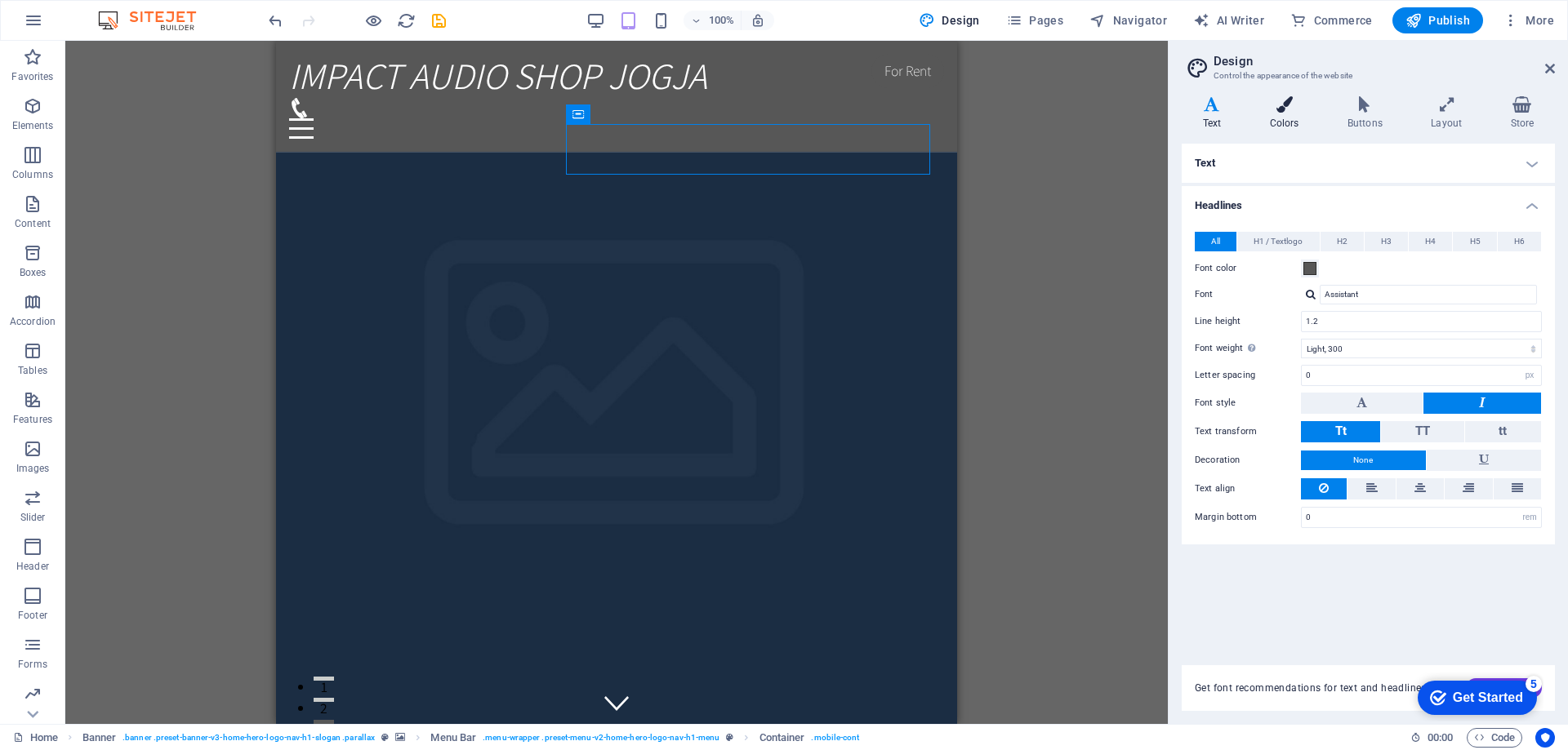
click at [1280, 110] on icon at bounding box center [1284, 104] width 71 height 16
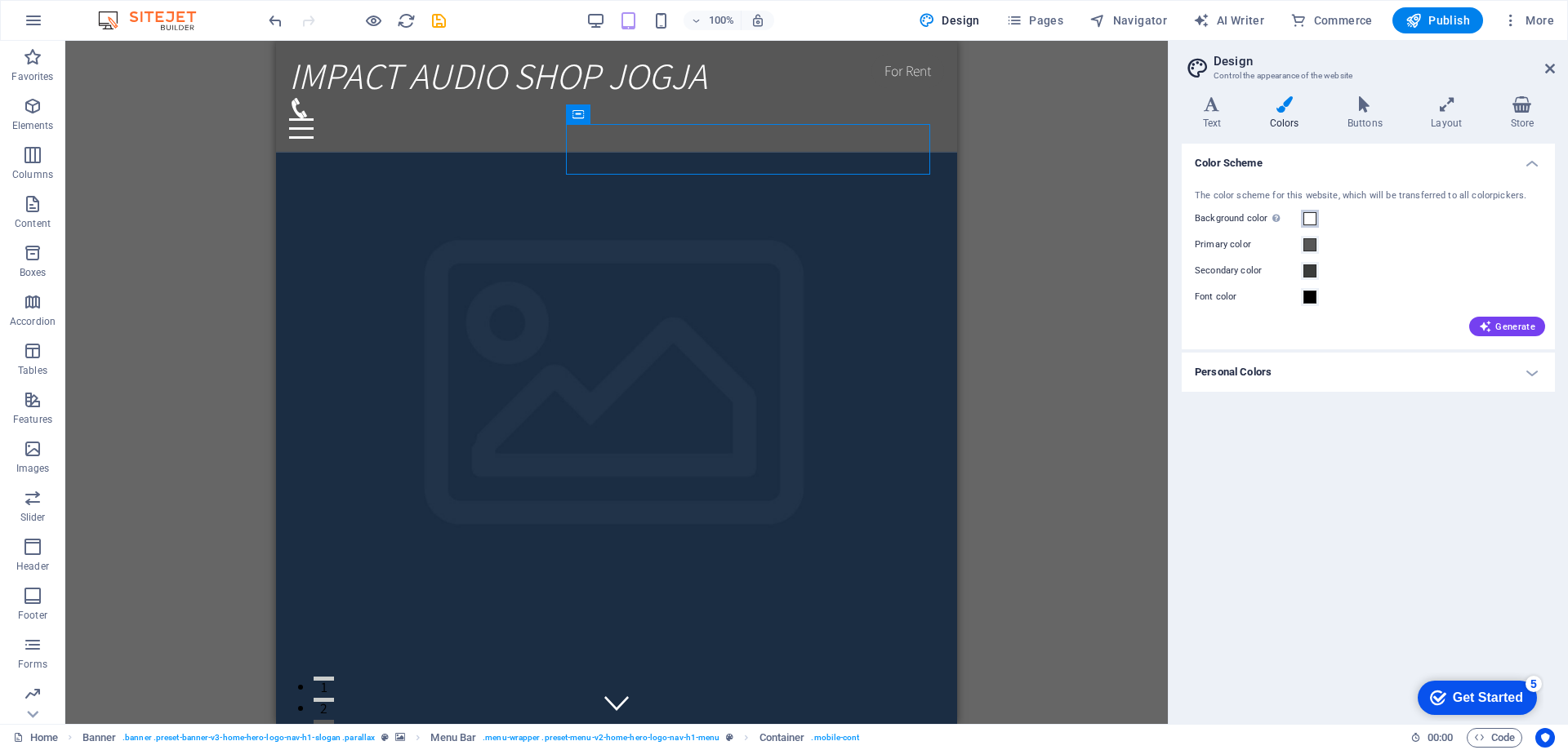
click at [1313, 218] on span at bounding box center [1310, 218] width 13 height 13
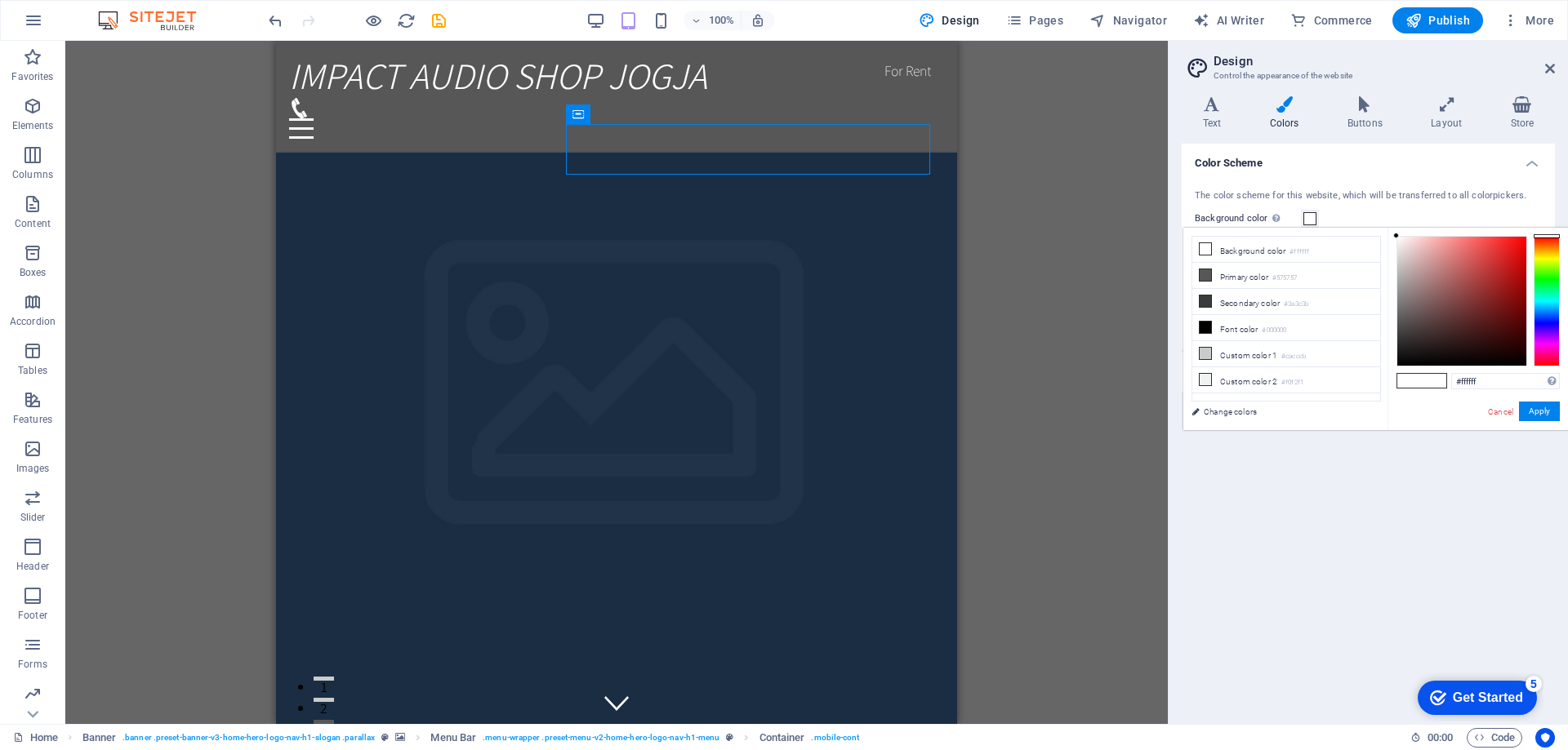
click at [1313, 218] on span at bounding box center [1310, 218] width 13 height 13
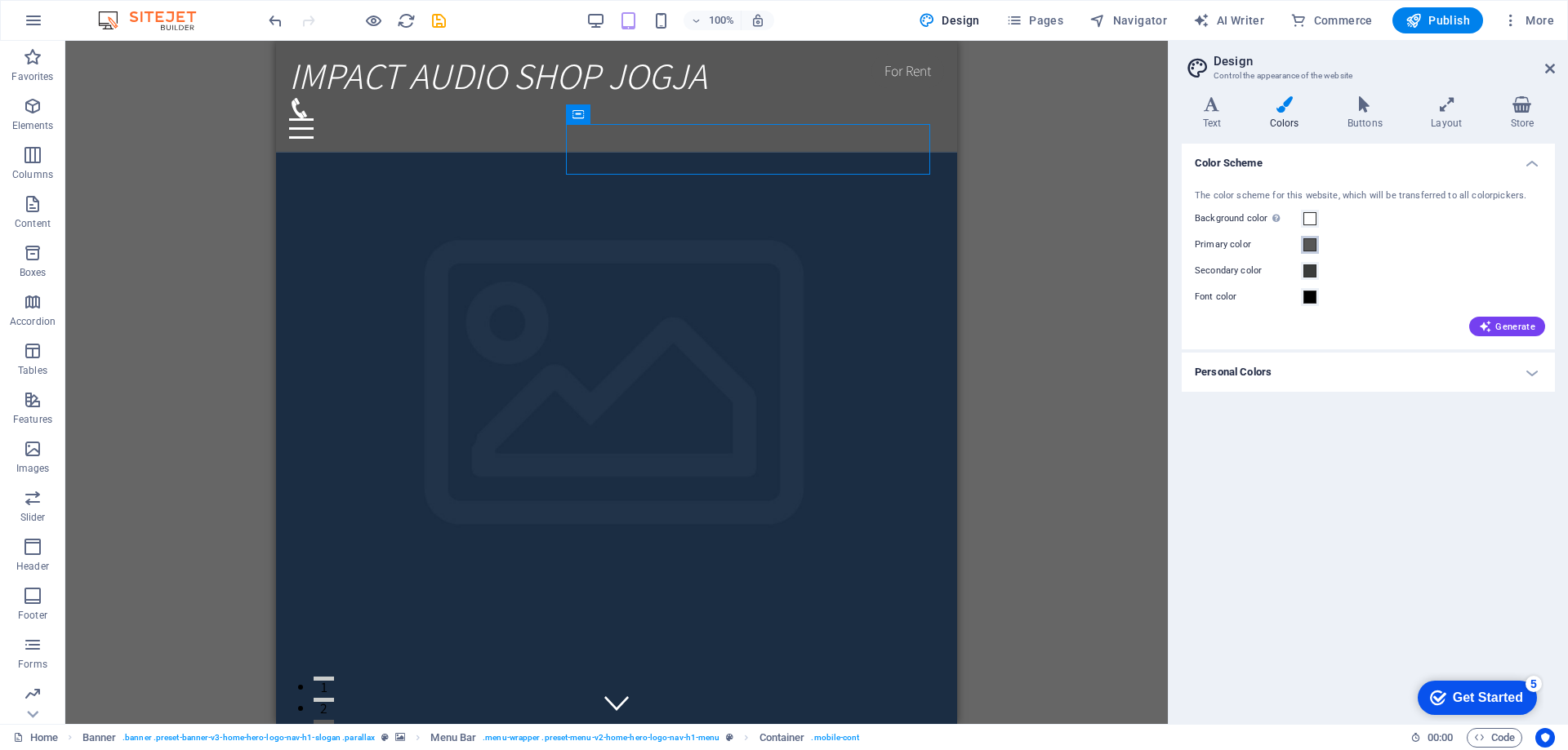
click at [1315, 245] on button "Primary color" at bounding box center [1310, 244] width 18 height 18
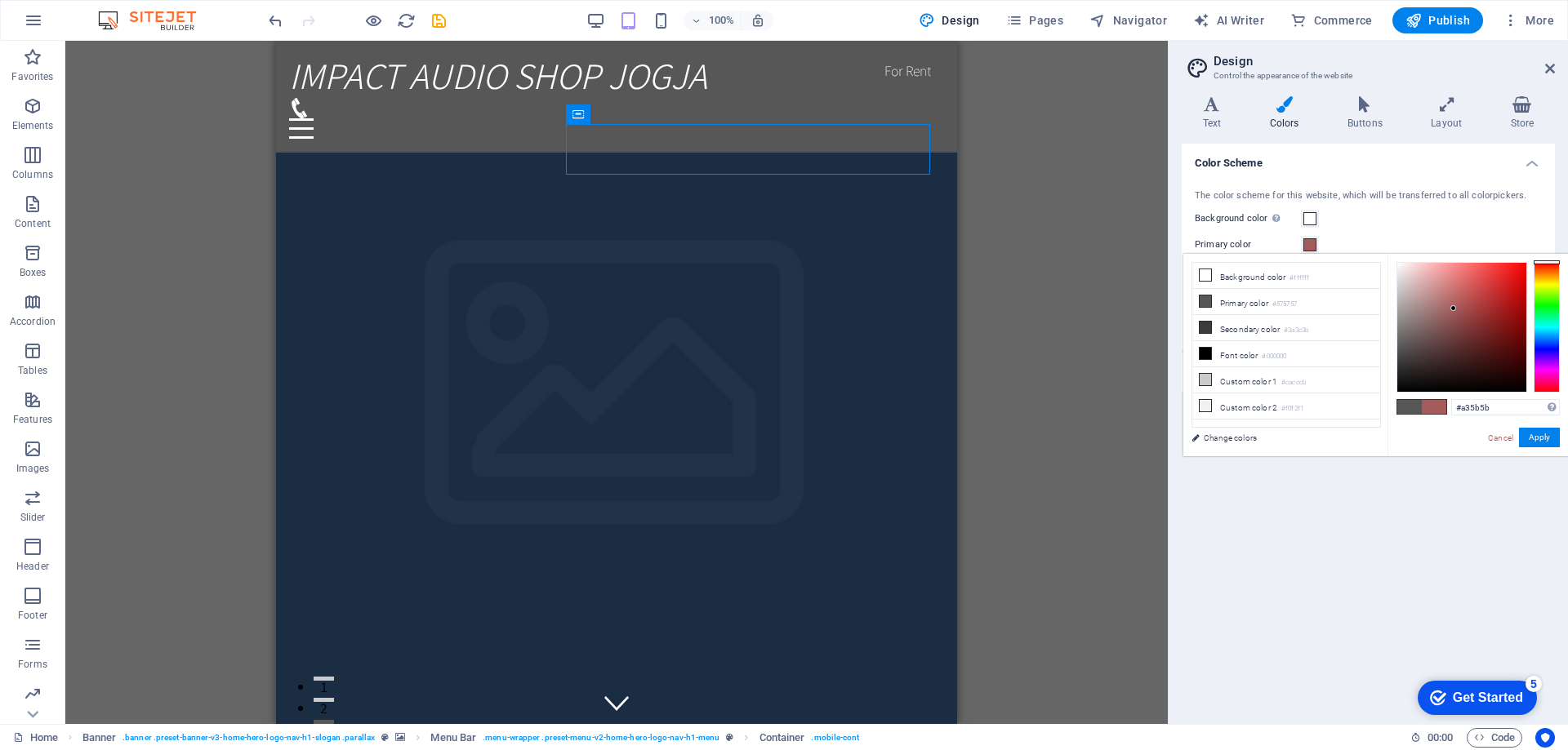
click at [1453, 308] on div at bounding box center [1462, 327] width 129 height 129
type input "#ff0505"
drag, startPoint x: 1452, startPoint y: 314, endPoint x: 1524, endPoint y: 250, distance: 96.3
click at [1524, 250] on body "[DOMAIN_NAME] Home Favorites Elements Columns Content Boxes Accordion Tables Fe…" at bounding box center [784, 375] width 1568 height 750
click at [1539, 437] on button "Apply" at bounding box center [1539, 437] width 41 height 20
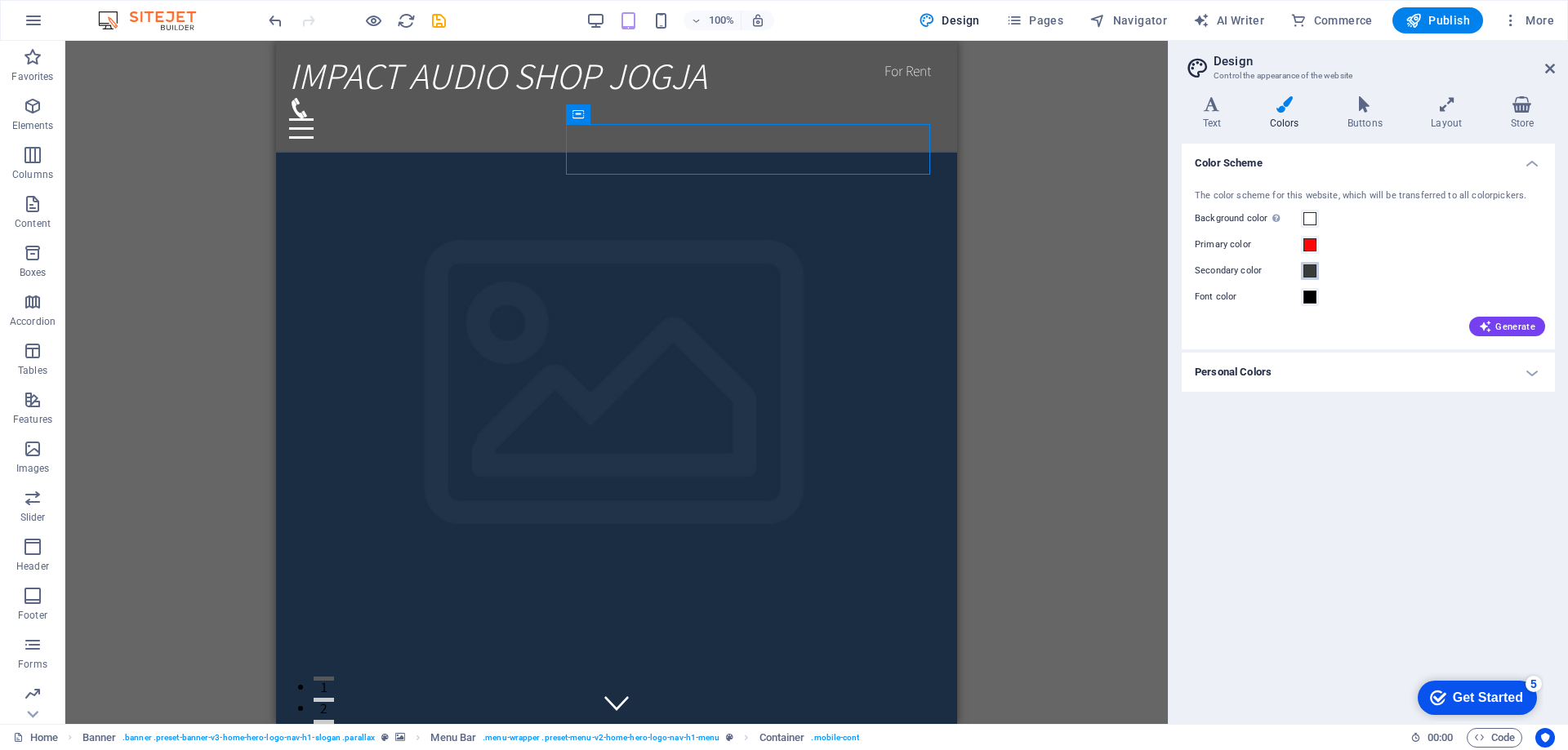
click at [1309, 270] on span at bounding box center [1310, 271] width 13 height 13
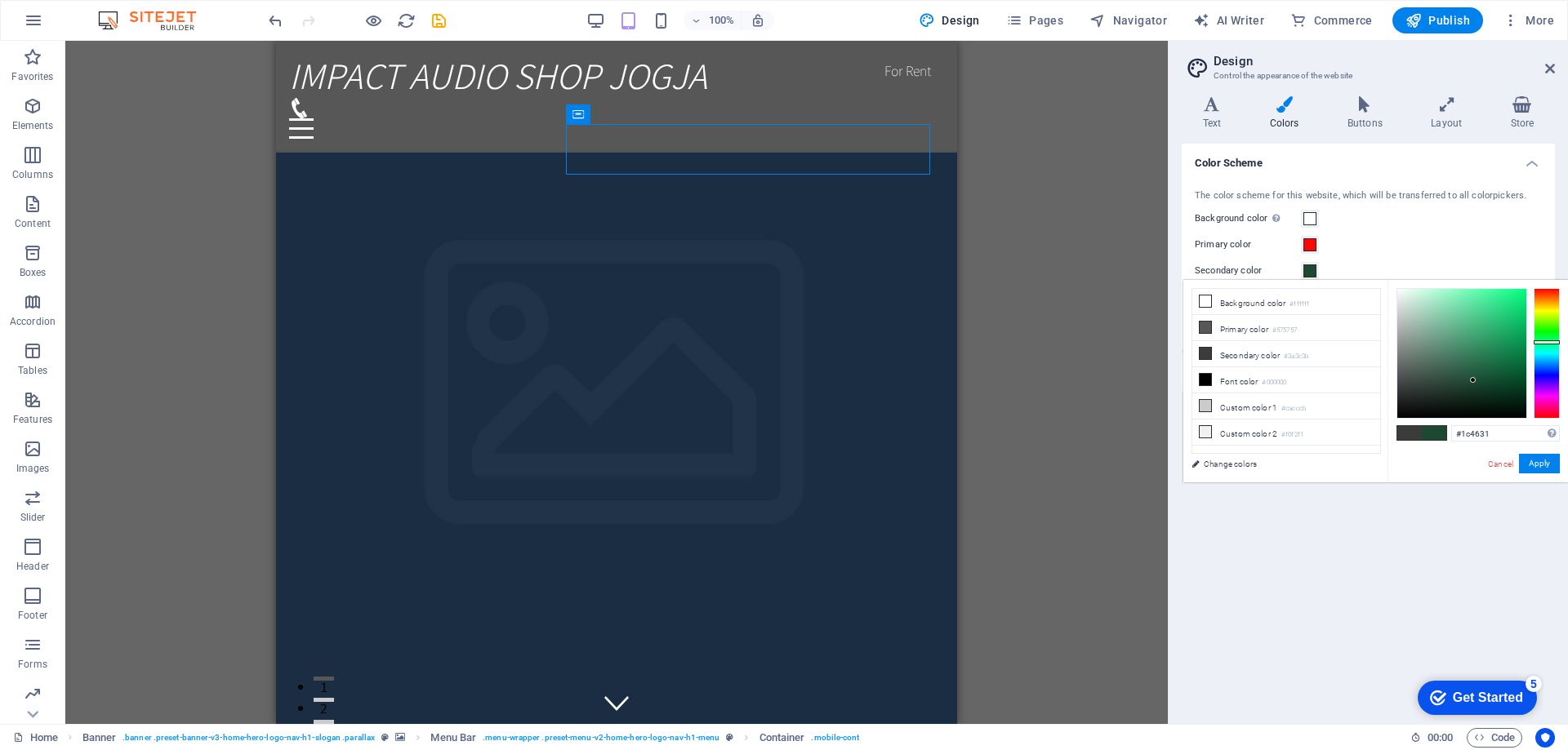
drag, startPoint x: 1478, startPoint y: 336, endPoint x: 1473, endPoint y: 382, distance: 46.3
click at [1473, 382] on div at bounding box center [1462, 354] width 129 height 129
type input "#51dc96"
drag, startPoint x: 1479, startPoint y: 362, endPoint x: 1478, endPoint y: 306, distance: 56.0
click at [1478, 306] on div at bounding box center [1462, 354] width 129 height 129
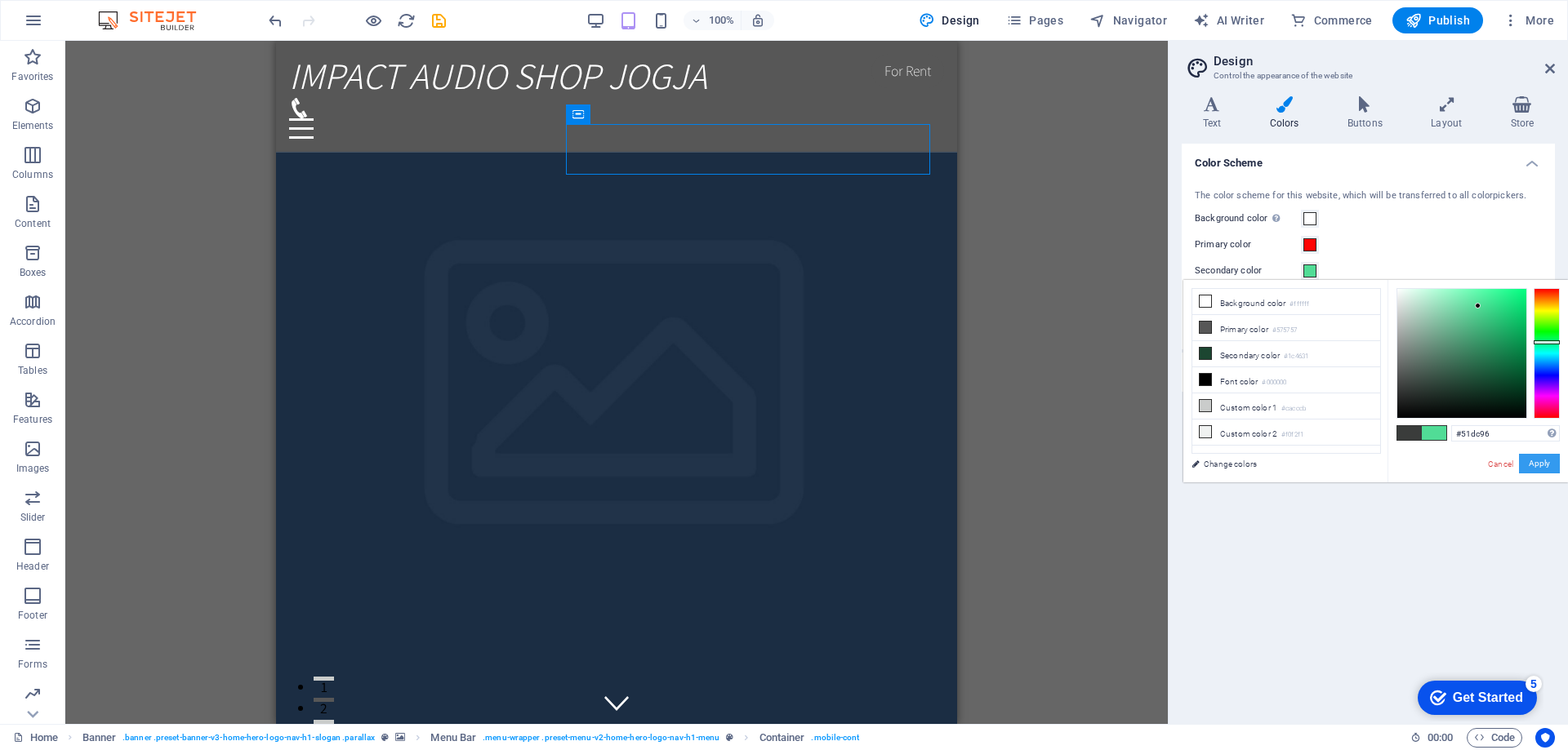
click at [1548, 468] on button "Apply" at bounding box center [1539, 463] width 41 height 20
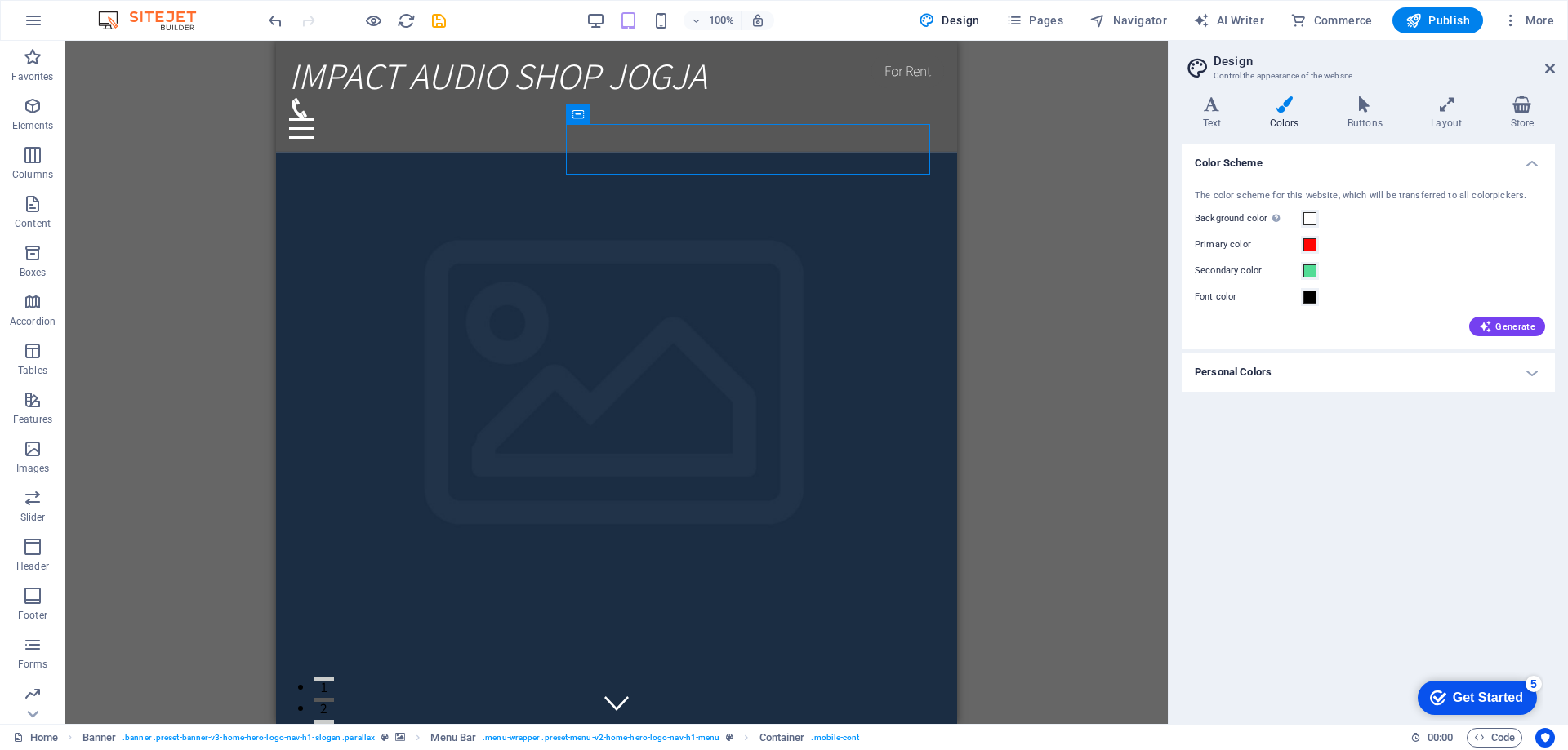
click at [1326, 301] on div "Font color" at bounding box center [1368, 297] width 347 height 20
click at [1314, 301] on span at bounding box center [1310, 297] width 13 height 13
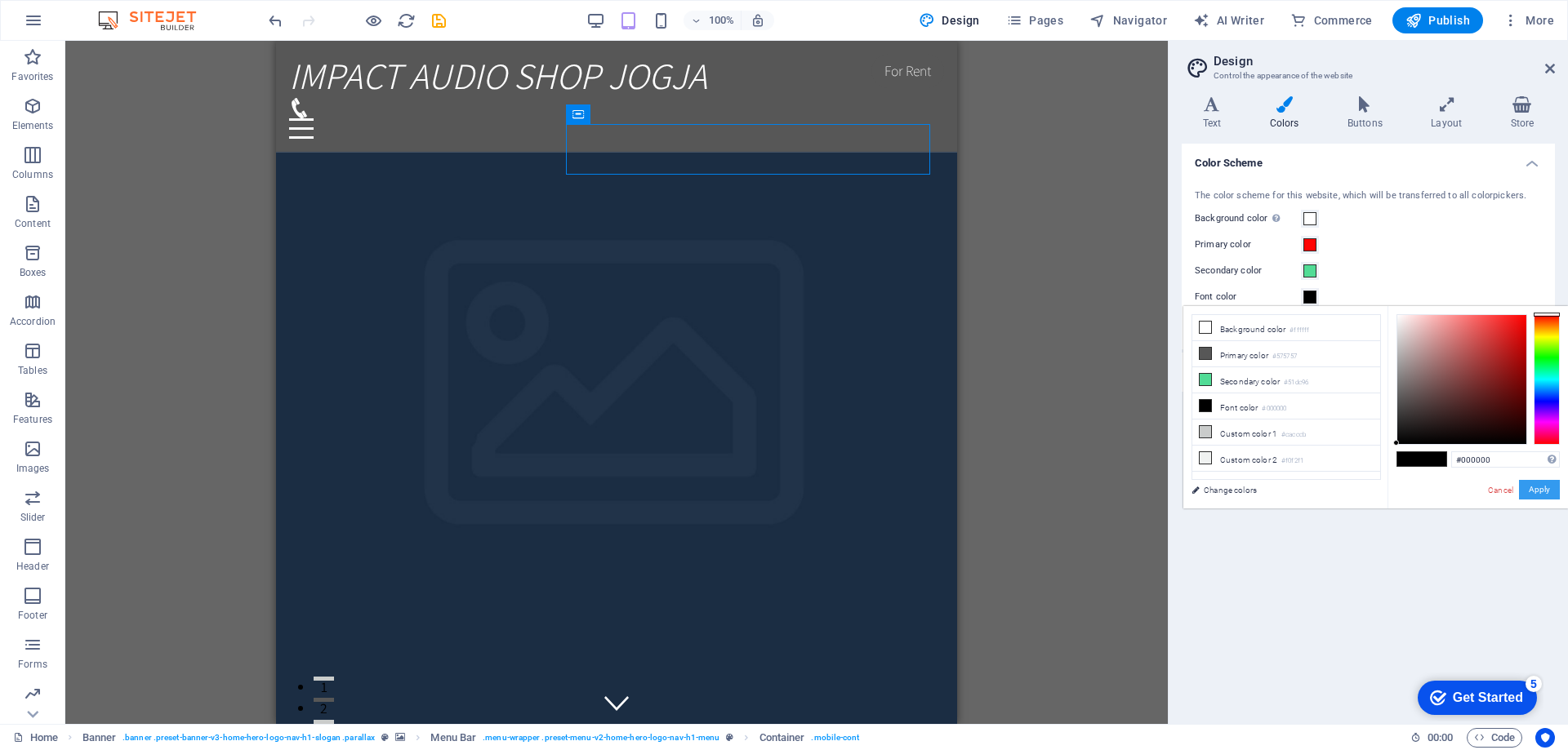
click at [1535, 492] on button "Apply" at bounding box center [1539, 489] width 41 height 20
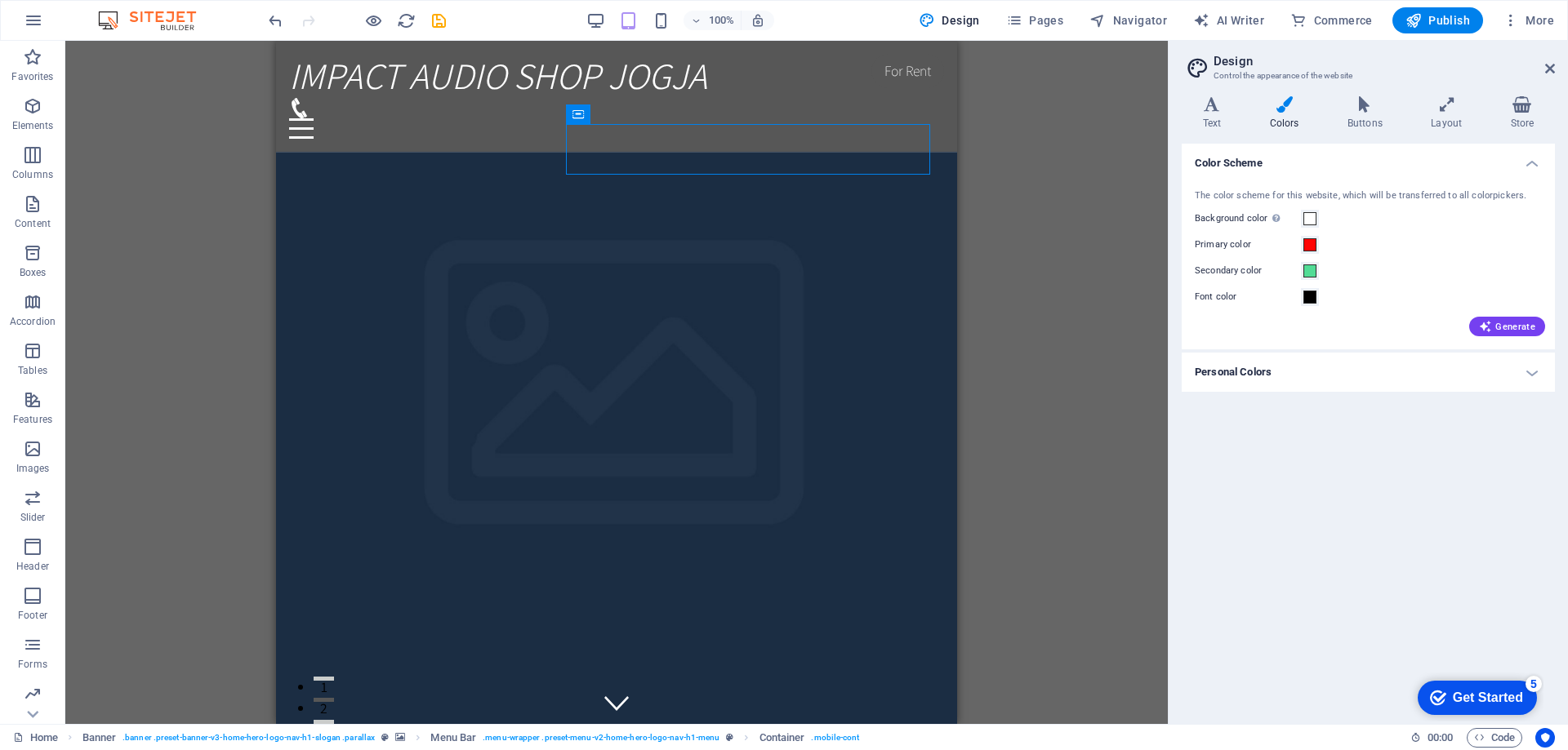
click at [1056, 336] on div "Drag here to replace the existing content. Press “Ctrl” if you want to create a…" at bounding box center [616, 382] width 1102 height 683
click at [1535, 330] on span "Generate" at bounding box center [1507, 326] width 57 height 13
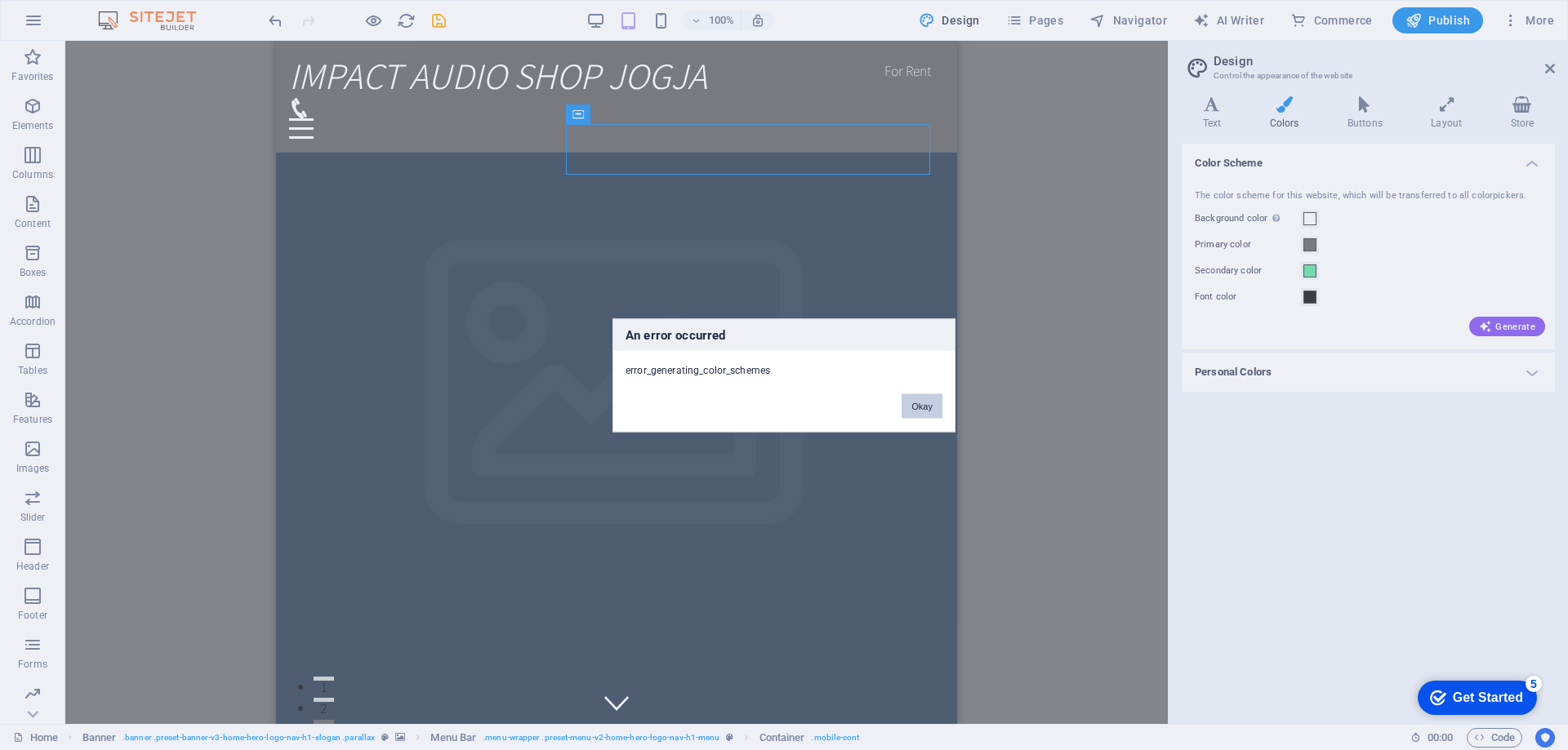
click at [933, 403] on button "Okay" at bounding box center [922, 406] width 41 height 25
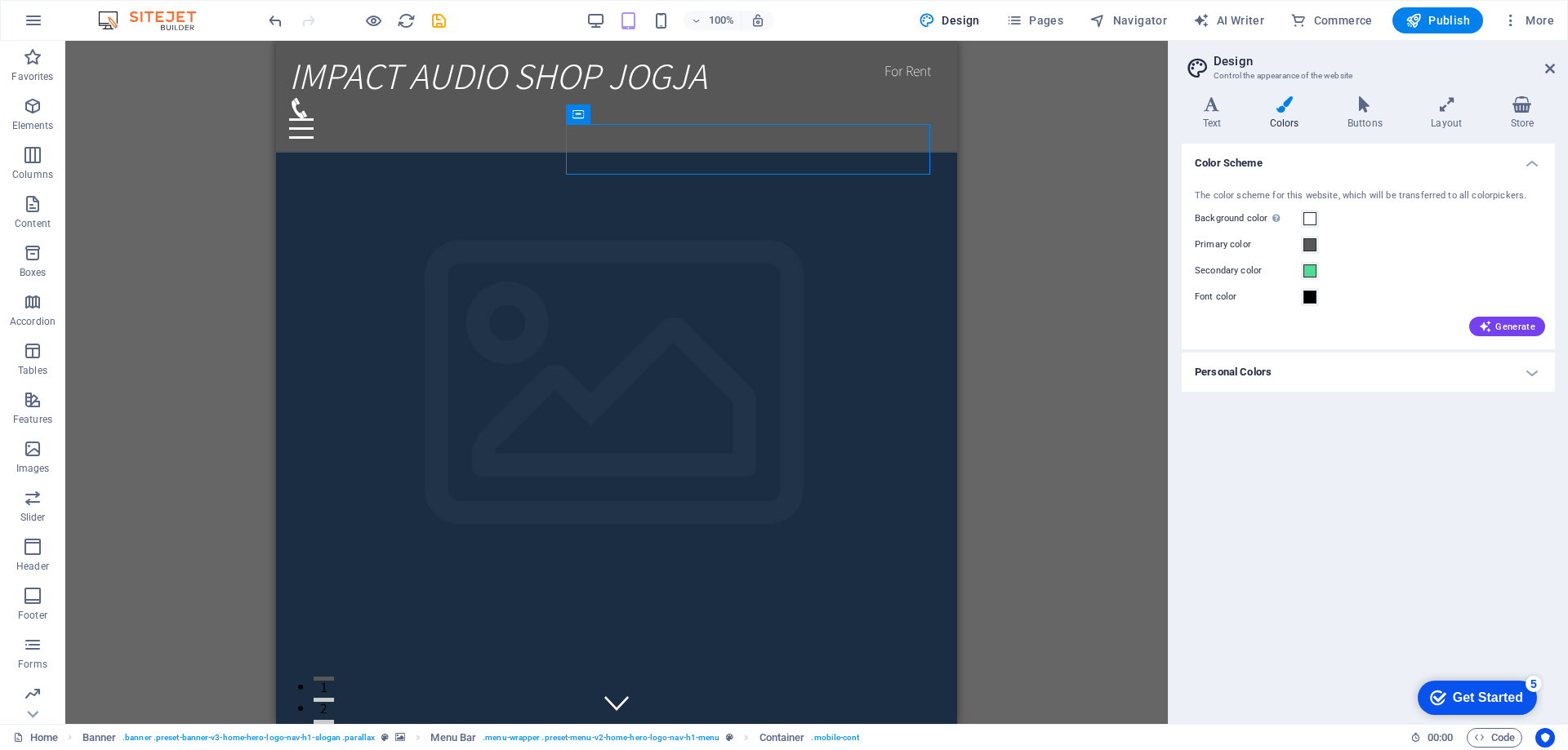
click at [1106, 279] on div "Drag here to replace the existing content. Press “Ctrl” if you want to create a…" at bounding box center [616, 382] width 1102 height 683
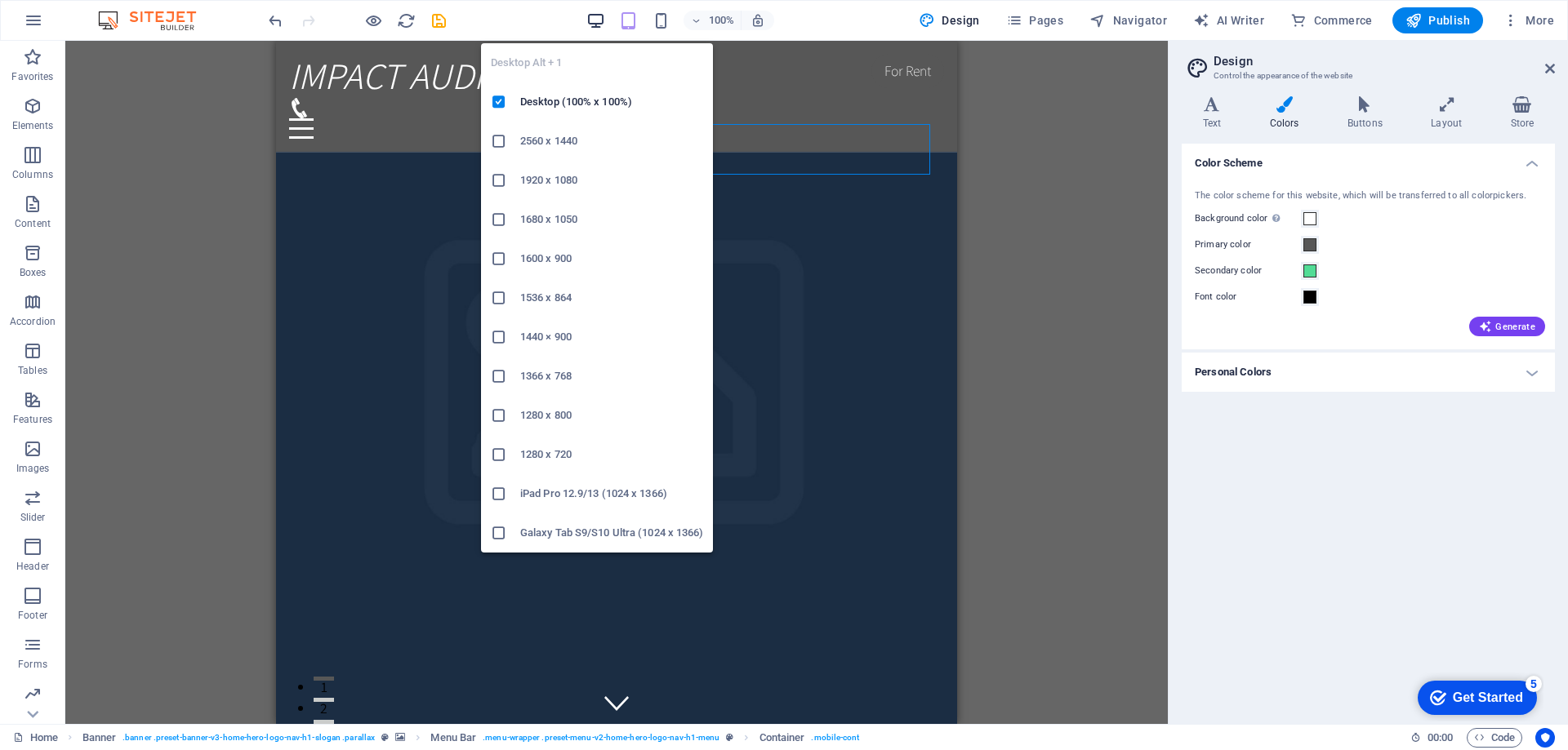
click at [605, 14] on icon "button" at bounding box center [596, 21] width 19 height 19
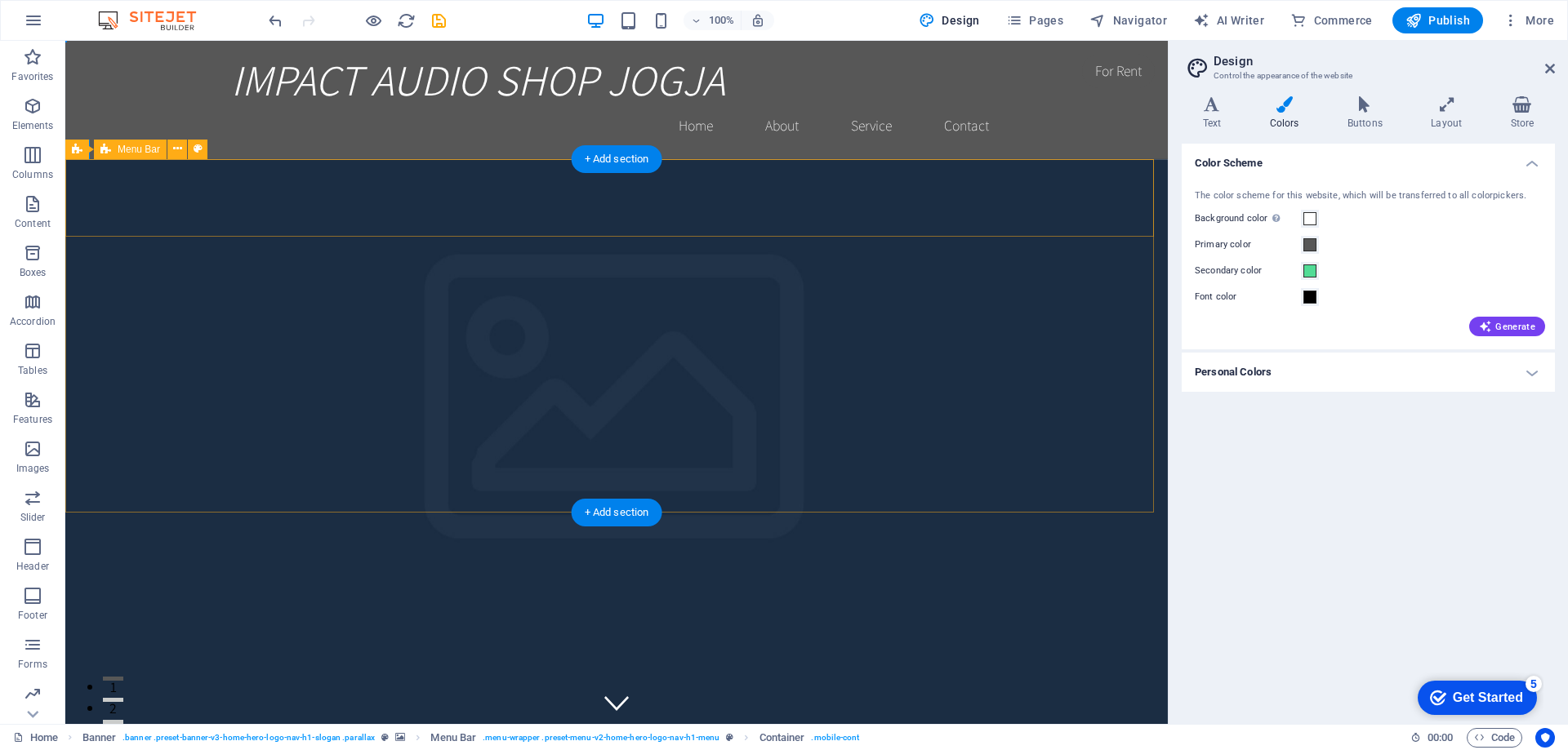
click at [480, 104] on div "IMPACT AUDIO SHOP JOGJA" at bounding box center [616, 79] width 771 height 51
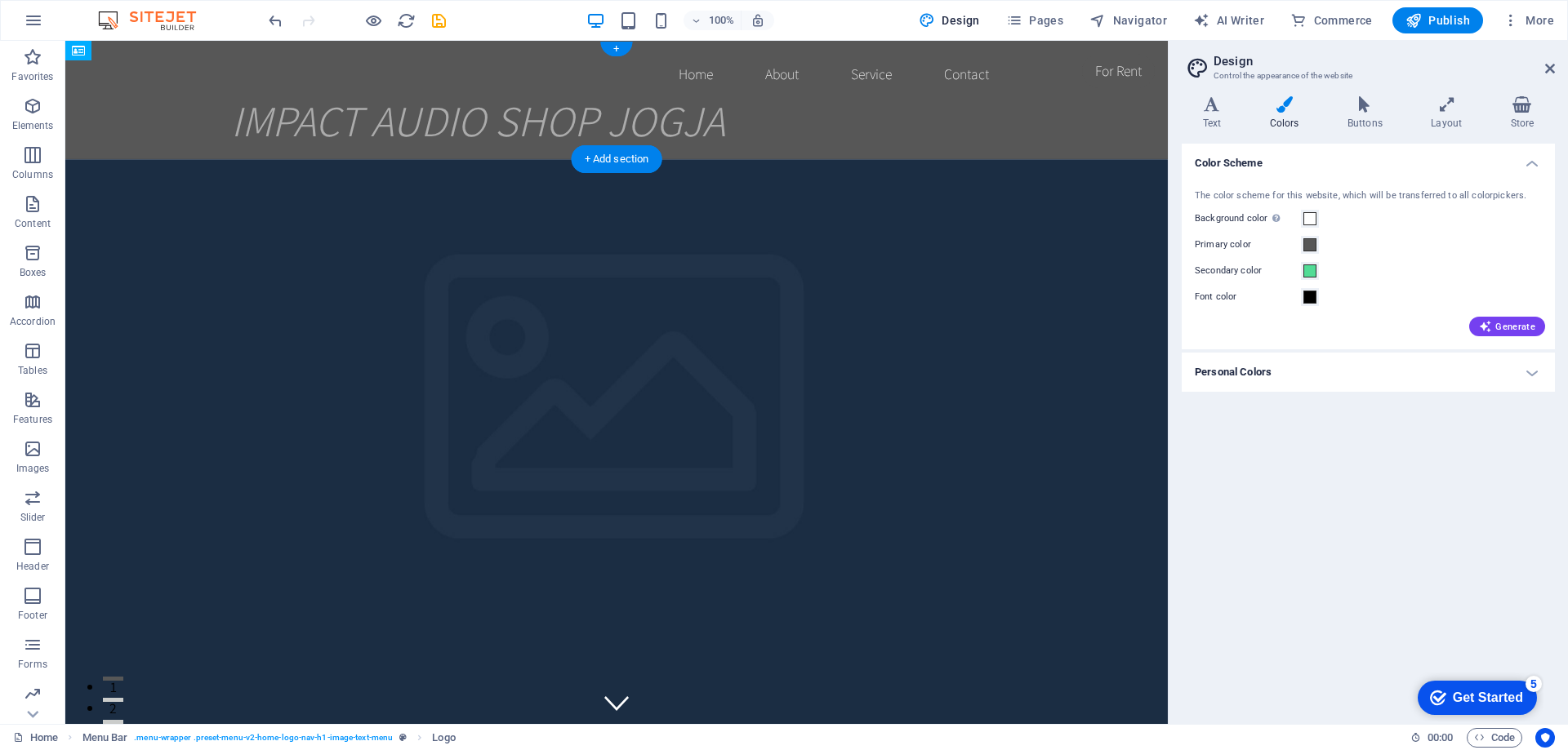
drag, startPoint x: 450, startPoint y: 86, endPoint x: 325, endPoint y: 96, distance: 125.4
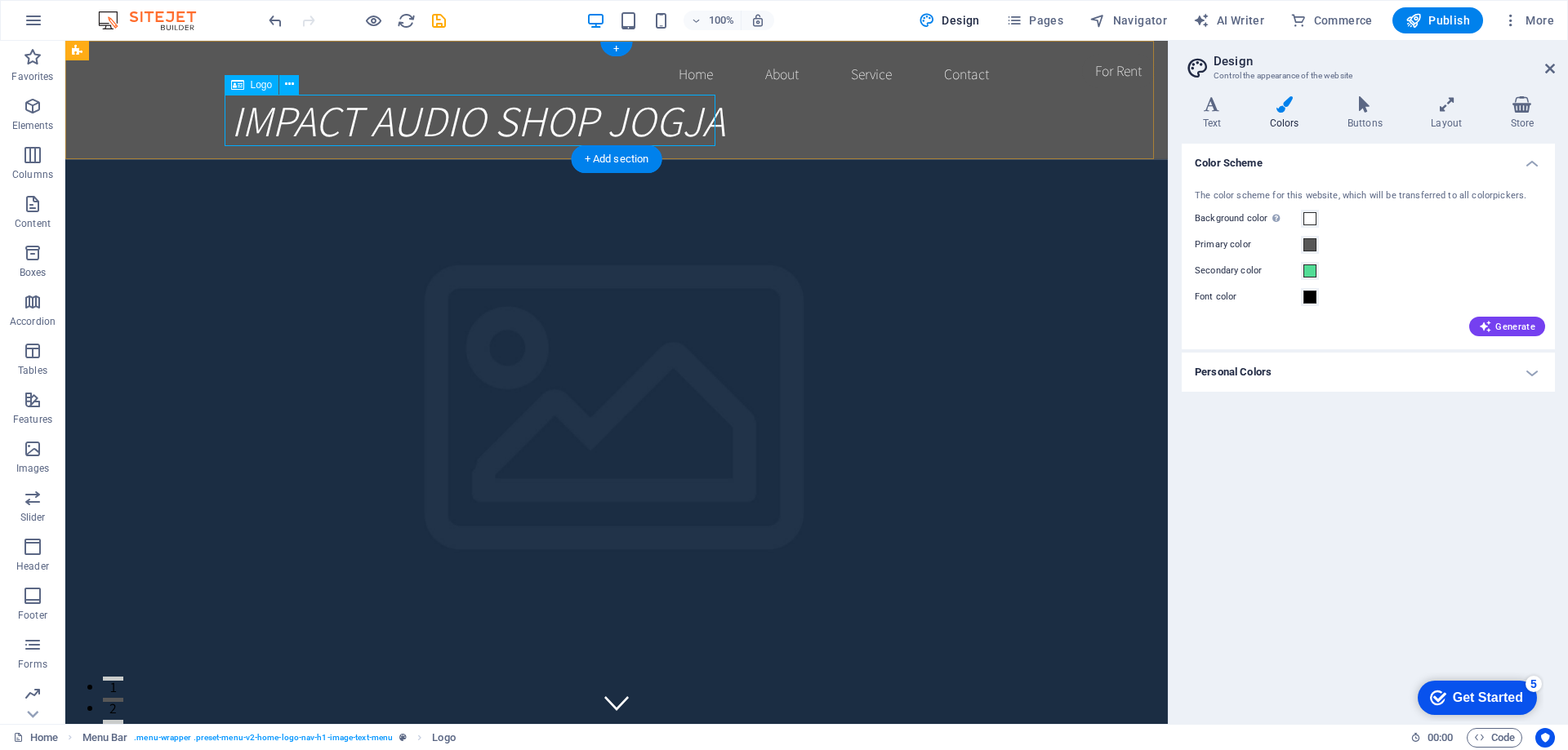
click at [714, 113] on div "IMPACT AUDIO SHOP JOGJA" at bounding box center [616, 120] width 771 height 51
click at [1446, 117] on h4 "Layout" at bounding box center [1450, 113] width 79 height 34
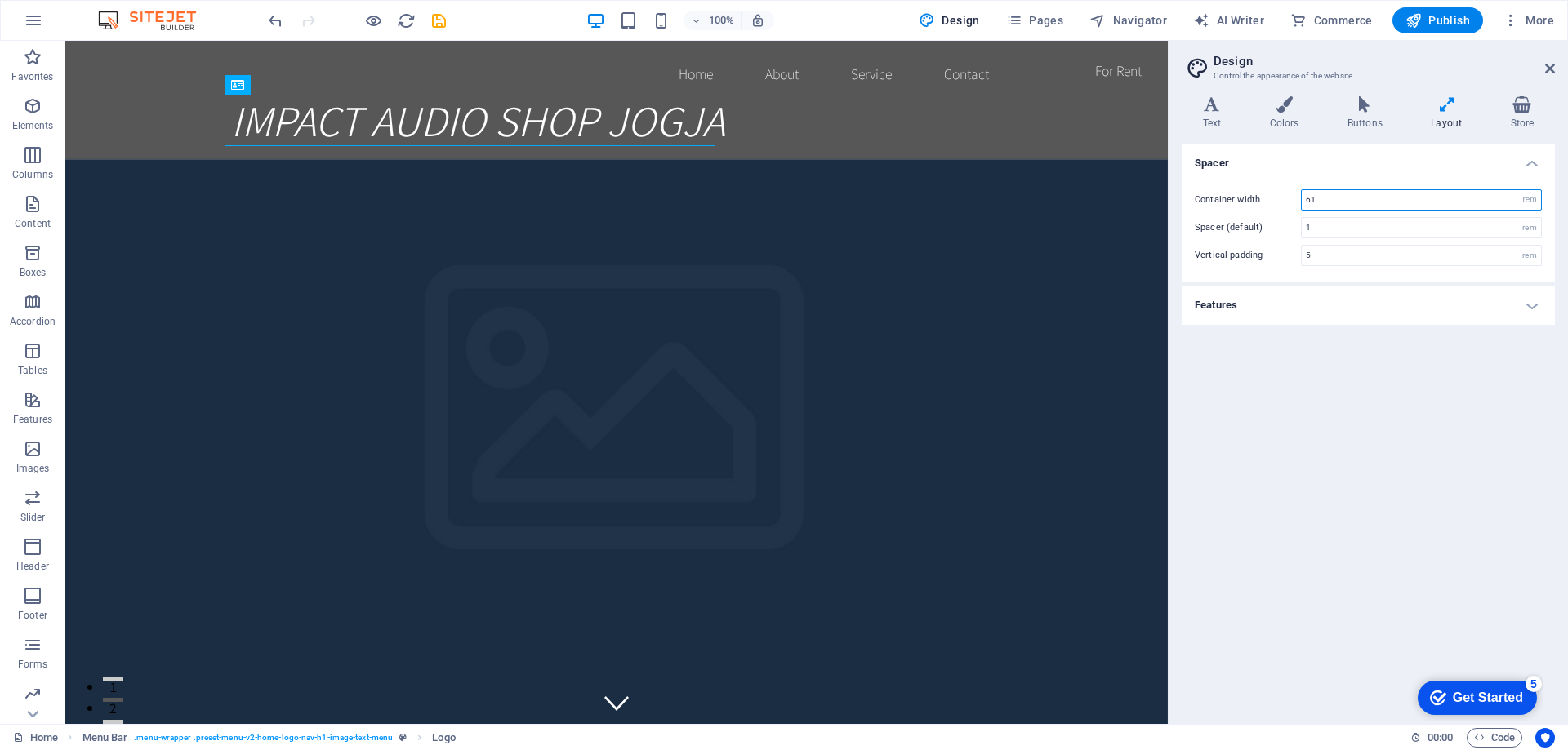
click at [1353, 201] on input "61" at bounding box center [1421, 200] width 239 height 20
drag, startPoint x: 1353, startPoint y: 201, endPoint x: 1279, endPoint y: 199, distance: 74.0
click at [1279, 199] on div "Container width 61 rem px" at bounding box center [1368, 200] width 347 height 21
click at [1491, 701] on div "Get Started" at bounding box center [1488, 698] width 70 height 15
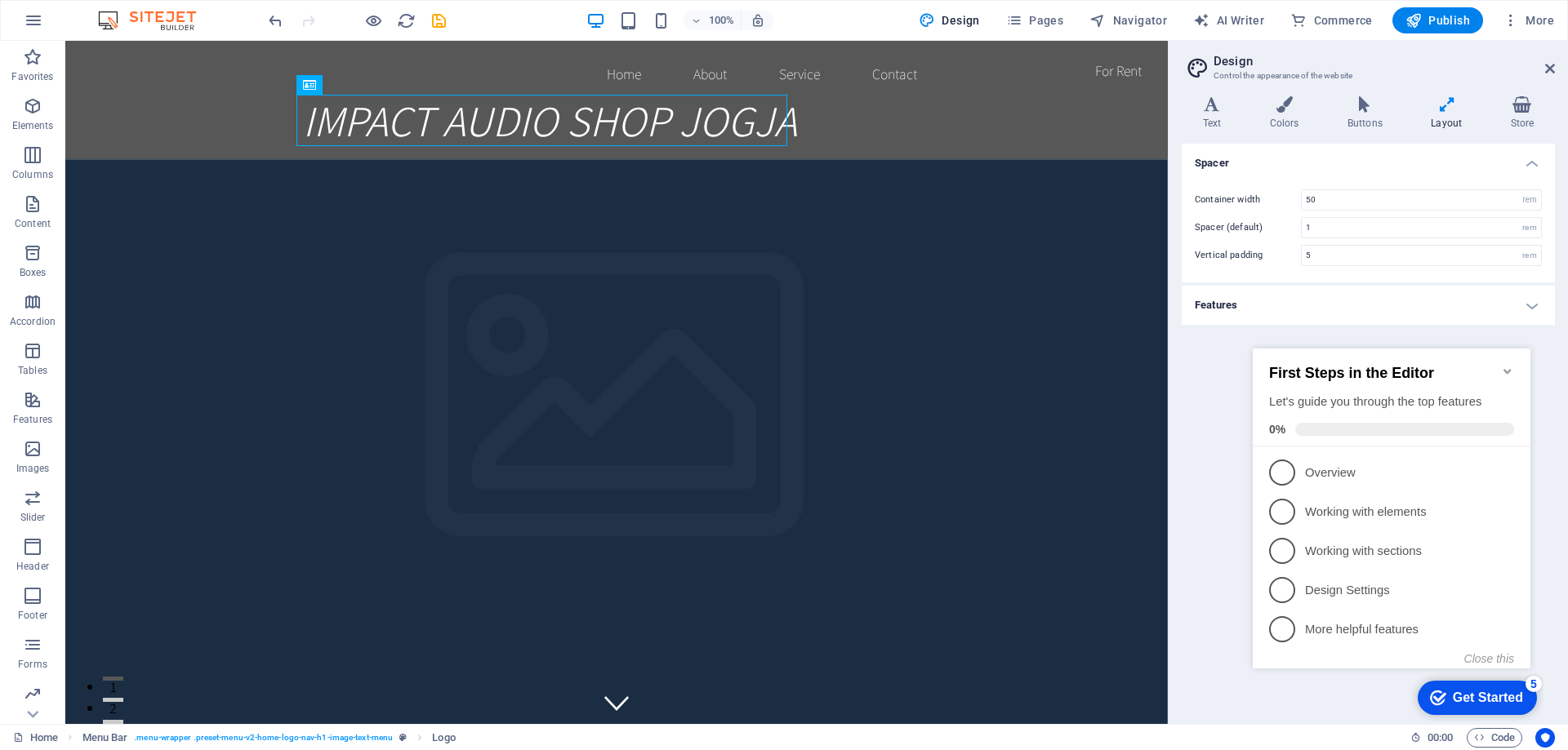
click at [1224, 689] on div "Spacer Container width 50 rem px Spacer (default) 1 rem Vertical padding 5 rem …" at bounding box center [1368, 427] width 373 height 567
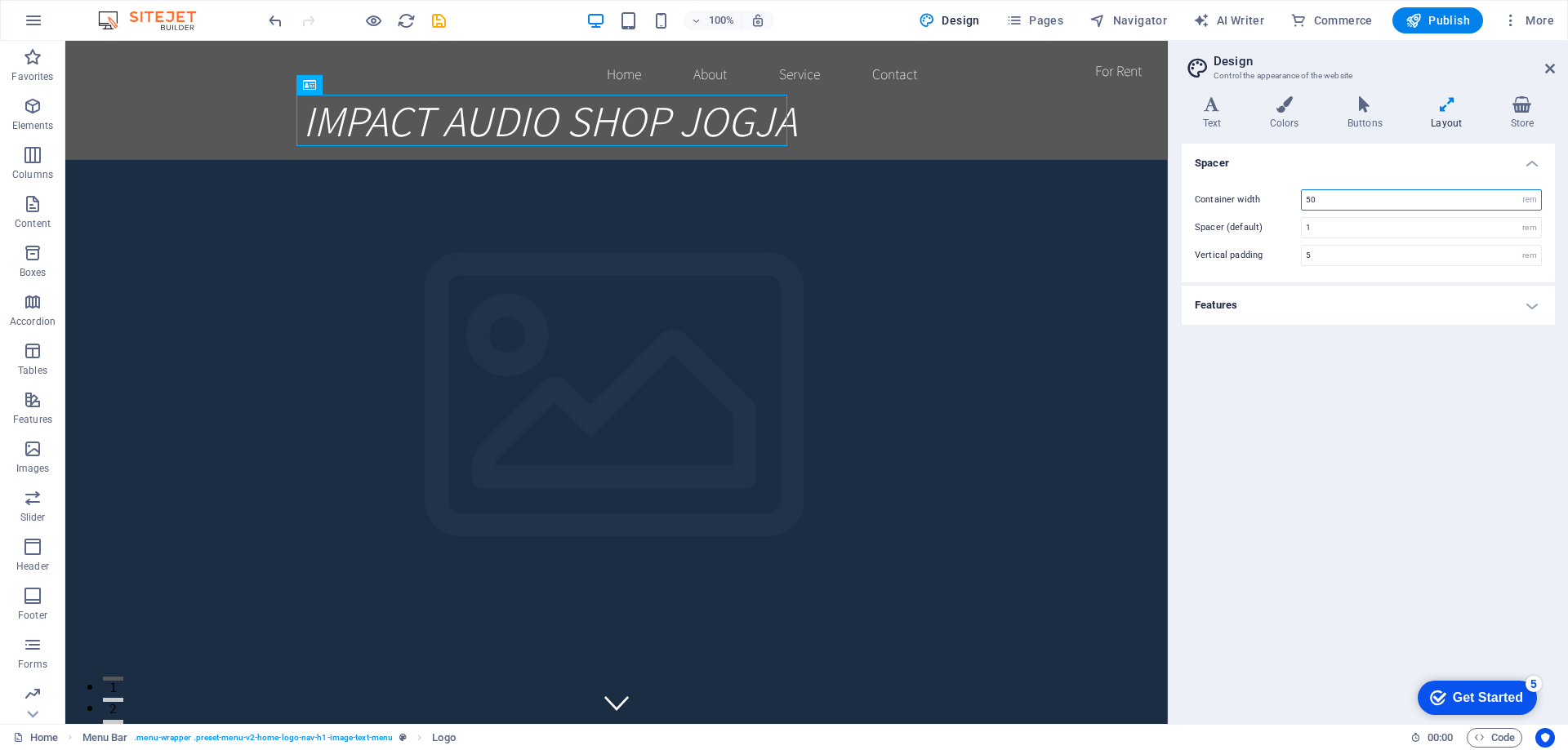
click at [1382, 194] on input "50" at bounding box center [1421, 200] width 239 height 20
click at [1312, 398] on div "Spacer Container width 50 rem px Spacer (default) 1 rem Vertical padding 5 rem …" at bounding box center [1368, 427] width 373 height 567
drag, startPoint x: 485, startPoint y: 134, endPoint x: 410, endPoint y: 113, distance: 77.9
click at [410, 113] on div "IMPACT AUDIO SHOP JOGJA" at bounding box center [616, 120] width 627 height 51
drag, startPoint x: 401, startPoint y: 109, endPoint x: 720, endPoint y: 111, distance: 319.0
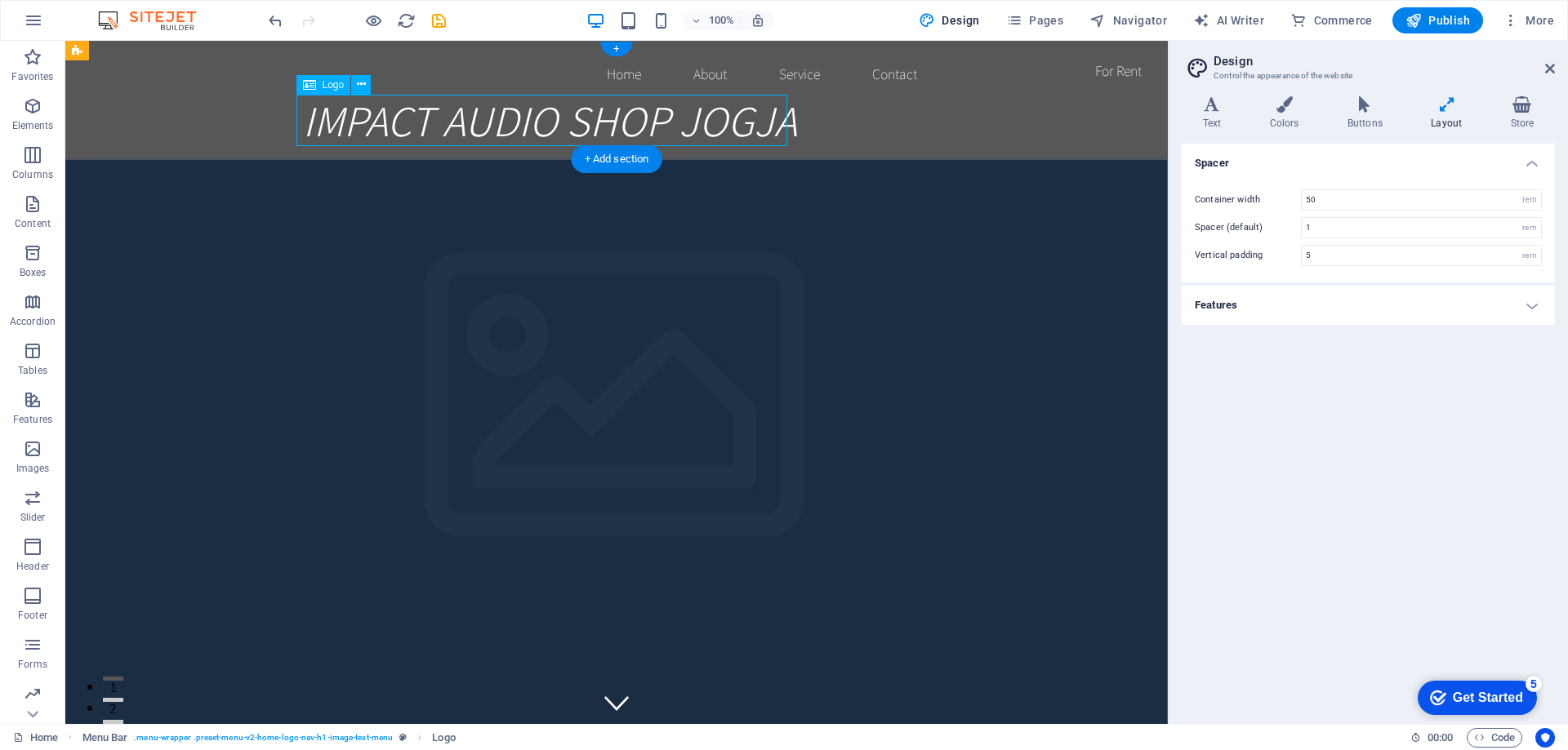
click at [720, 111] on div "IMPACT AUDIO SHOP JOGJA" at bounding box center [616, 120] width 627 height 51
click at [799, 117] on div "Home About Service Contact IMPACT AUDIO SHOP JOGJA" at bounding box center [616, 99] width 1102 height 118
click at [729, 119] on div "IMPACT AUDIO SHOP JOGJA" at bounding box center [616, 120] width 627 height 51
click at [1437, 106] on icon at bounding box center [1446, 104] width 73 height 16
drag, startPoint x: 1319, startPoint y: 200, endPoint x: 1230, endPoint y: 198, distance: 89.0
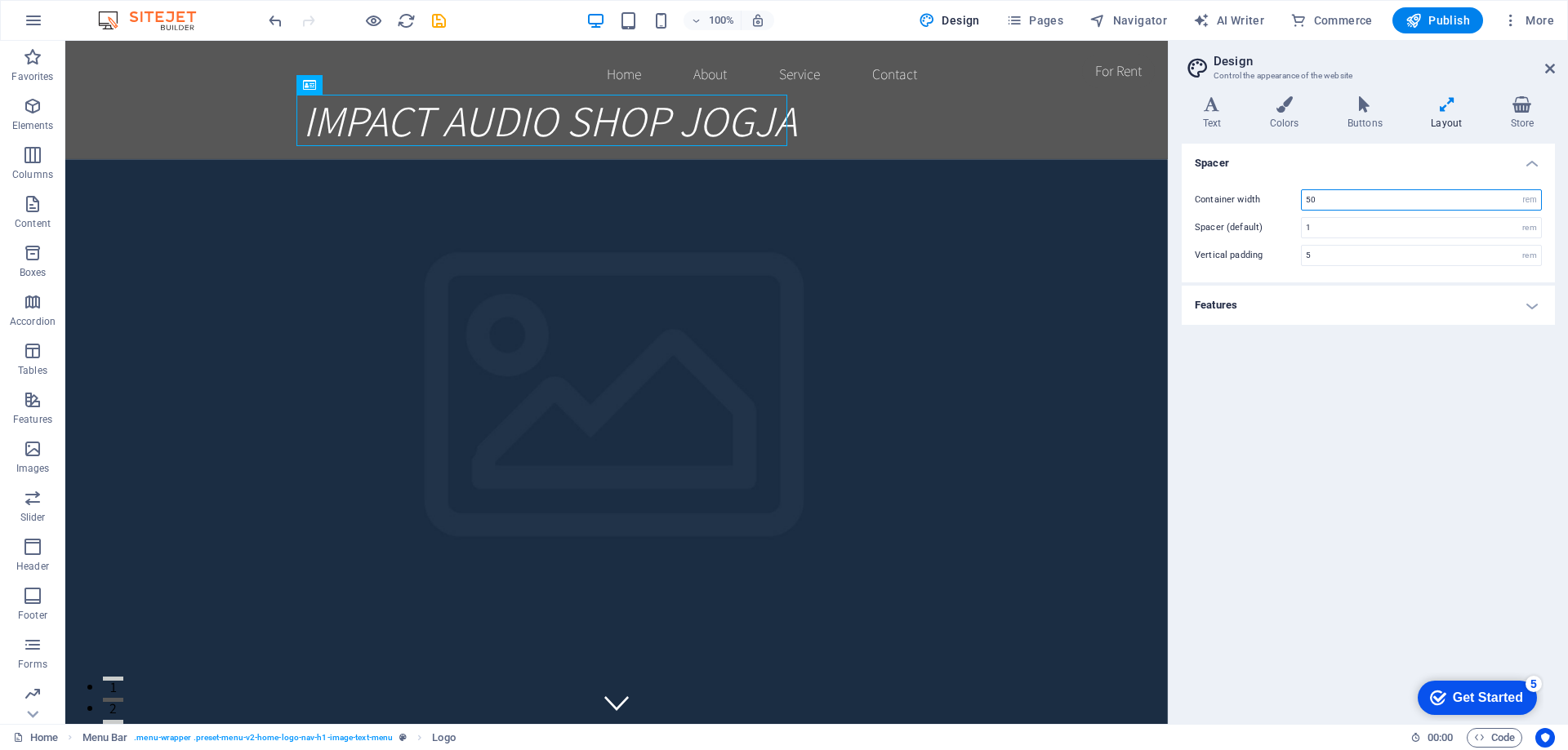
click at [1230, 198] on div "Container width 50 rem px" at bounding box center [1368, 200] width 347 height 21
click at [1277, 296] on h4 "Features" at bounding box center [1368, 305] width 373 height 39
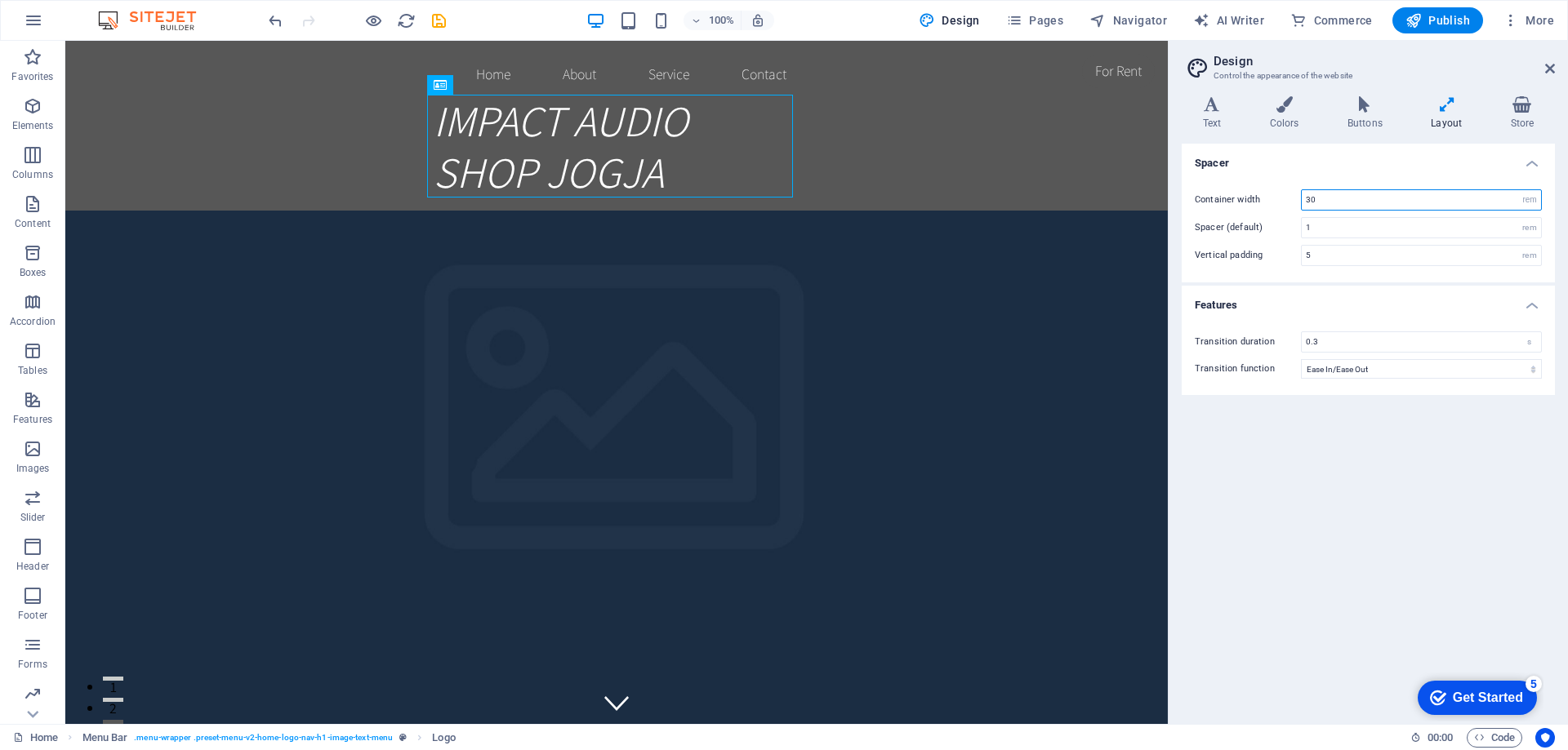
type input "30"
drag, startPoint x: 1448, startPoint y: 472, endPoint x: 1505, endPoint y: 395, distance: 95.8
click at [1450, 472] on div "Spacer Container width 30 rem px Spacer (default) 1 rem Vertical padding 5 rem …" at bounding box center [1368, 427] width 373 height 567
drag, startPoint x: 1340, startPoint y: 205, endPoint x: 1248, endPoint y: 198, distance: 92.3
click at [1248, 198] on div "Container width 30 rem px" at bounding box center [1368, 200] width 347 height 21
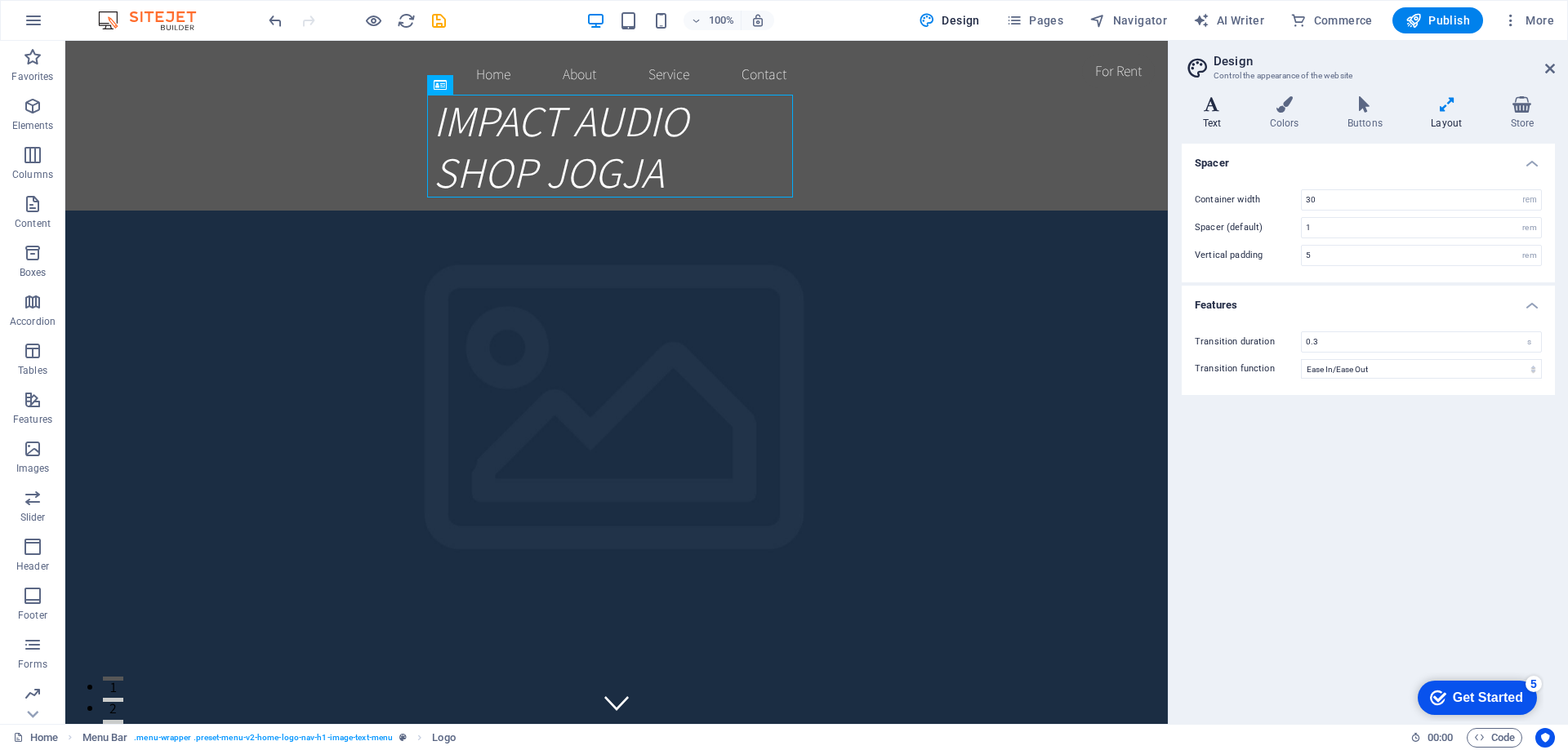
click at [1218, 115] on h4 "Text" at bounding box center [1215, 113] width 67 height 34
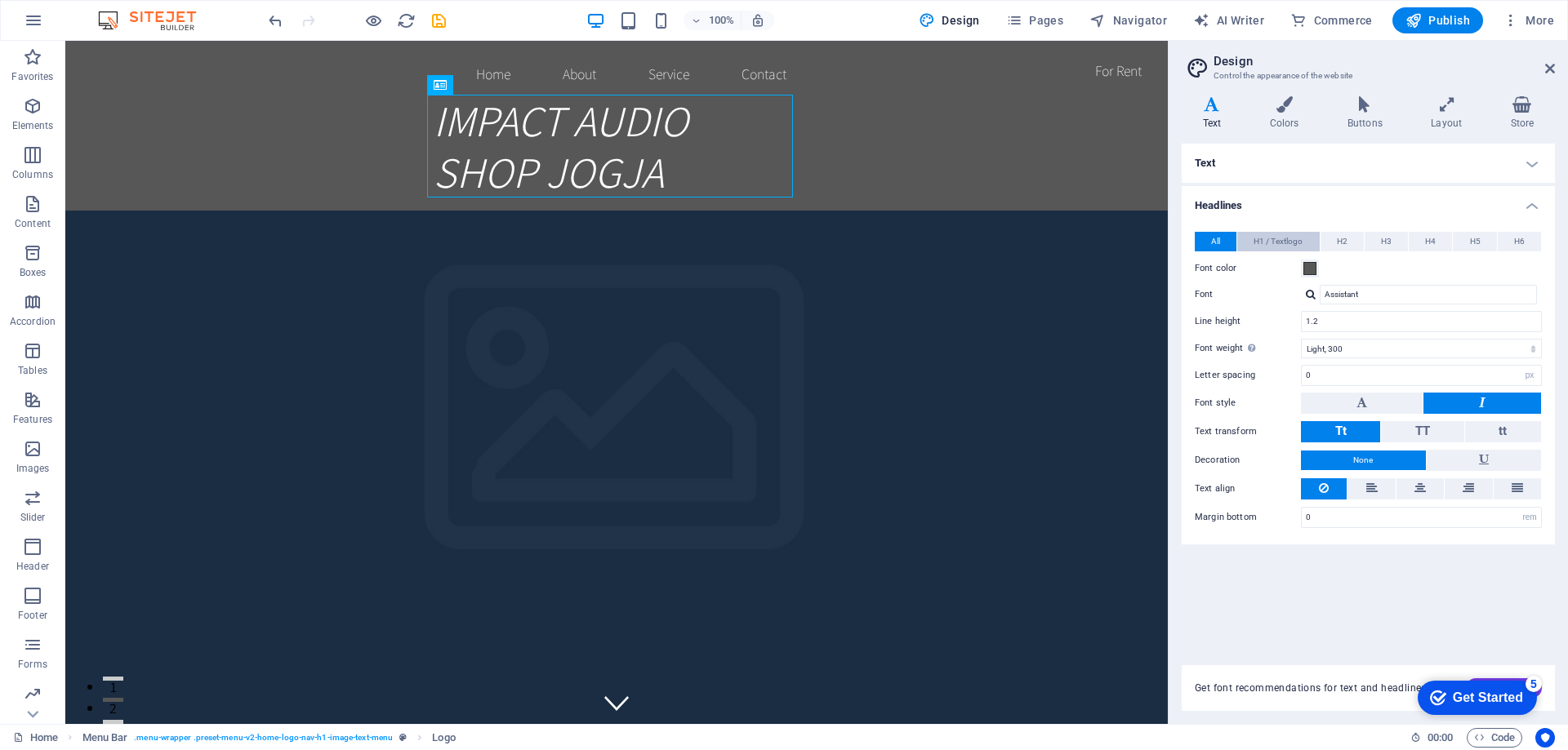
click at [1308, 247] on button "H1 / Textlogo" at bounding box center [1277, 241] width 81 height 20
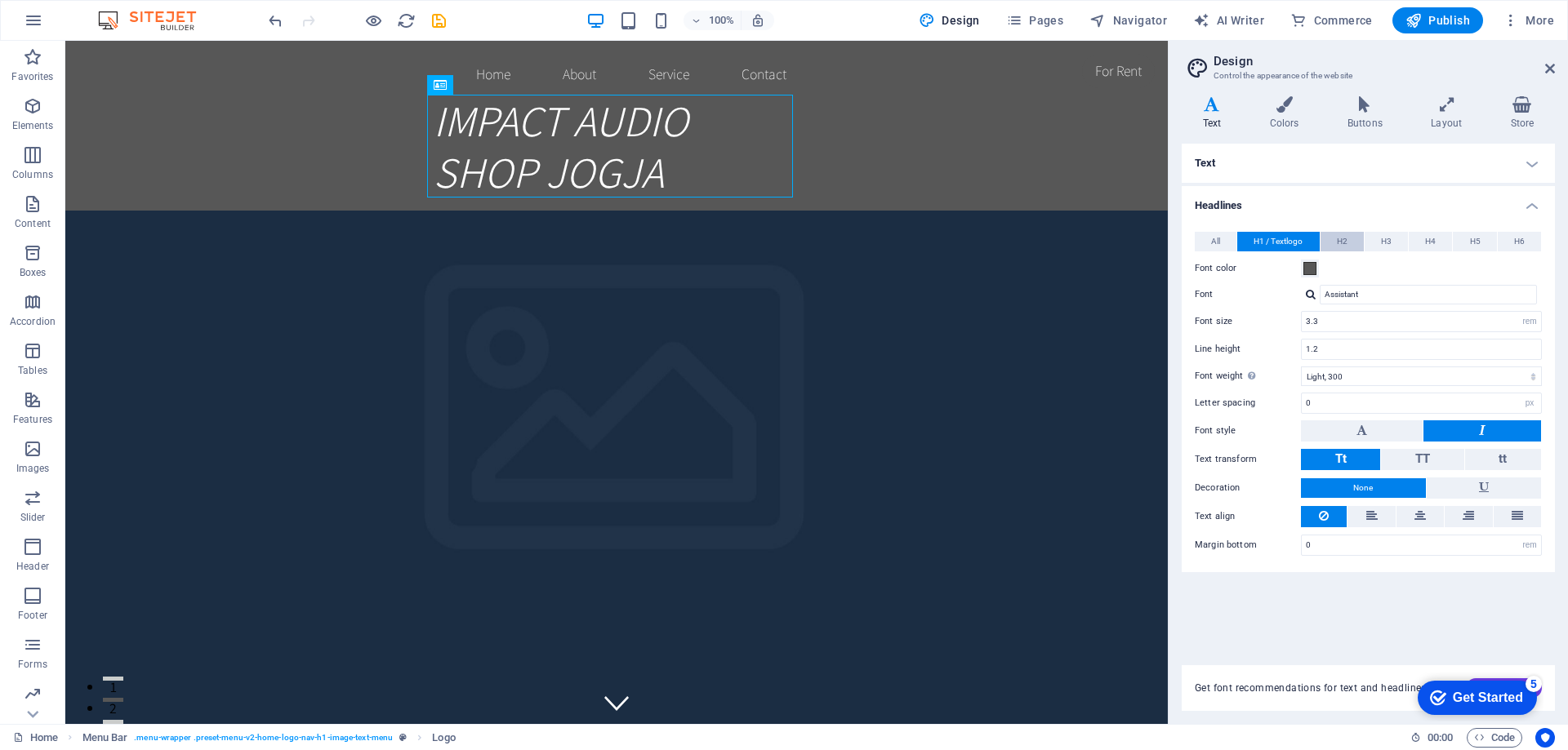
click at [1348, 242] on span "H2" at bounding box center [1342, 241] width 10 height 20
click at [1405, 236] on button "H3" at bounding box center [1386, 241] width 44 height 20
click at [1529, 170] on h4 "Text" at bounding box center [1368, 163] width 373 height 39
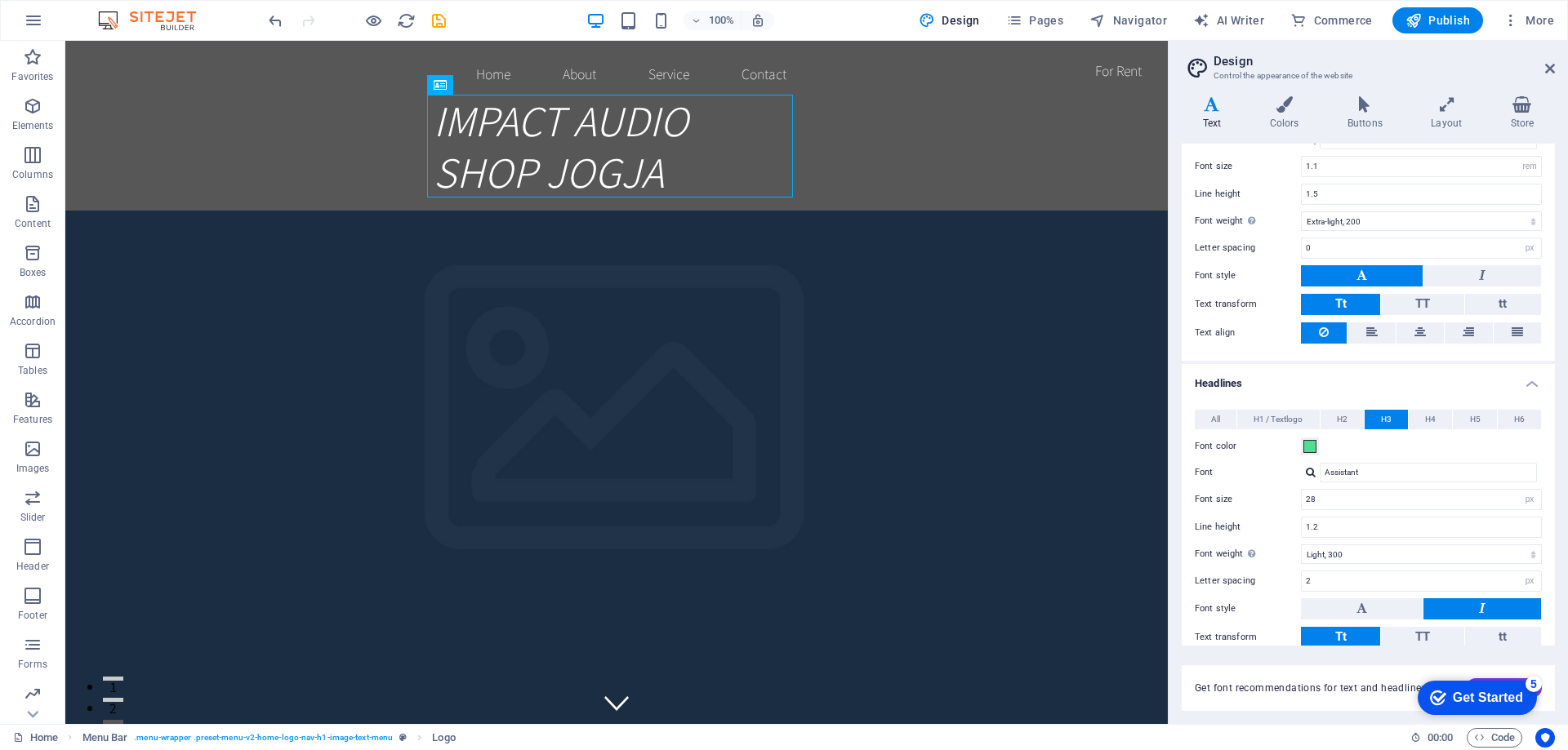
scroll to position [164, 0]
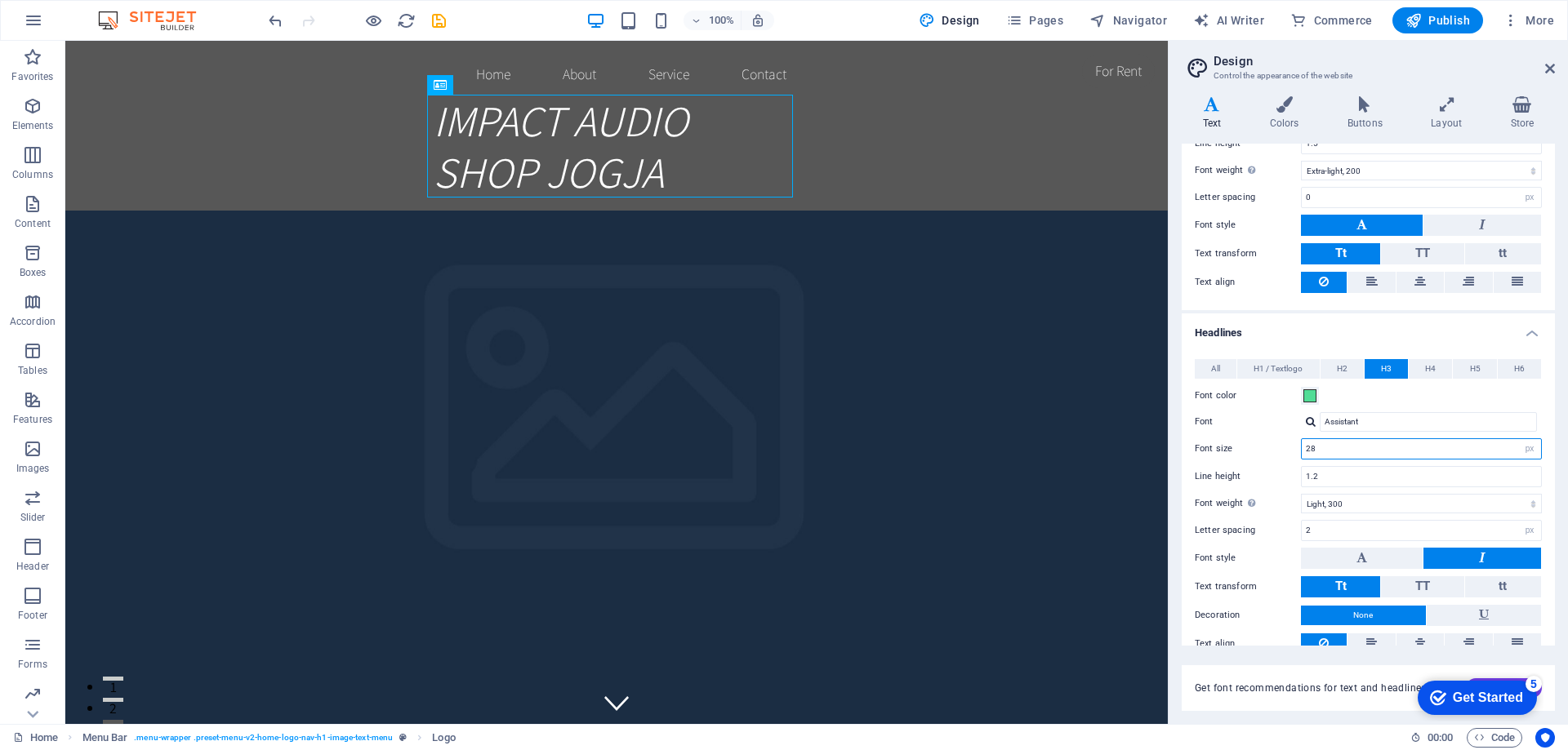
click at [1452, 450] on input "28" at bounding box center [1421, 448] width 239 height 20
drag, startPoint x: 1447, startPoint y: 450, endPoint x: 1267, endPoint y: 454, distance: 180.0
click at [1267, 454] on div "Font size 28 rem px em %" at bounding box center [1368, 448] width 347 height 21
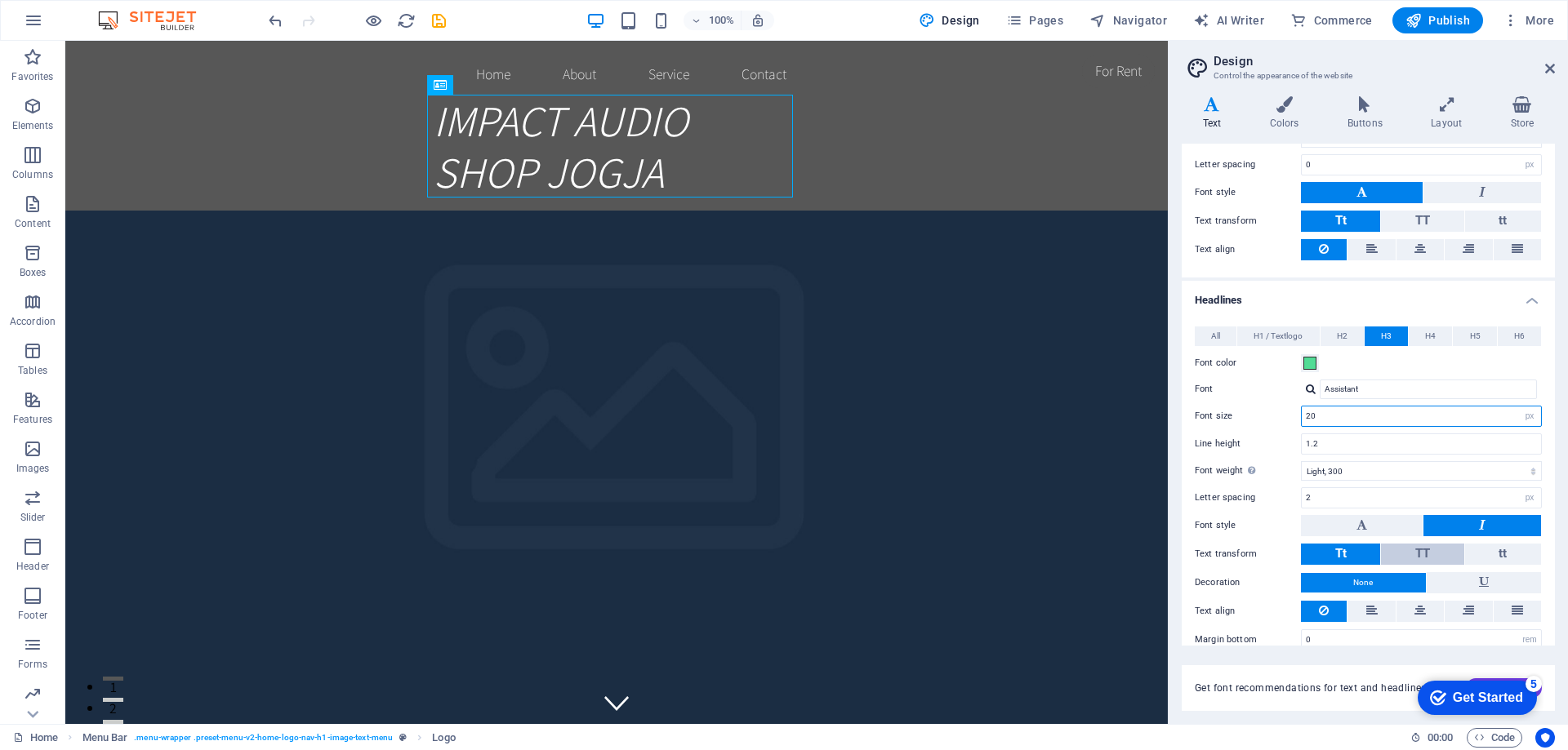
scroll to position [218, 0]
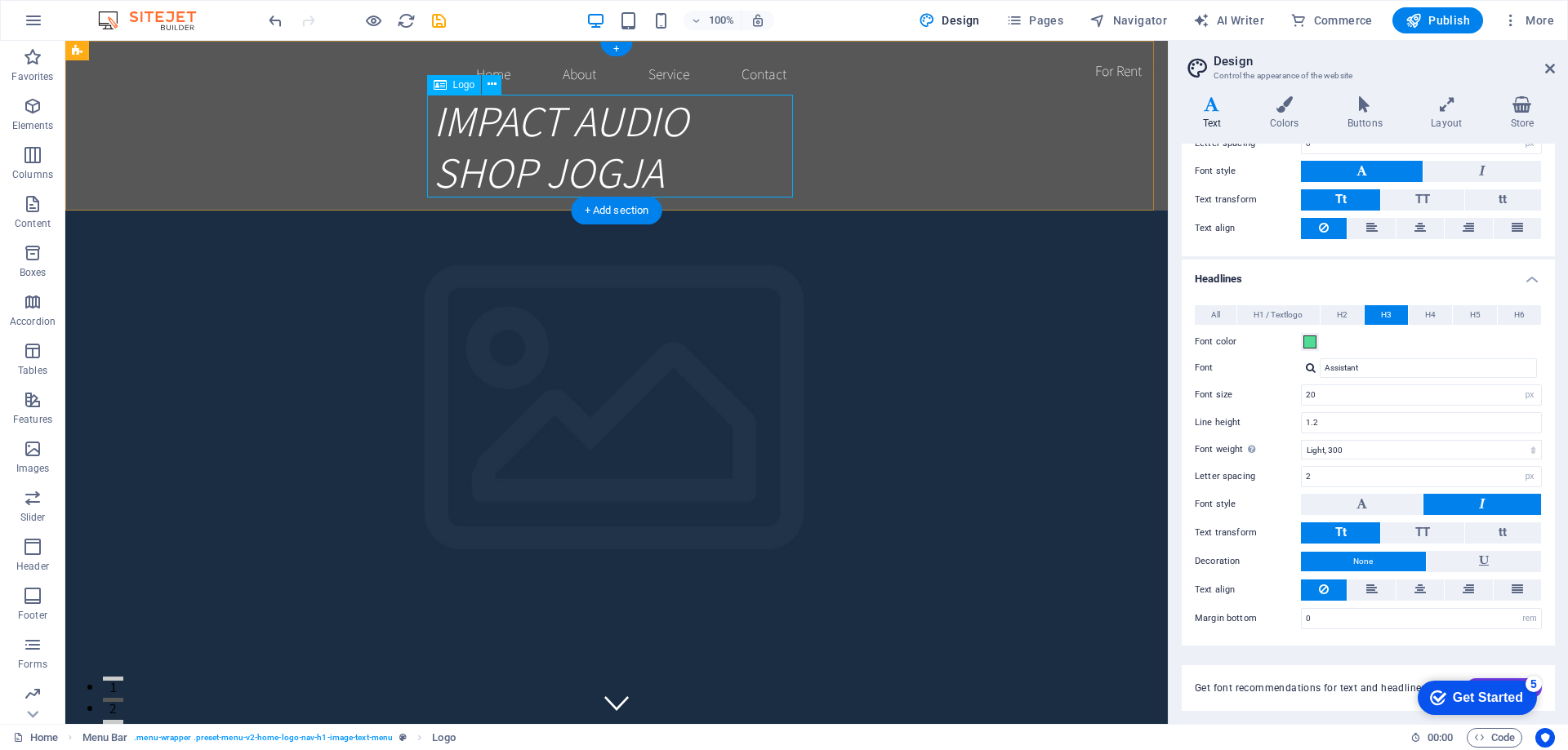
click at [758, 161] on div "IMPACT AUDIO SHOP JOGJA" at bounding box center [616, 147] width 366 height 104
drag, startPoint x: 1329, startPoint y: 388, endPoint x: 1263, endPoint y: 396, distance: 66.5
click at [1263, 396] on div "Font size 20 rem px em %" at bounding box center [1368, 394] width 347 height 21
type input "17"
click at [1272, 386] on div "Font size 17 rem px em %" at bounding box center [1368, 394] width 347 height 21
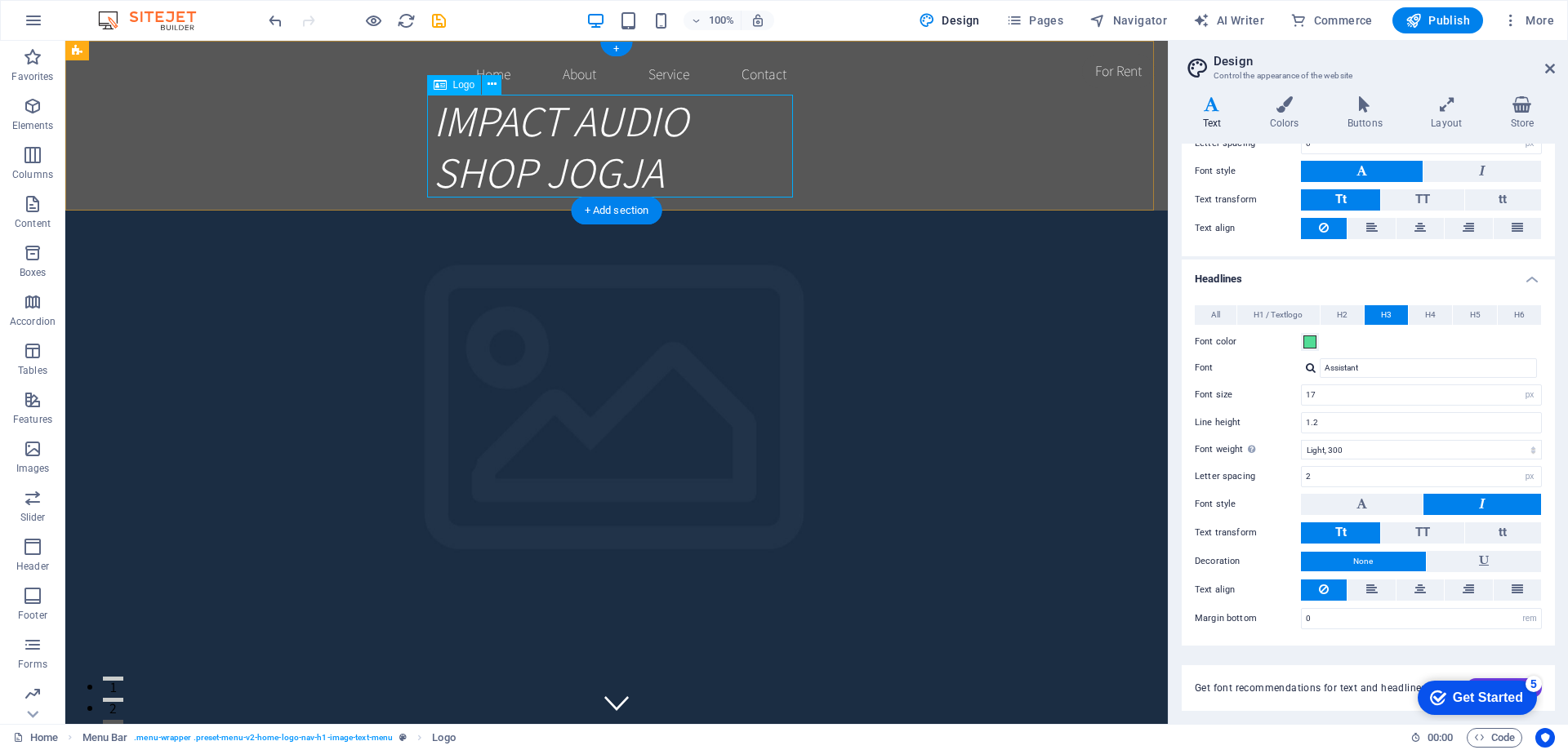
click at [530, 168] on div "IMPACT AUDIO SHOP JOGJA" at bounding box center [616, 147] width 366 height 104
click at [491, 82] on icon at bounding box center [491, 84] width 9 height 17
click at [805, 124] on div "Home About Service Contact IMPACT AUDIO SHOP JOGJA" at bounding box center [616, 126] width 1102 height 170
click at [764, 121] on div "IMPACT AUDIO SHOP JOGJA" at bounding box center [616, 147] width 366 height 104
drag, startPoint x: 766, startPoint y: 112, endPoint x: 599, endPoint y: 109, distance: 167.0
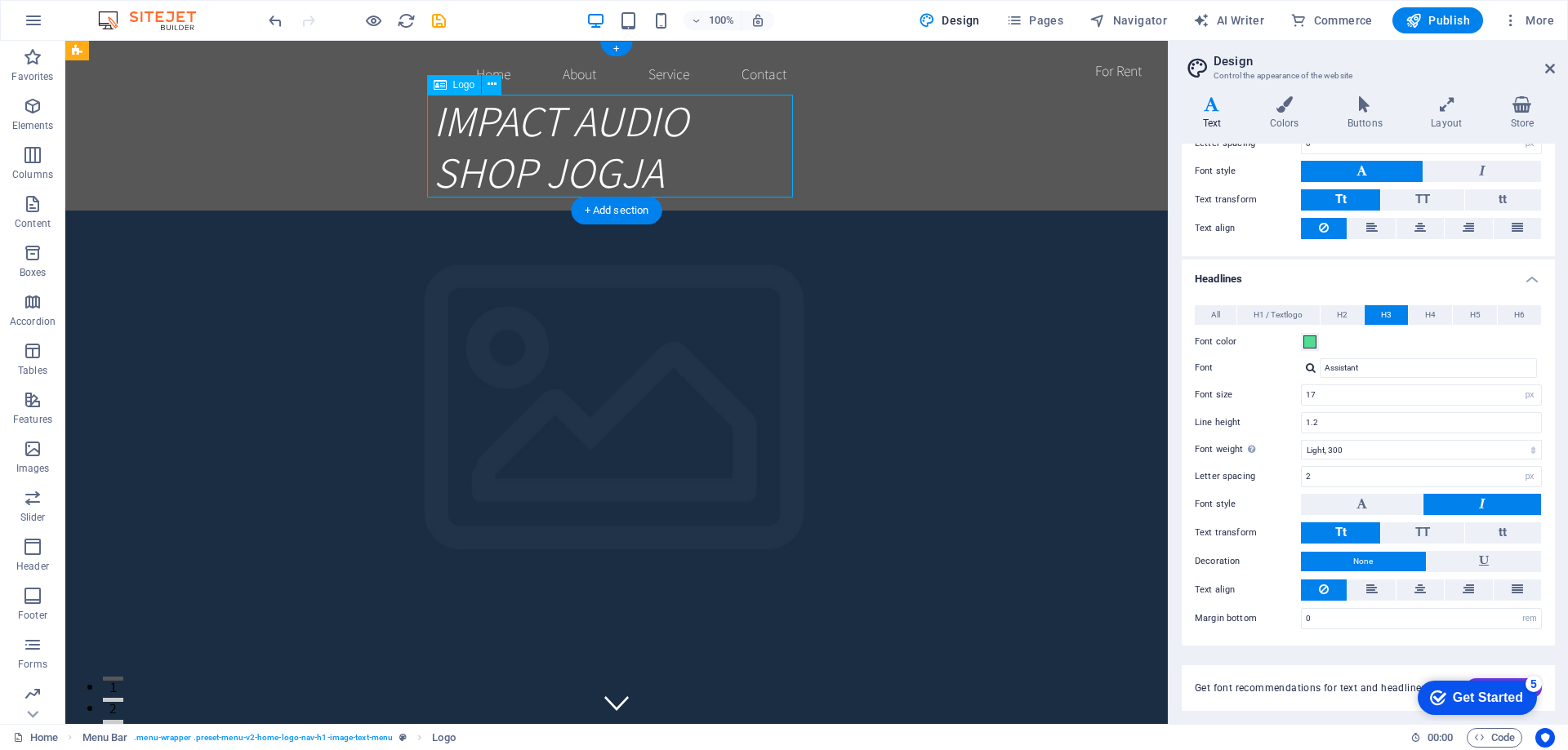
click at [599, 109] on div "IMPACT AUDIO SHOP JOGJA" at bounding box center [616, 147] width 366 height 104
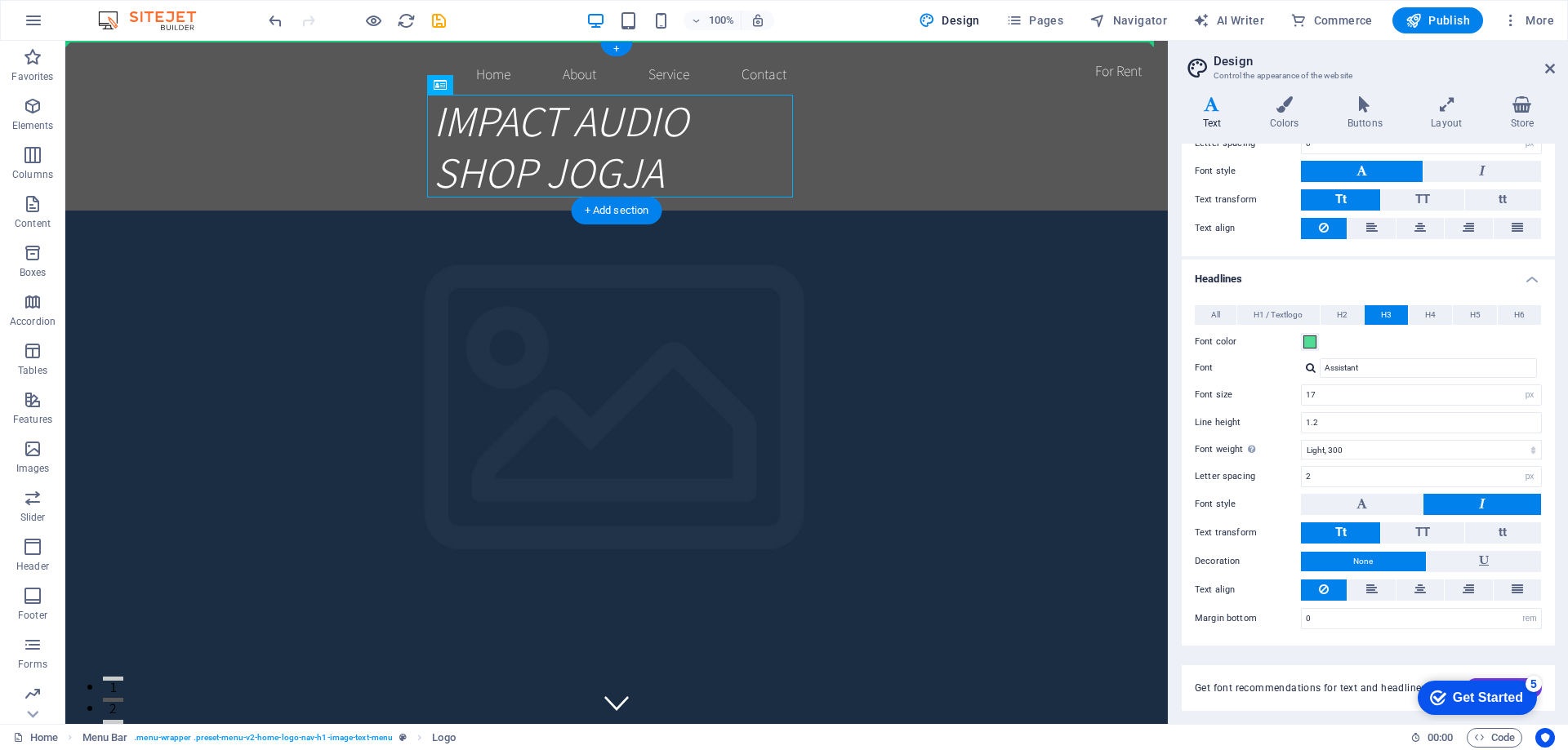
drag, startPoint x: 546, startPoint y: 108, endPoint x: 361, endPoint y: 73, distance: 188.3
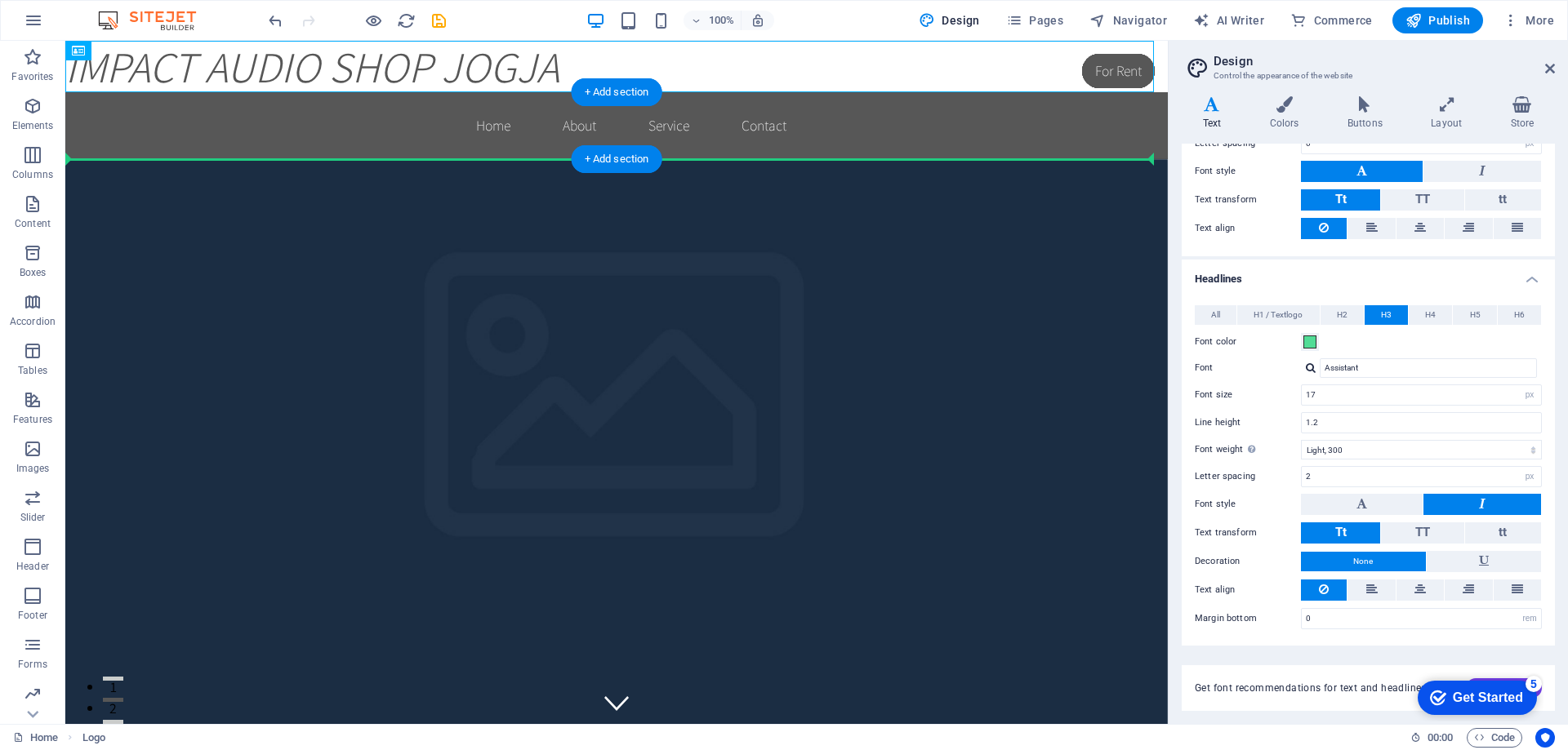
drag, startPoint x: 369, startPoint y: 55, endPoint x: 318, endPoint y: 134, distance: 94.0
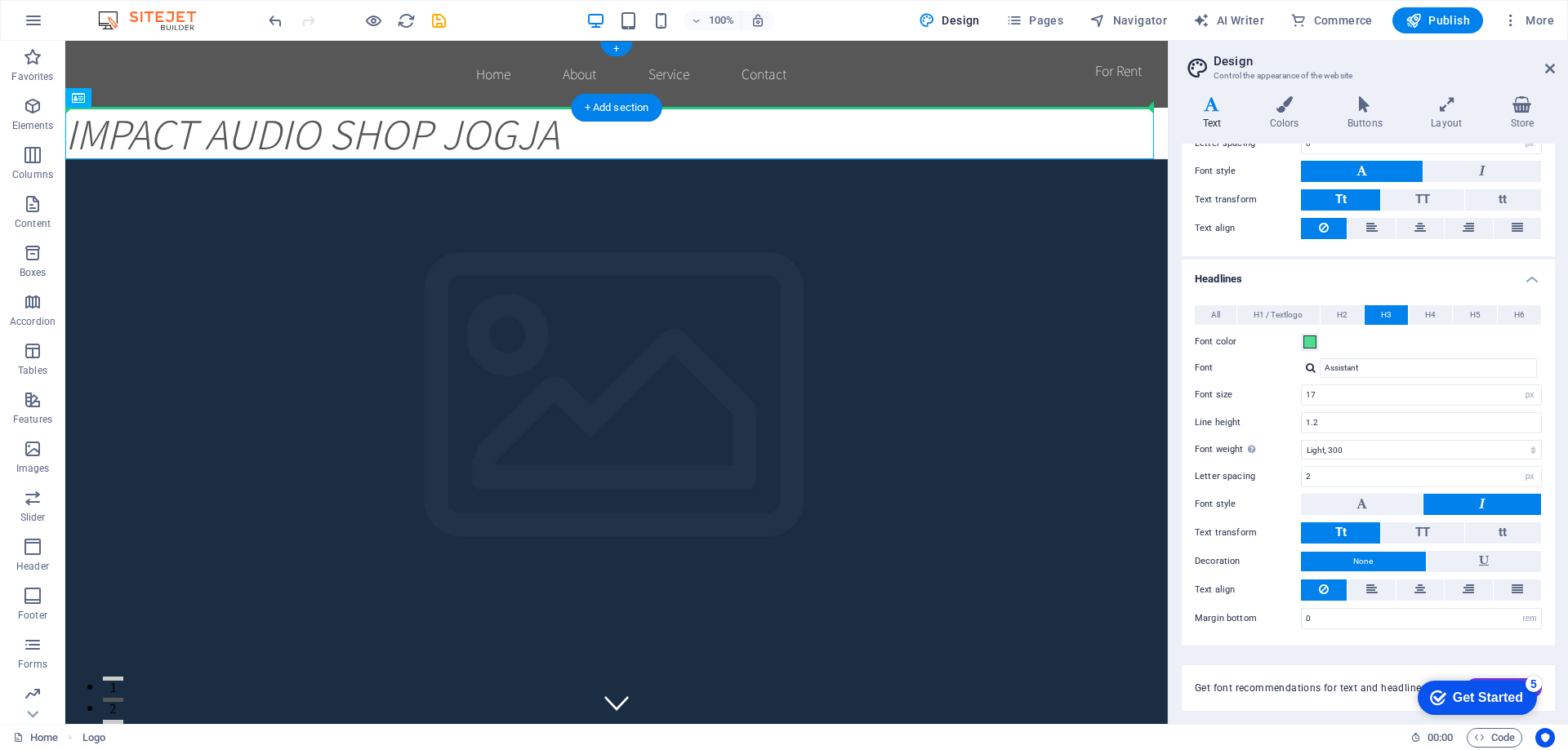
drag, startPoint x: 320, startPoint y: 128, endPoint x: 185, endPoint y: 82, distance: 142.6
